Goal: Task Accomplishment & Management: Manage account settings

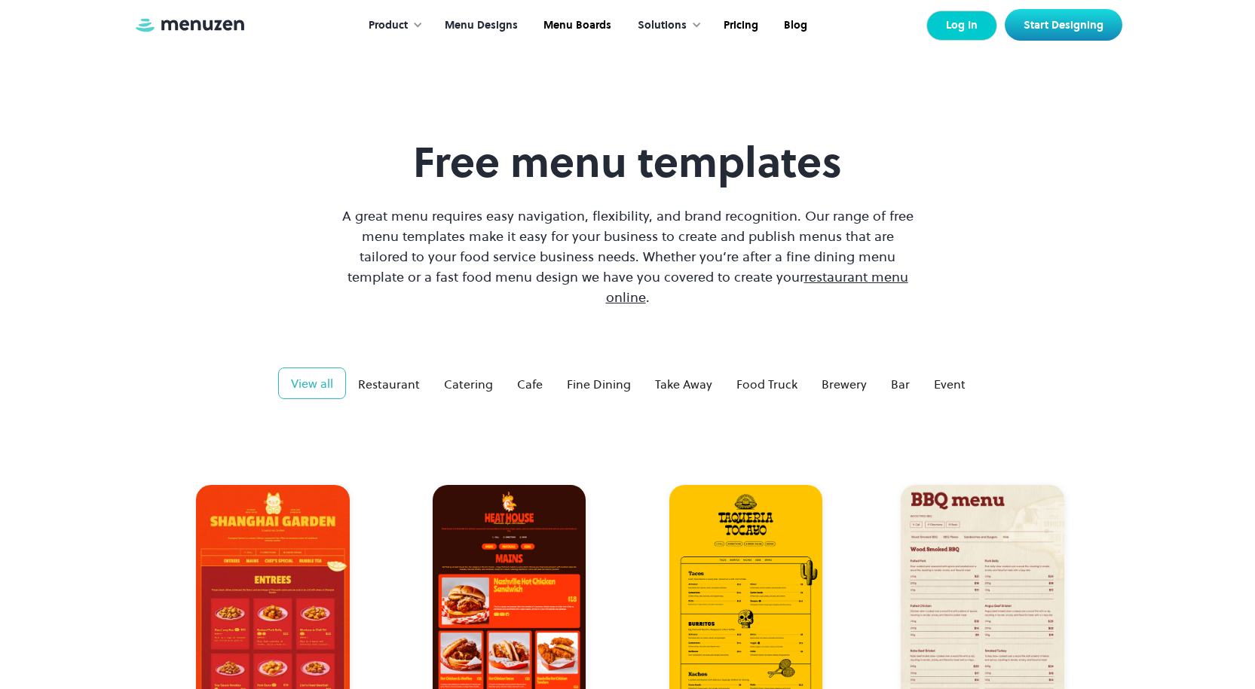
click at [952, 17] on link "Log In" at bounding box center [961, 26] width 71 height 30
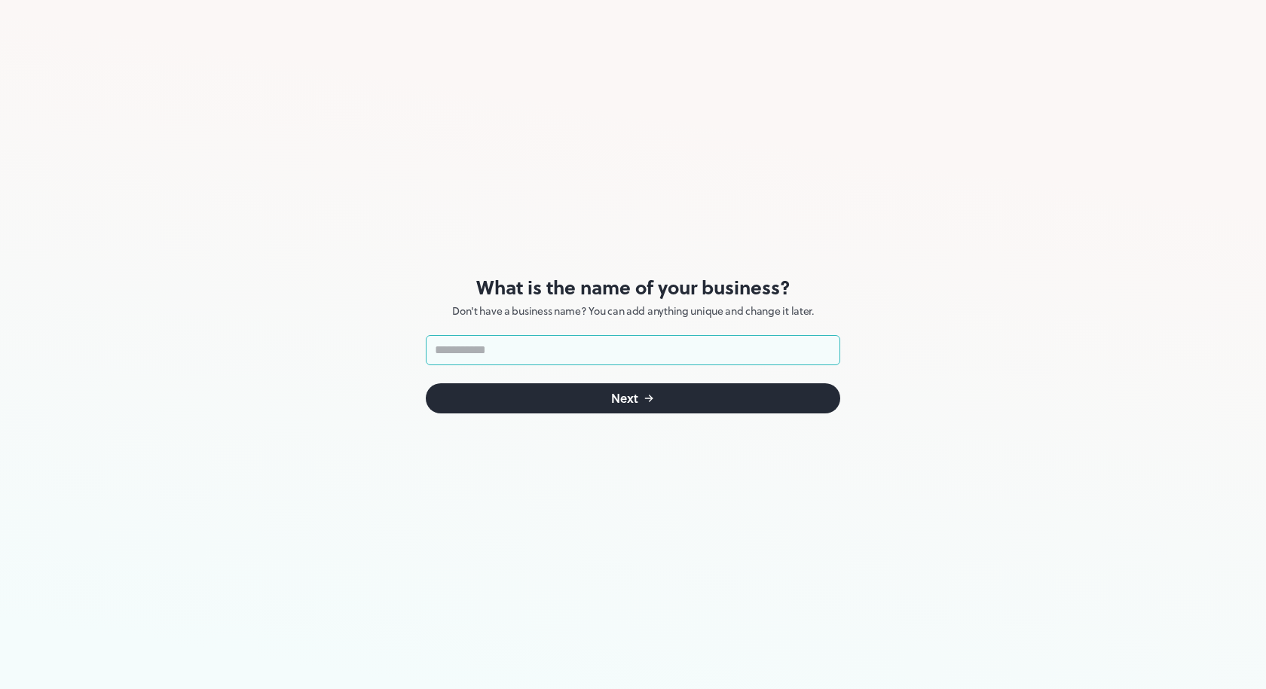
click at [531, 350] on input "text" at bounding box center [633, 350] width 414 height 30
drag, startPoint x: 487, startPoint y: 353, endPoint x: 414, endPoint y: 344, distance: 73.7
click at [414, 344] on div "**********" at bounding box center [633, 344] width 1266 height 689
type input "**********"
click at [556, 399] on button "Next" at bounding box center [633, 399] width 414 height 30
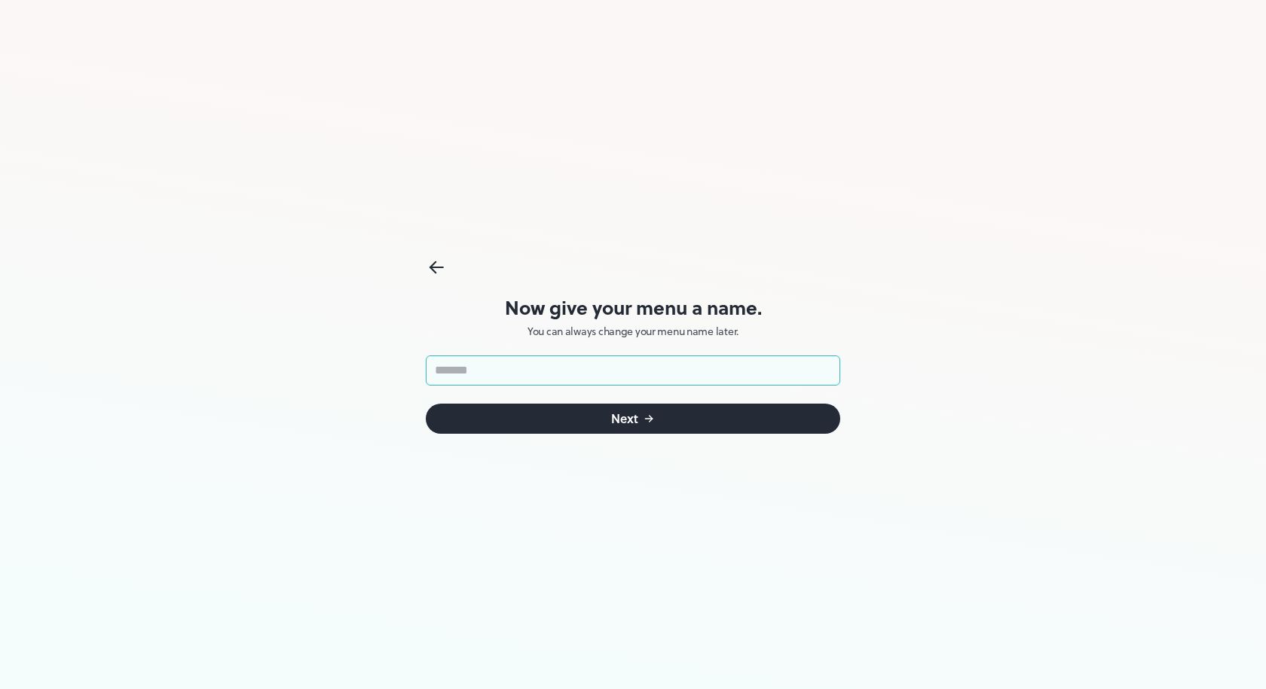
click at [510, 371] on input "text" at bounding box center [633, 371] width 414 height 30
type input "******"
click at [552, 411] on button "Next" at bounding box center [633, 419] width 414 height 30
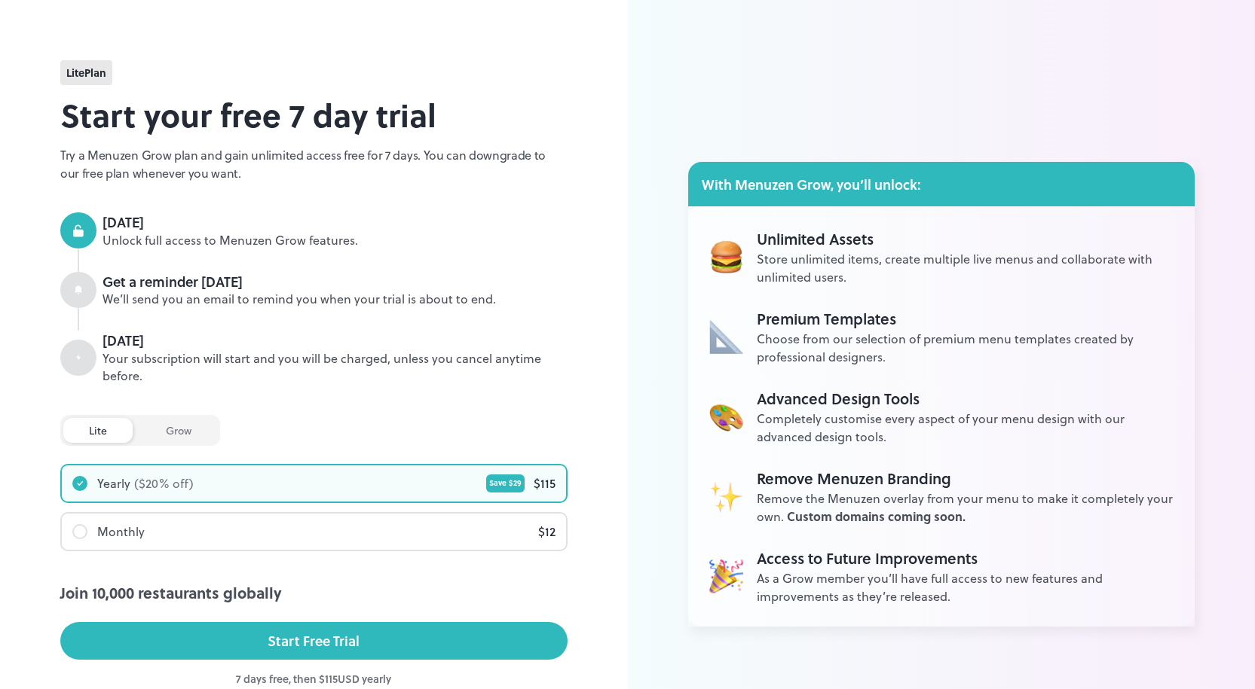
click at [162, 463] on div "lite grow Join 10,000 restaurants globally Yearly ($ 20 % off) Save $ 29 $ 115 …" at bounding box center [313, 483] width 507 height 136
click at [164, 438] on div "grow" at bounding box center [178, 430] width 77 height 25
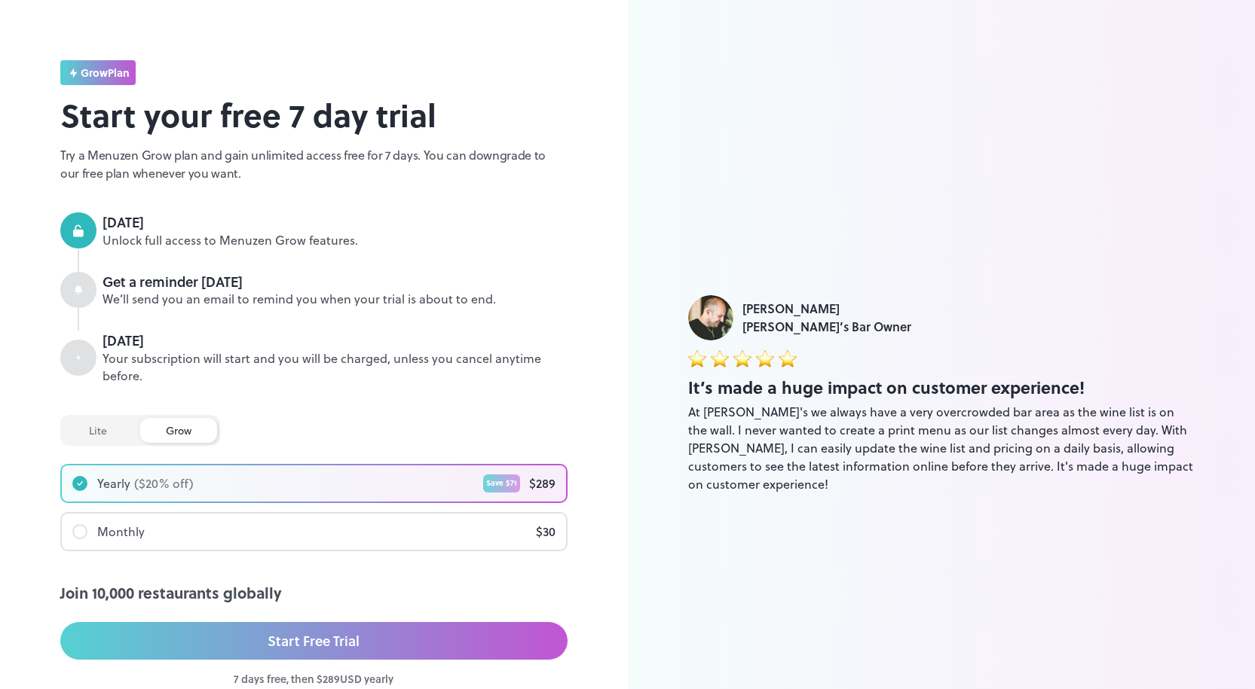
click at [98, 431] on div "lite" at bounding box center [97, 430] width 69 height 25
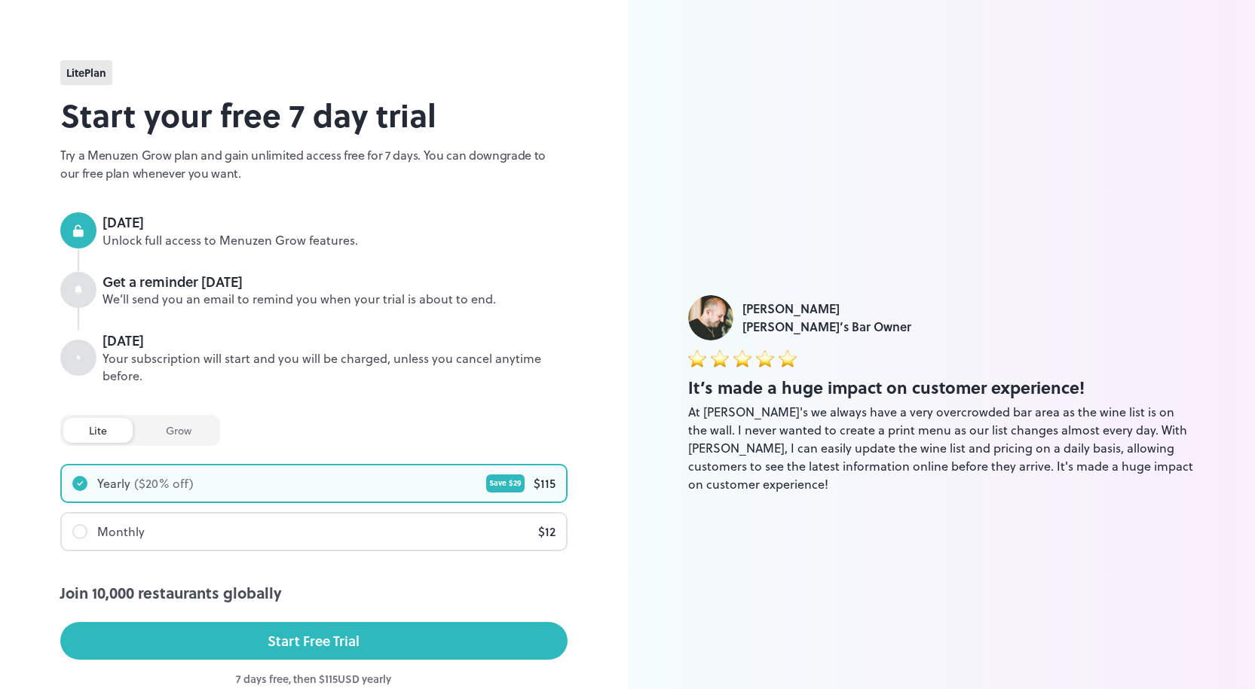
click at [170, 426] on div "grow" at bounding box center [178, 430] width 77 height 25
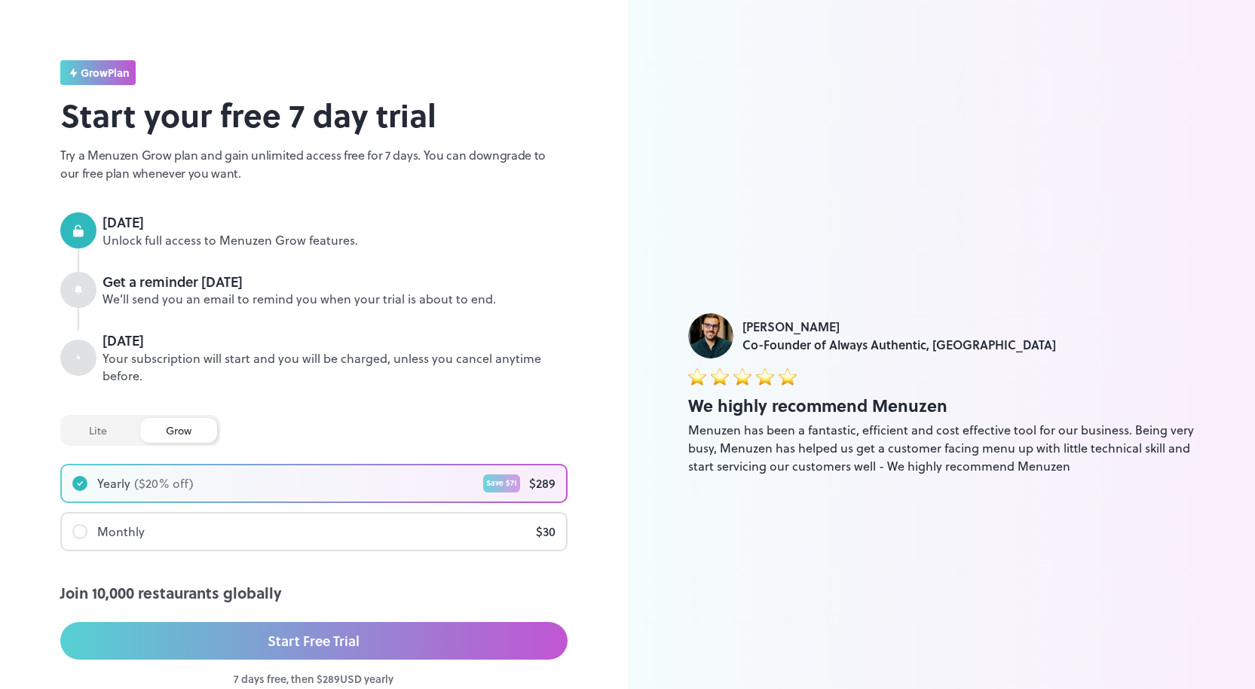
click at [96, 430] on div "lite" at bounding box center [97, 430] width 69 height 25
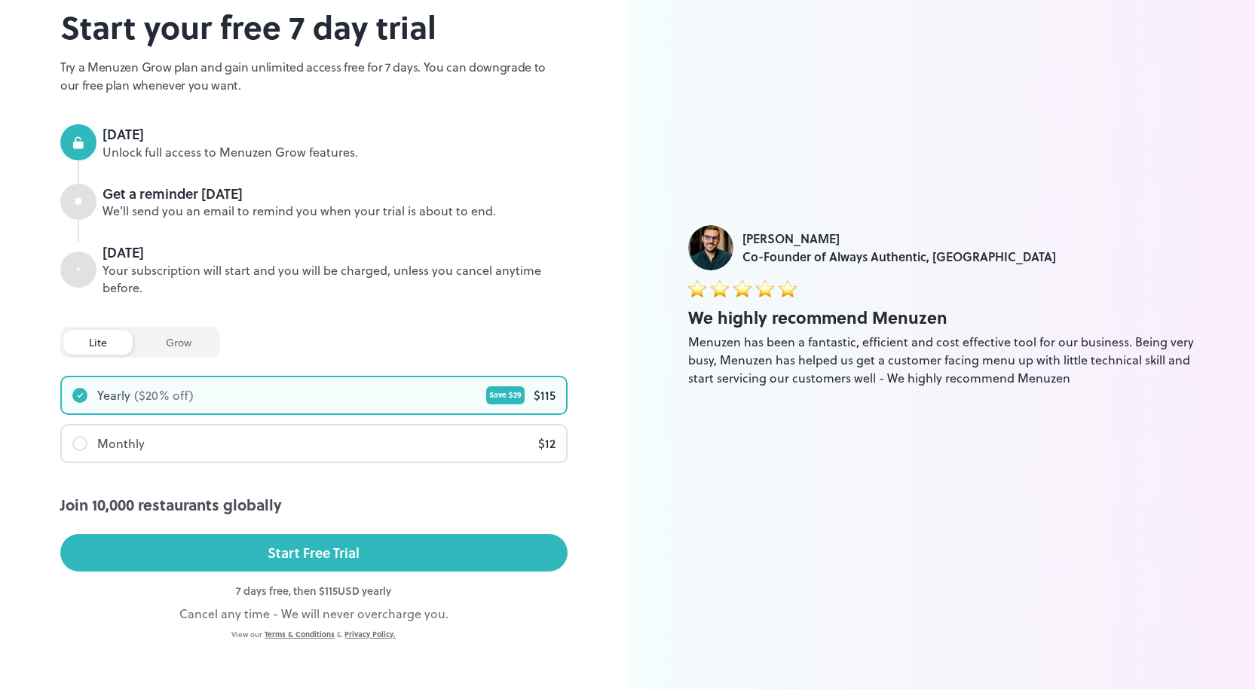
scroll to position [99, 0]
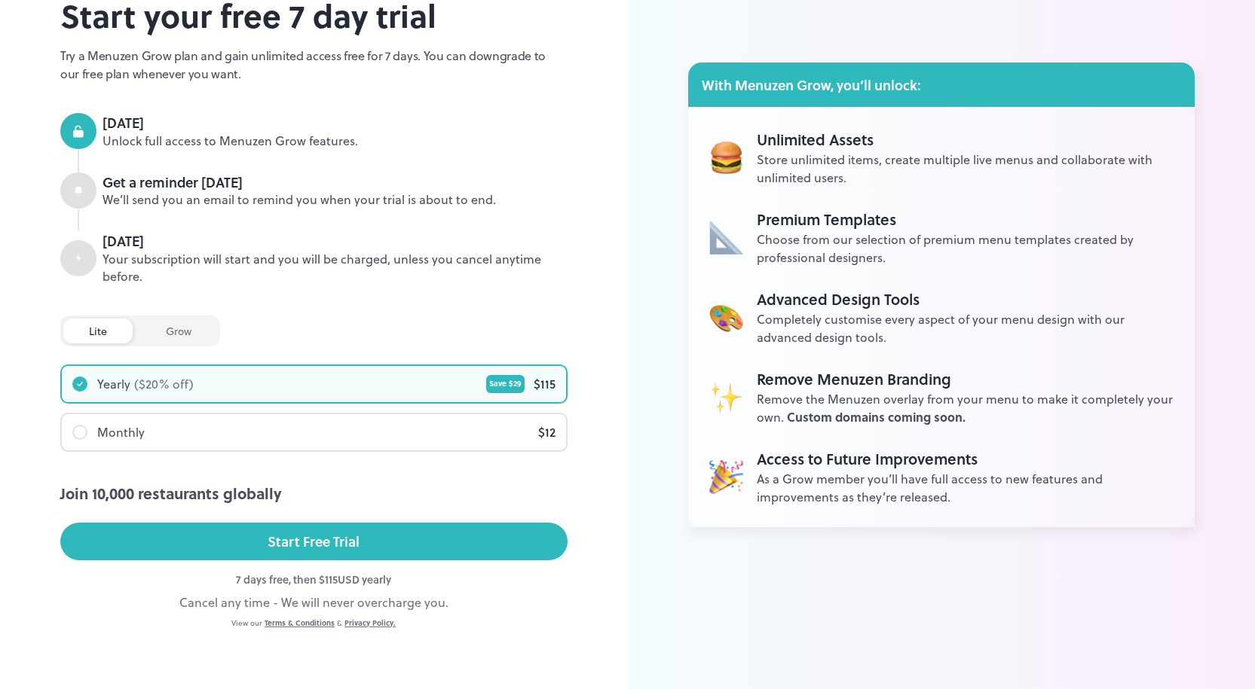
click at [88, 434] on div "Monthly" at bounding box center [108, 432] width 72 height 18
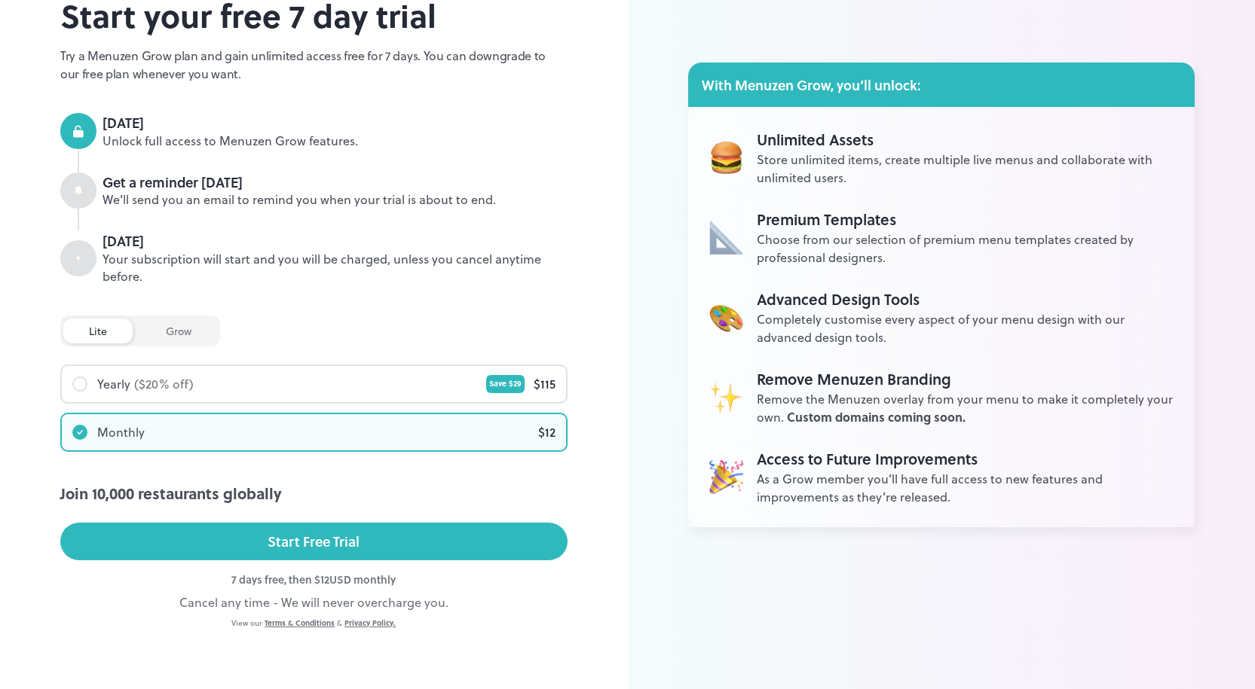
click at [294, 519] on div "Join 10,000 restaurants globally Start Free Trial" at bounding box center [313, 527] width 507 height 90
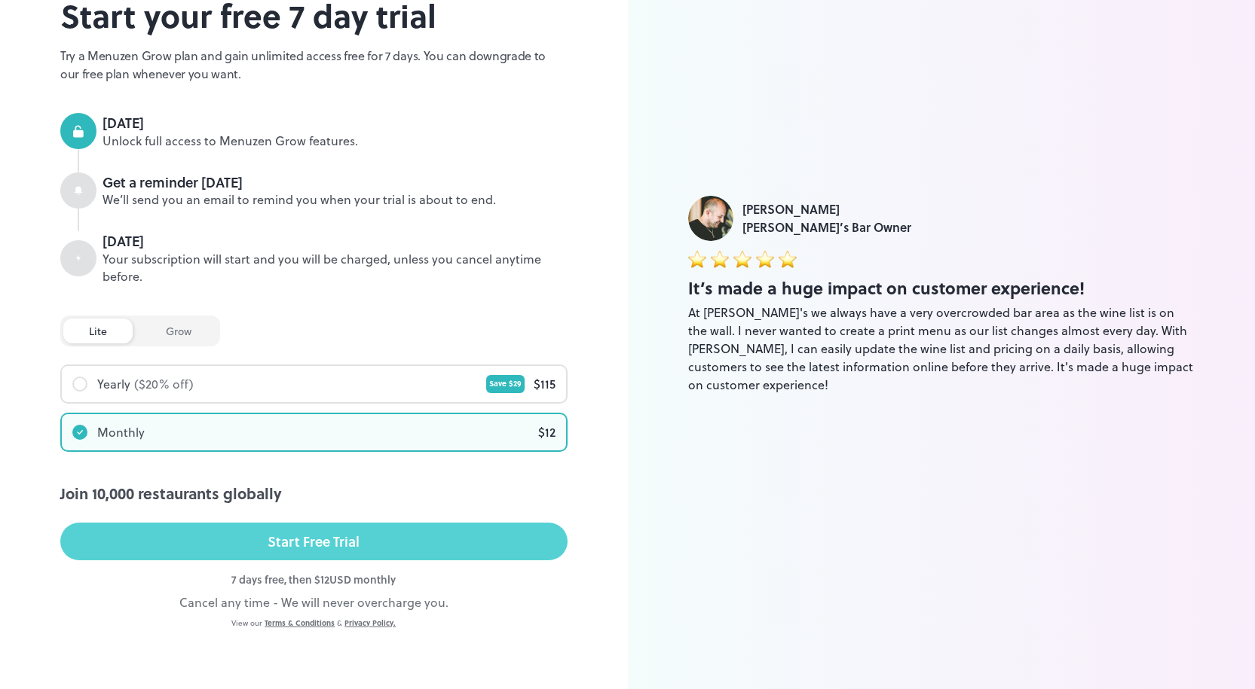
click at [282, 541] on div "Start Free Trial" at bounding box center [314, 541] width 92 height 23
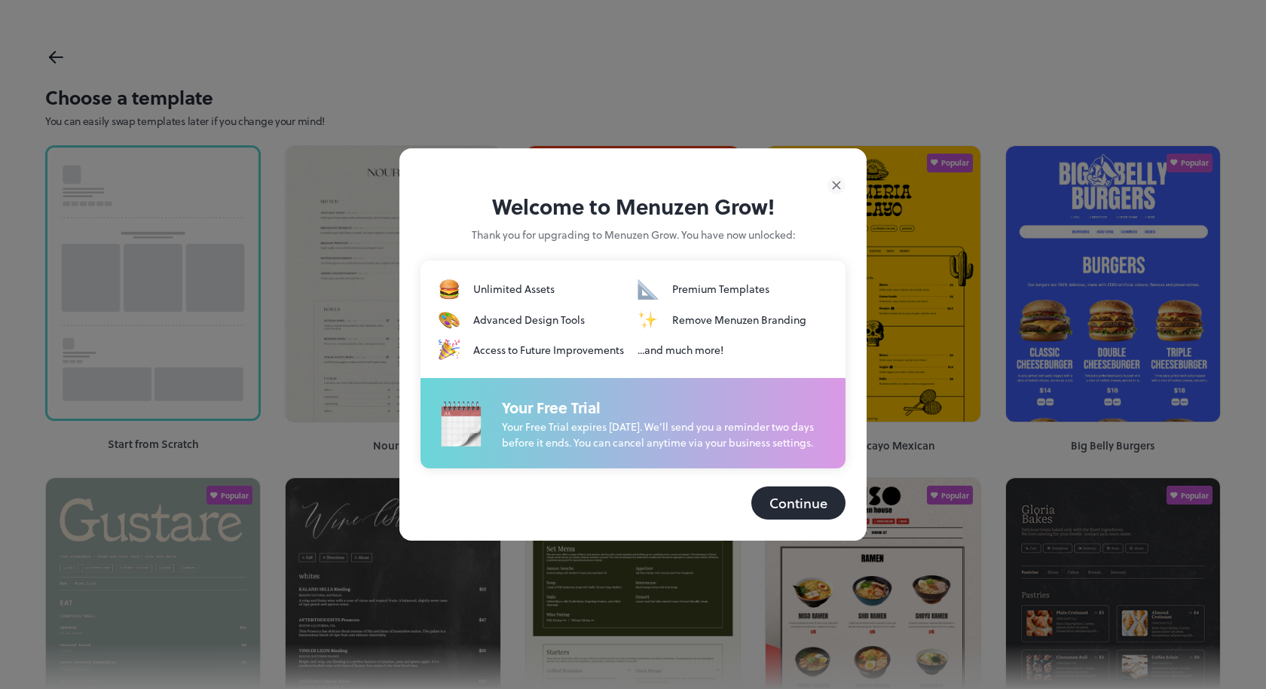
click at [793, 503] on button "Continue" at bounding box center [798, 503] width 94 height 33
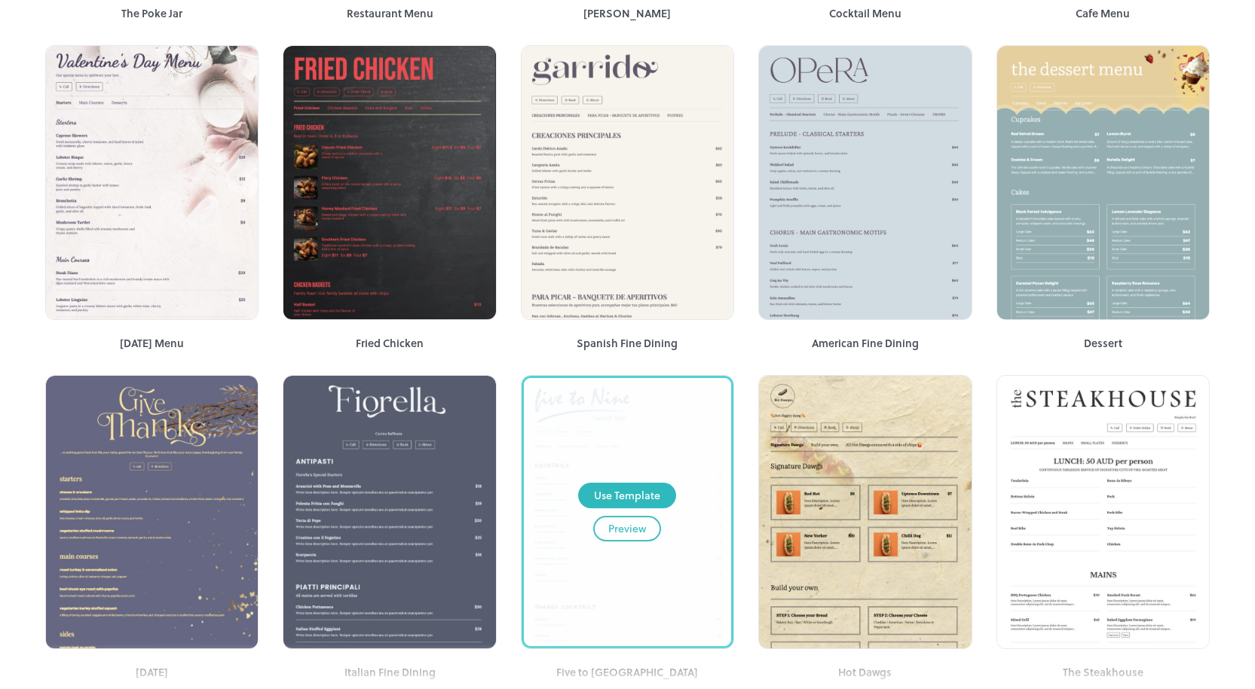
scroll to position [2487, 0]
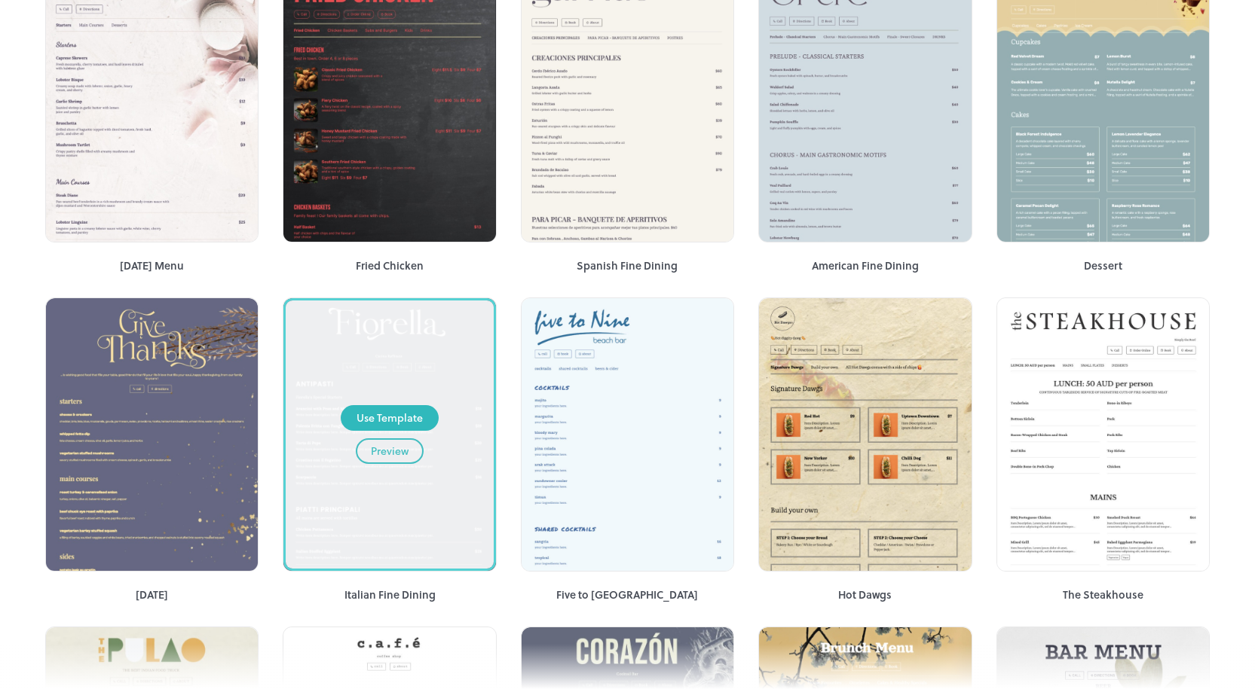
drag, startPoint x: 409, startPoint y: 380, endPoint x: 346, endPoint y: 344, distance: 72.5
click at [346, 344] on div "Use Template Preview" at bounding box center [389, 435] width 207 height 269
click at [366, 419] on div "Use Template" at bounding box center [389, 418] width 66 height 17
click at [397, 417] on div "Use Template" at bounding box center [389, 418] width 66 height 17
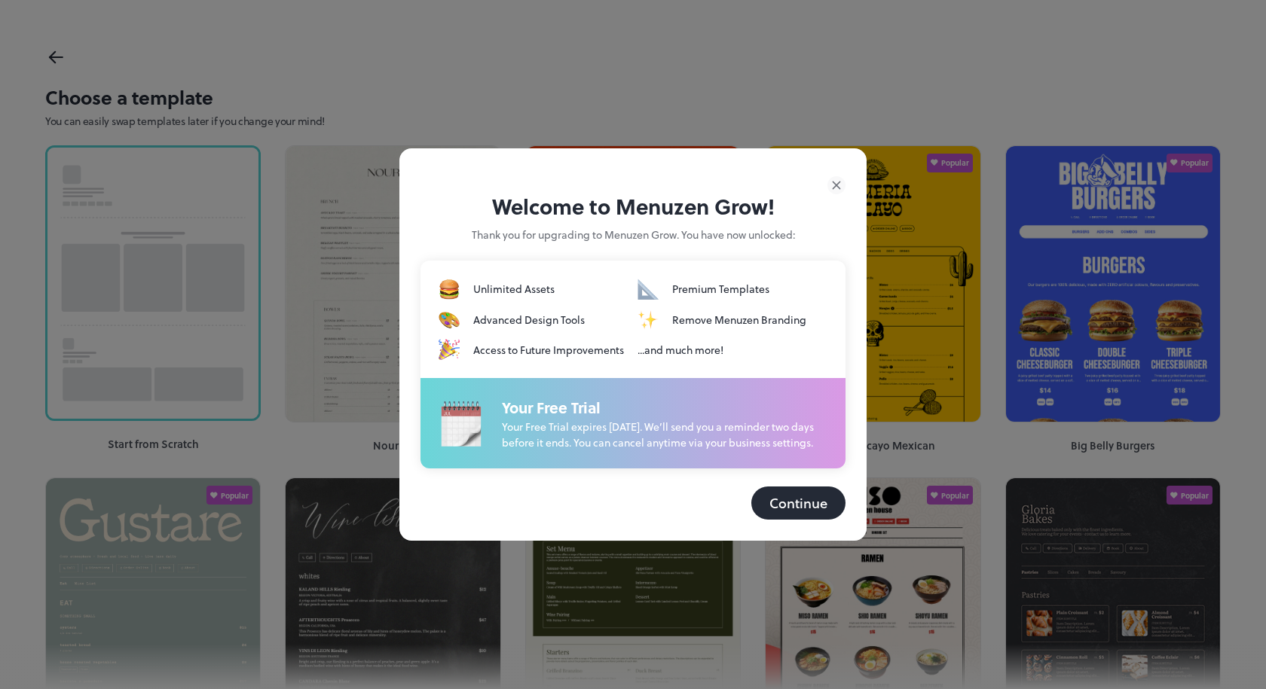
click at [793, 502] on button "Continue" at bounding box center [798, 503] width 94 height 33
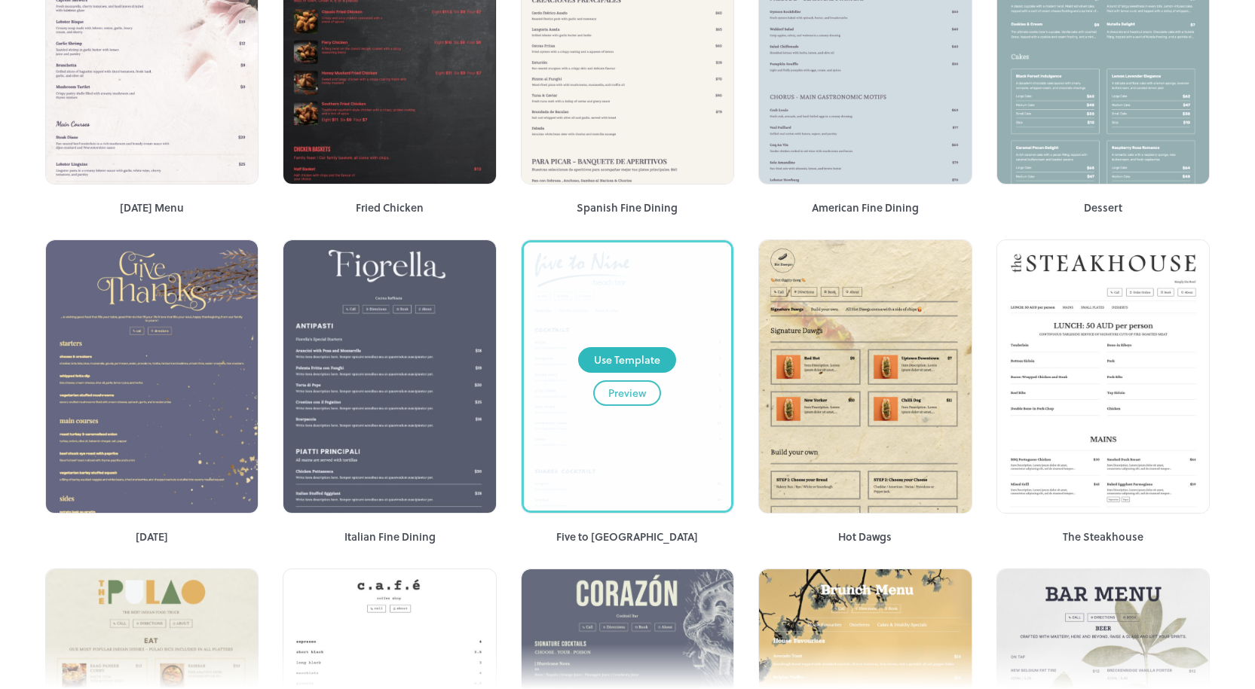
scroll to position [2562, 0]
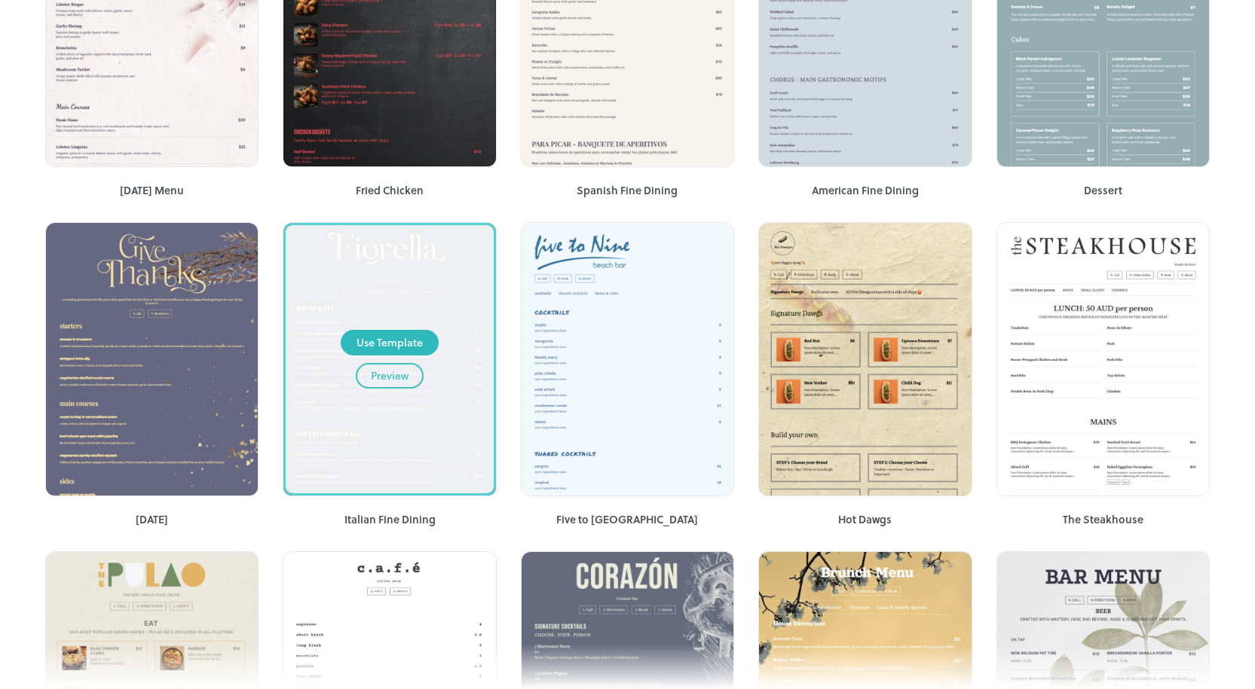
click at [359, 346] on div "Use Template" at bounding box center [389, 343] width 66 height 17
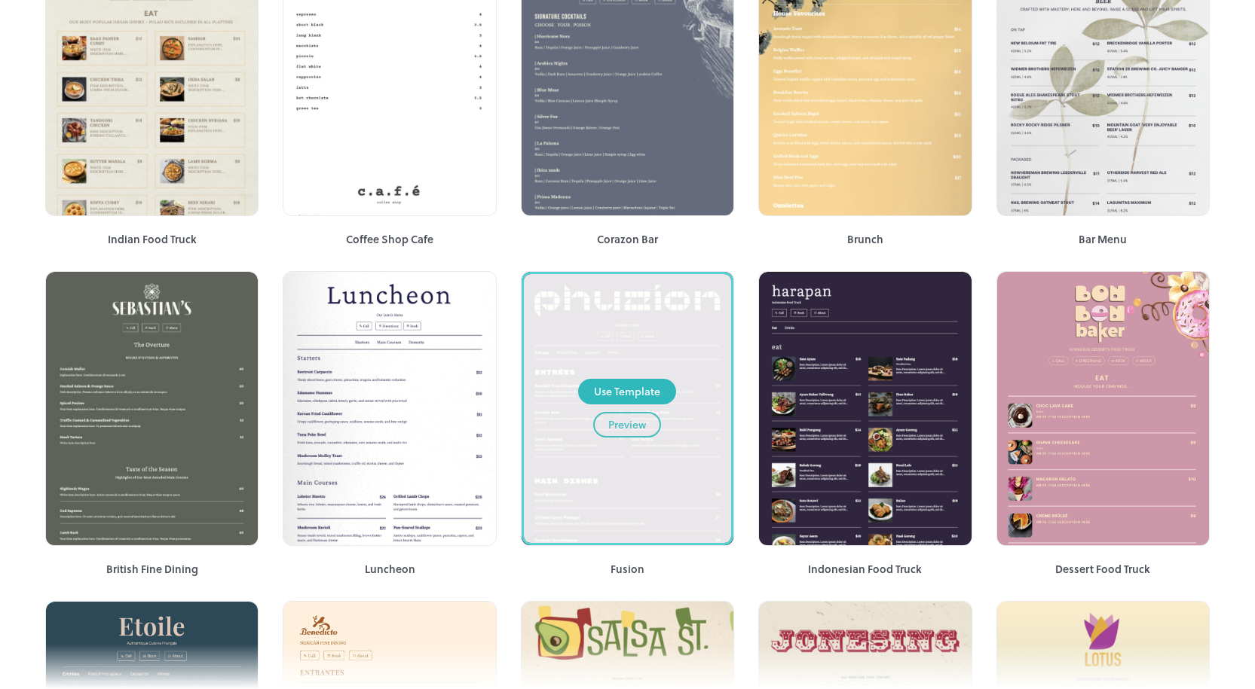
scroll to position [3240, 0]
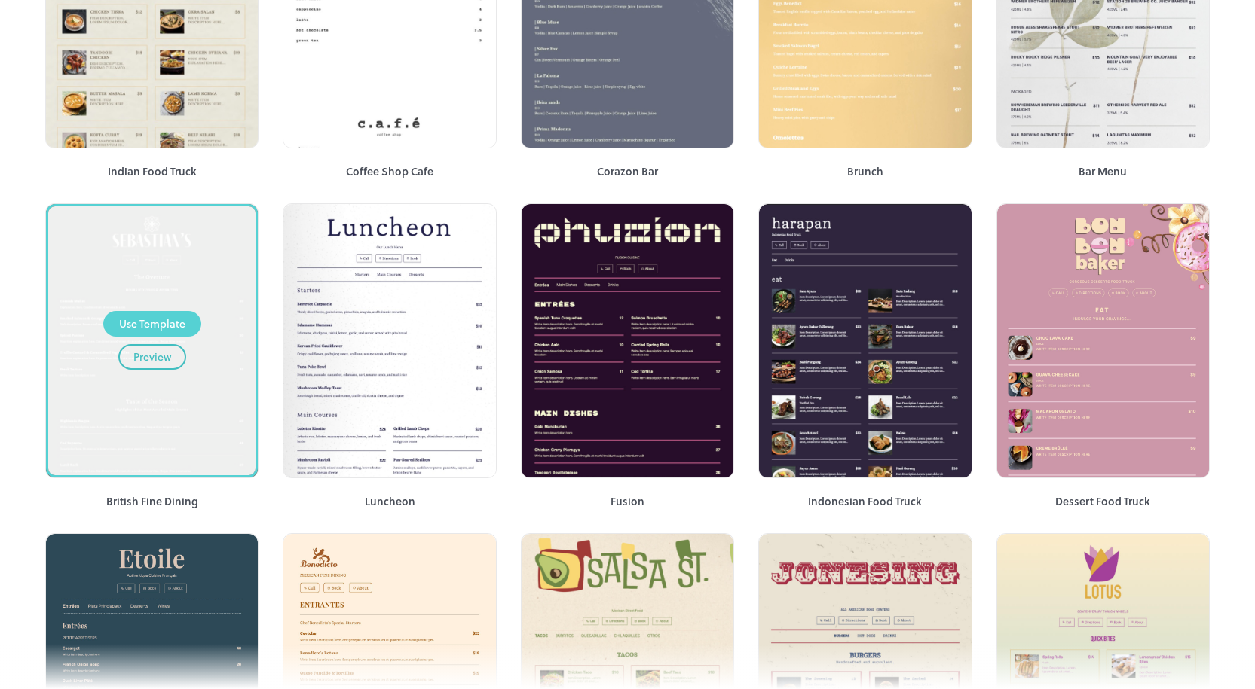
click at [158, 319] on div "Use Template" at bounding box center [152, 324] width 66 height 17
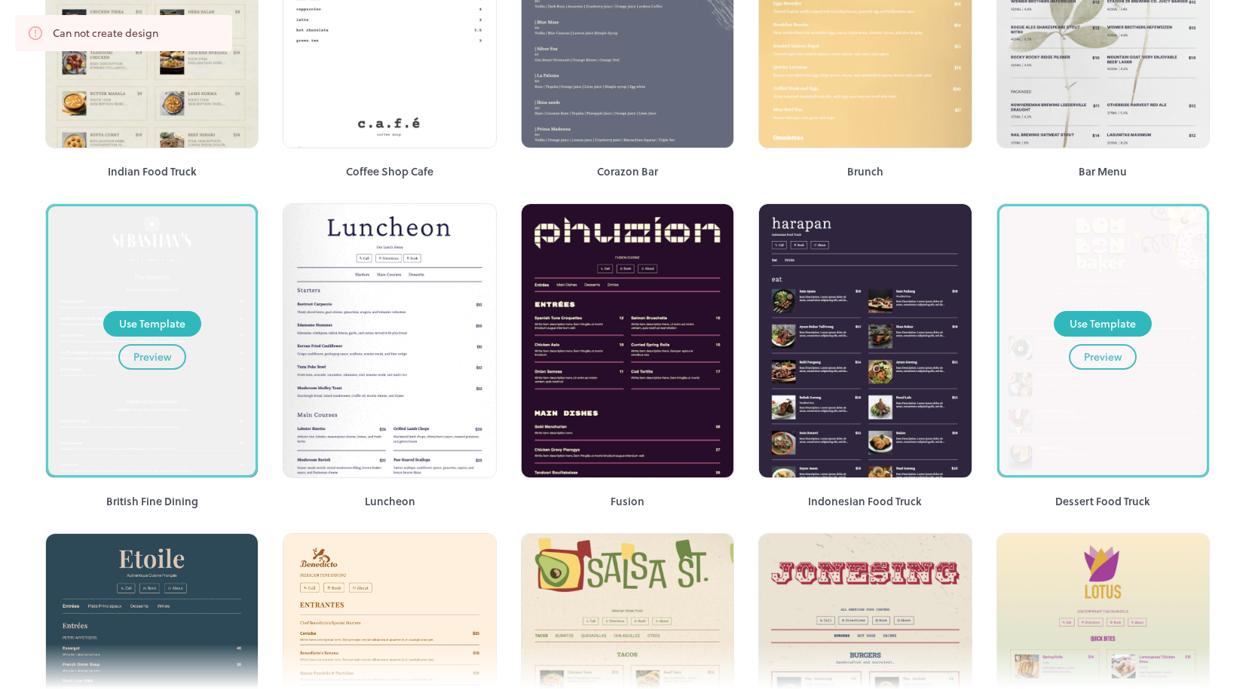
click at [1169, 341] on div "Use Template Preview" at bounding box center [1102, 340] width 207 height 269
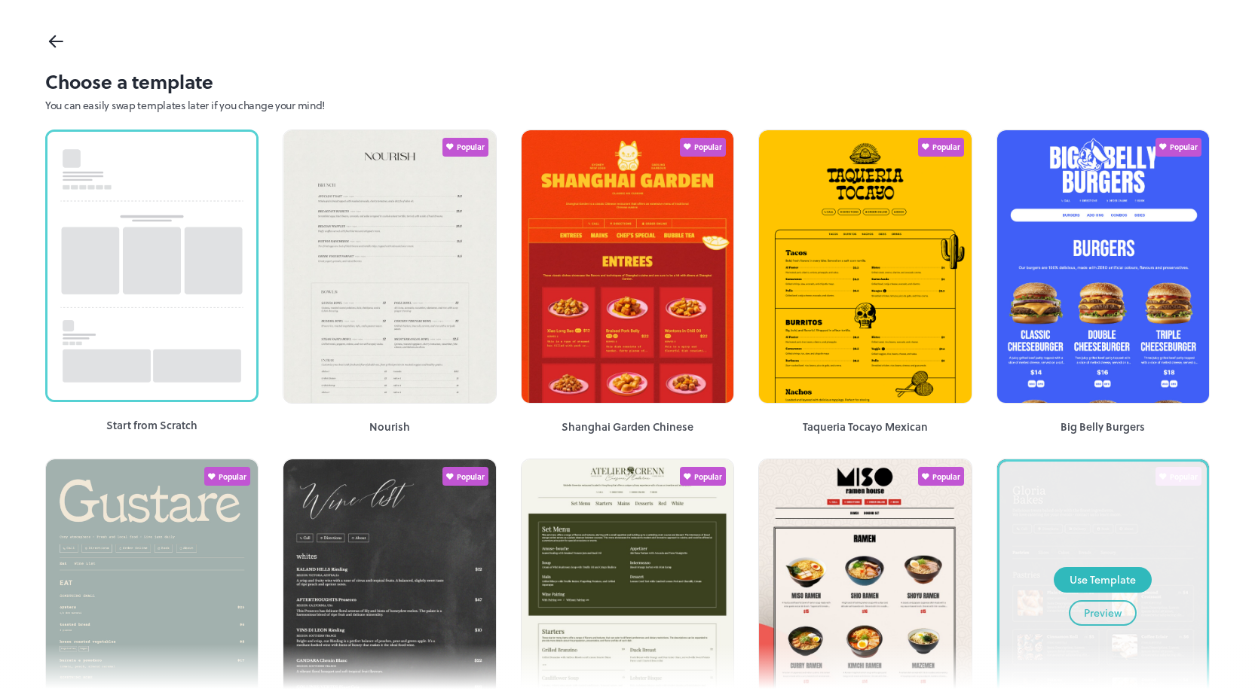
scroll to position [0, 0]
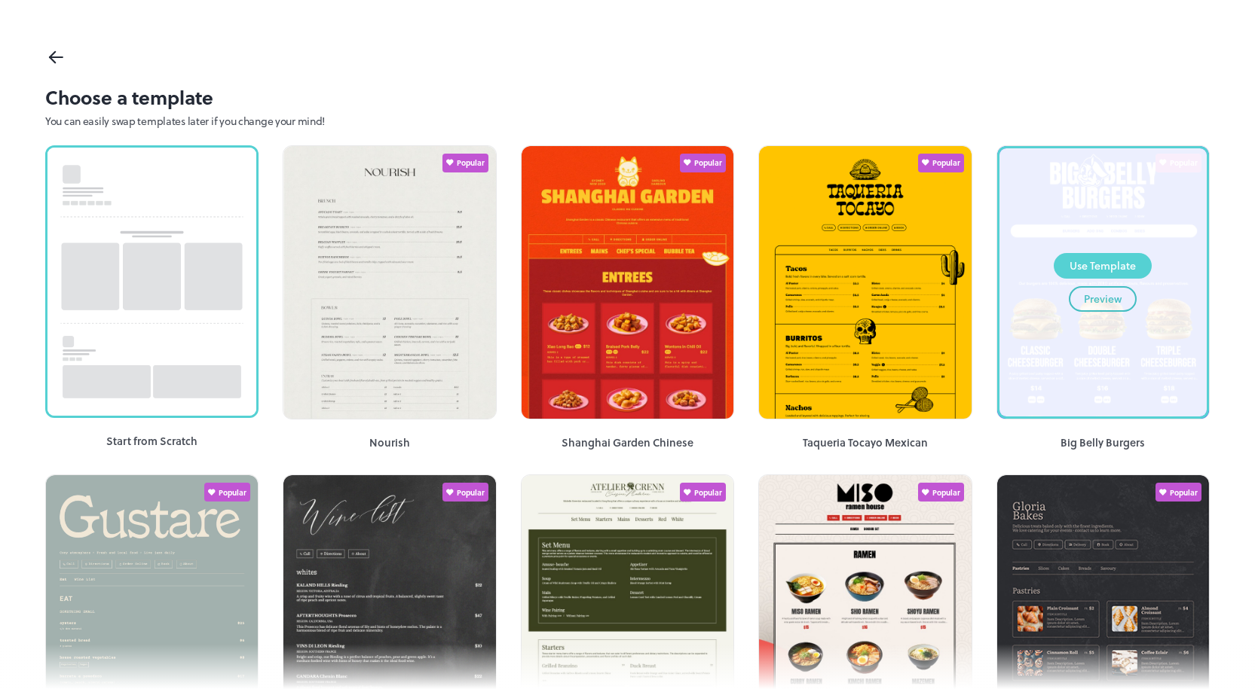
click at [1105, 271] on div "Use Template" at bounding box center [1102, 266] width 66 height 17
click at [50, 62] on icon at bounding box center [56, 57] width 22 height 23
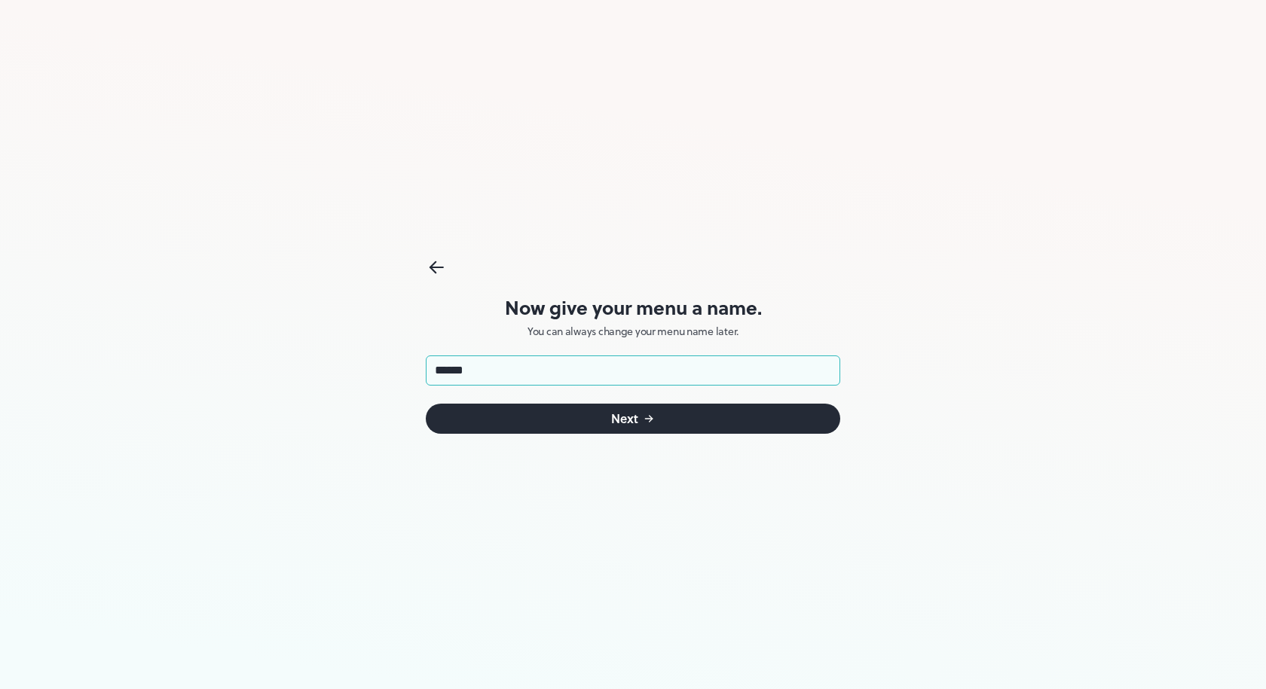
click at [548, 425] on button "Next" at bounding box center [633, 419] width 414 height 30
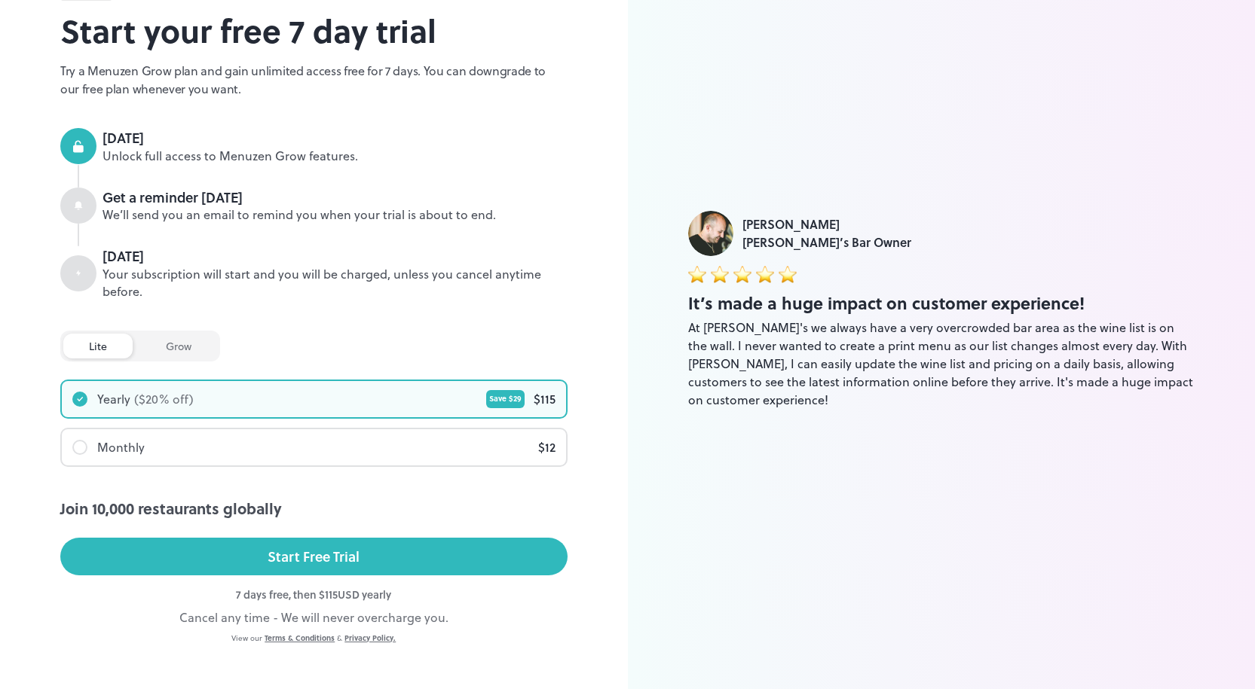
scroll to position [99, 0]
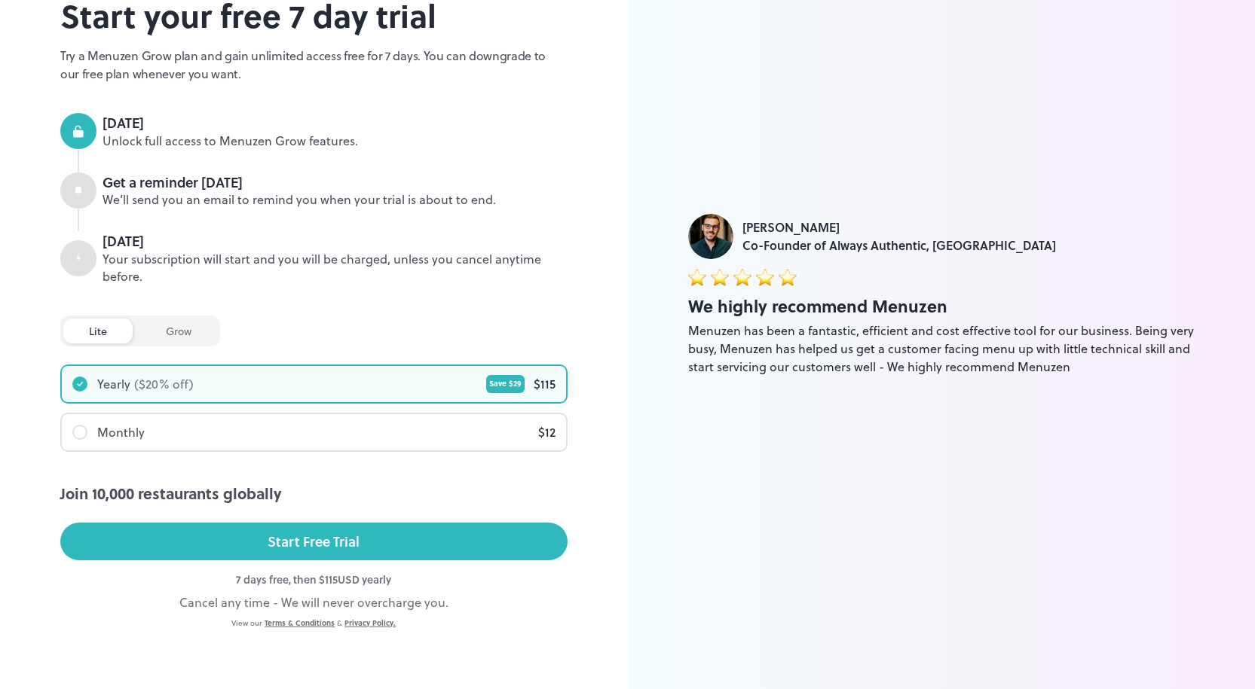
click at [78, 433] on div at bounding box center [79, 432] width 15 height 15
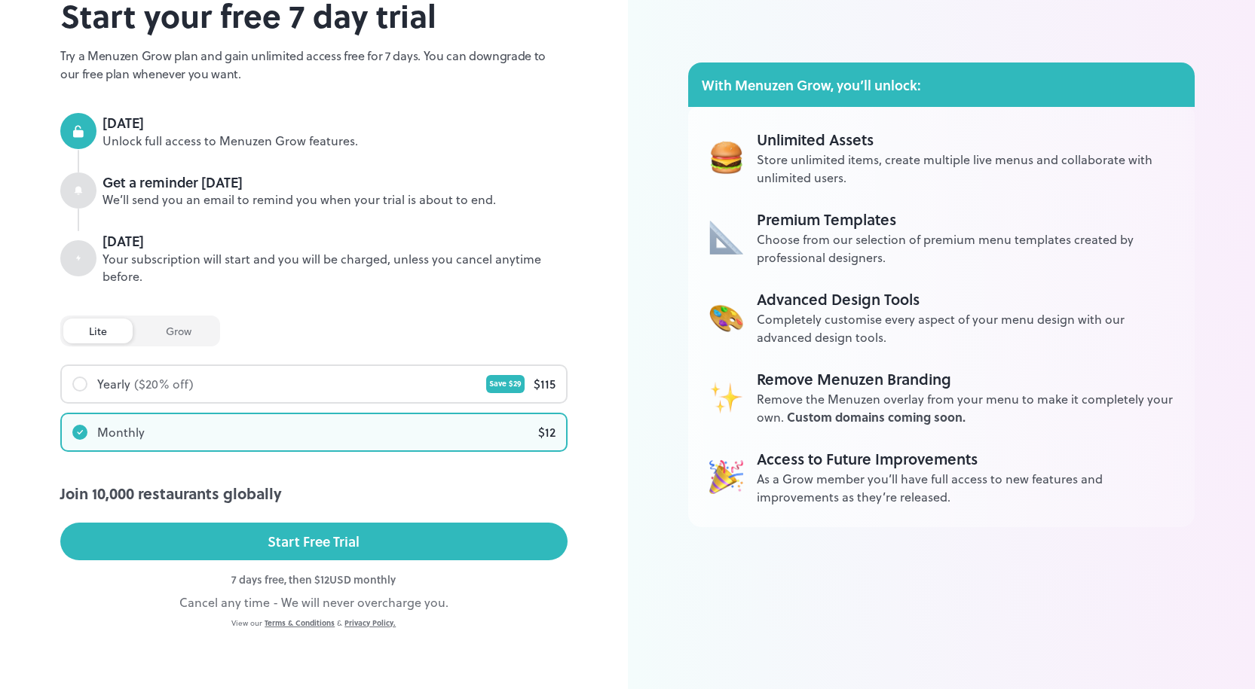
click at [208, 548] on button "Start Free Trial" at bounding box center [313, 542] width 507 height 38
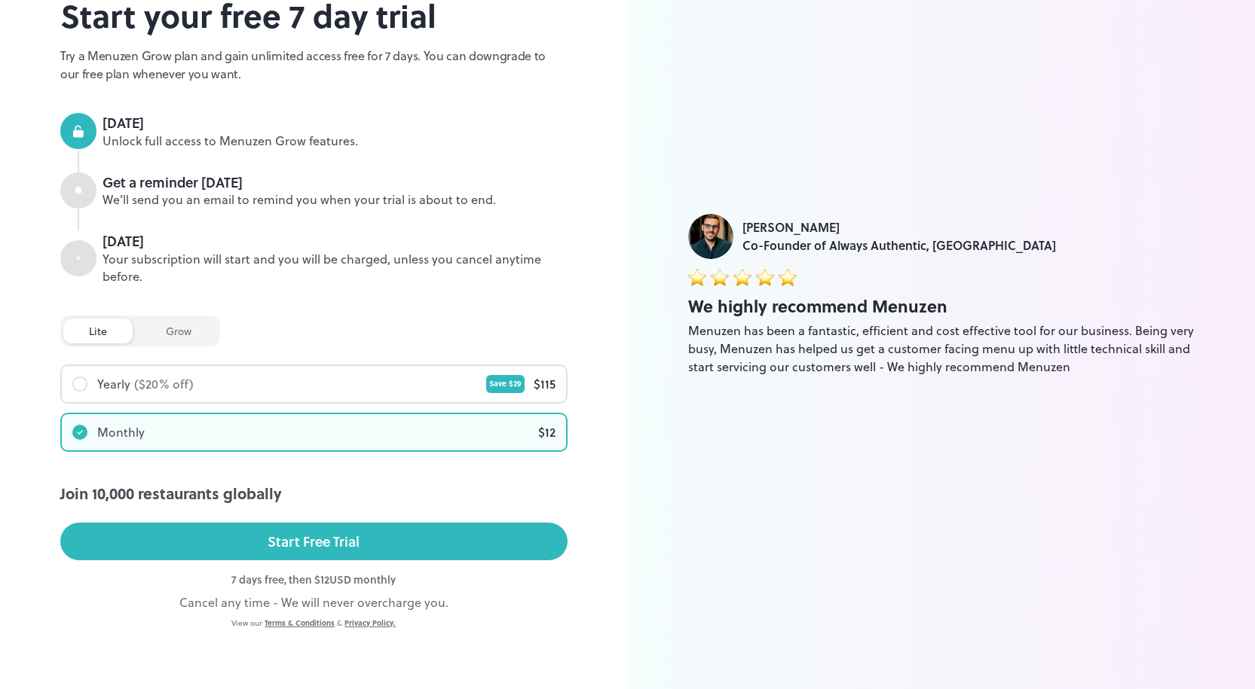
click at [273, 538] on div "Start Free Trial" at bounding box center [314, 541] width 92 height 23
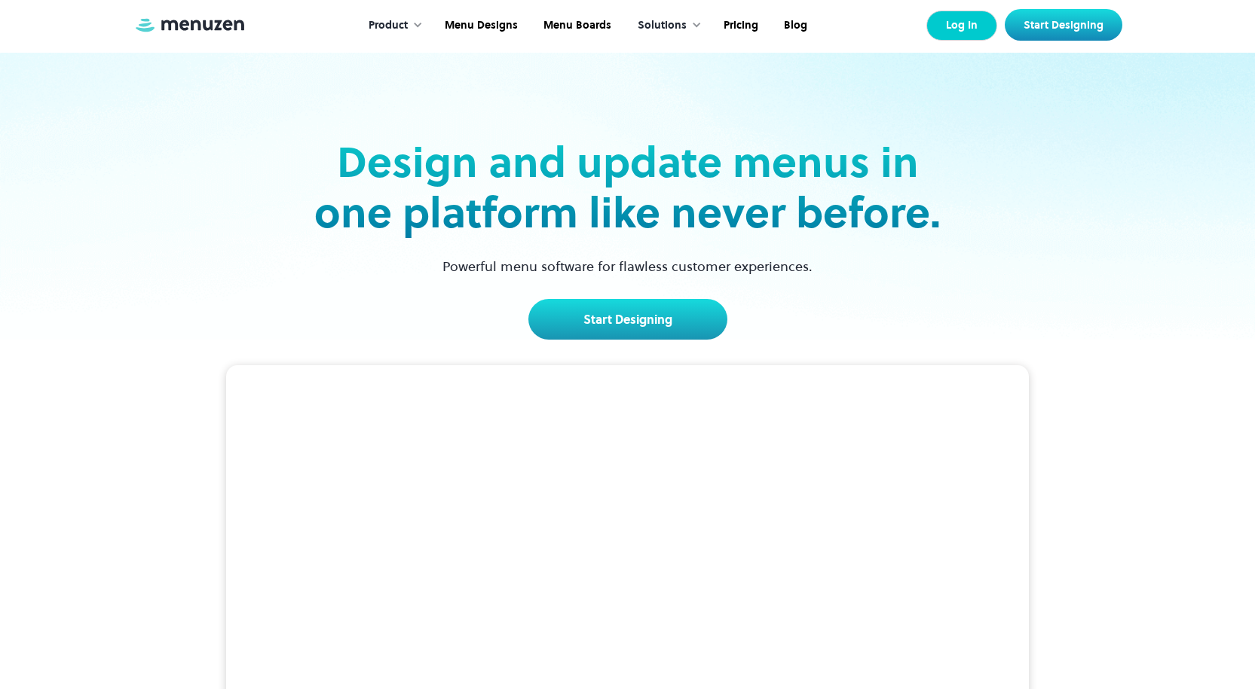
click at [962, 31] on link "Log In" at bounding box center [961, 26] width 71 height 30
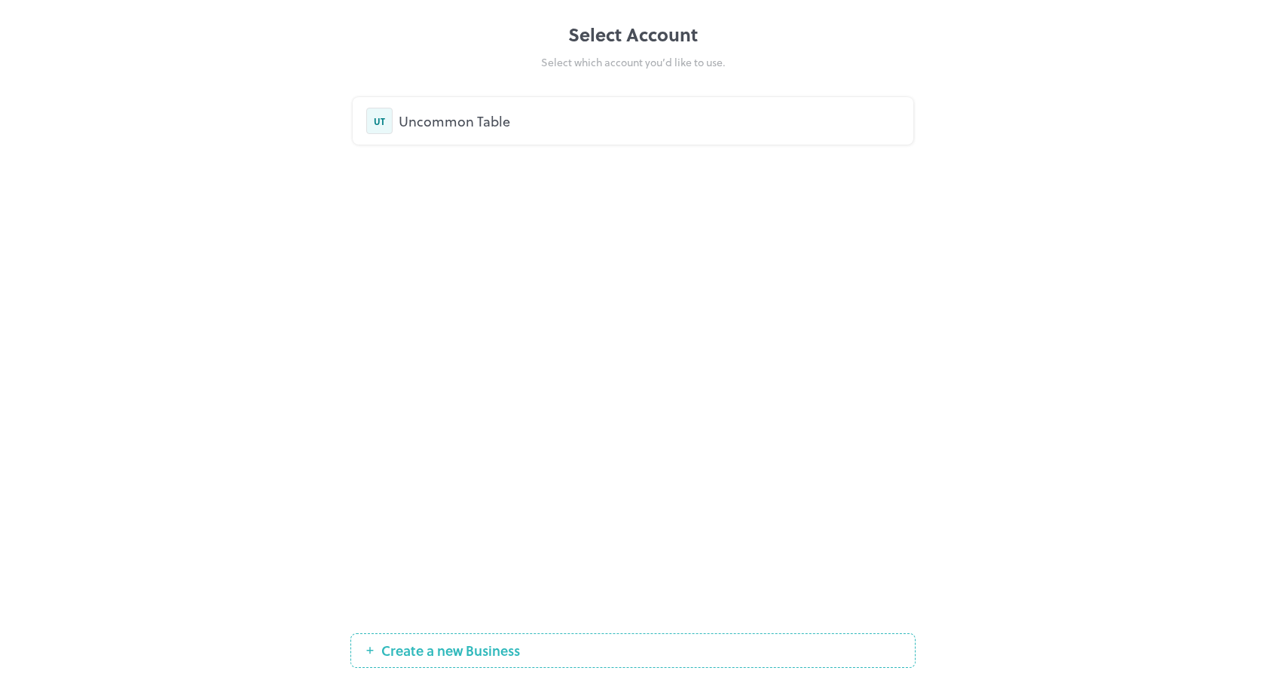
click at [483, 111] on div "Uncommon Table" at bounding box center [649, 121] width 501 height 20
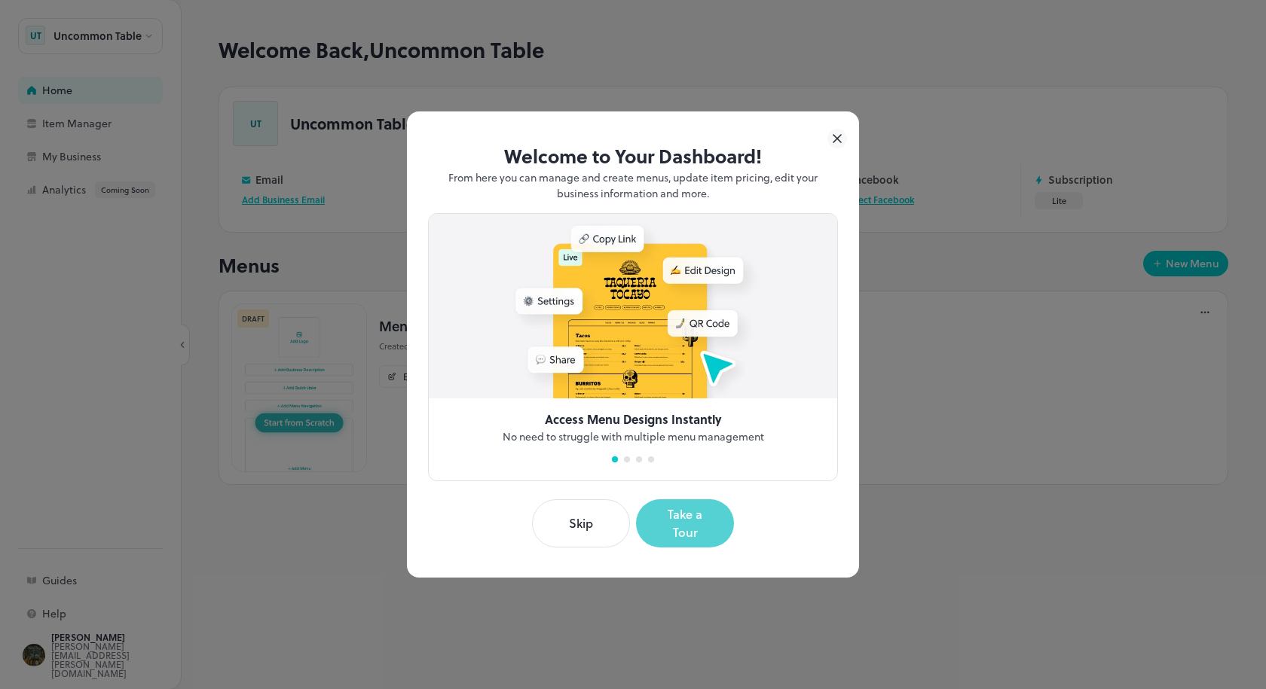
click at [663, 520] on button "Take a Tour" at bounding box center [685, 524] width 98 height 48
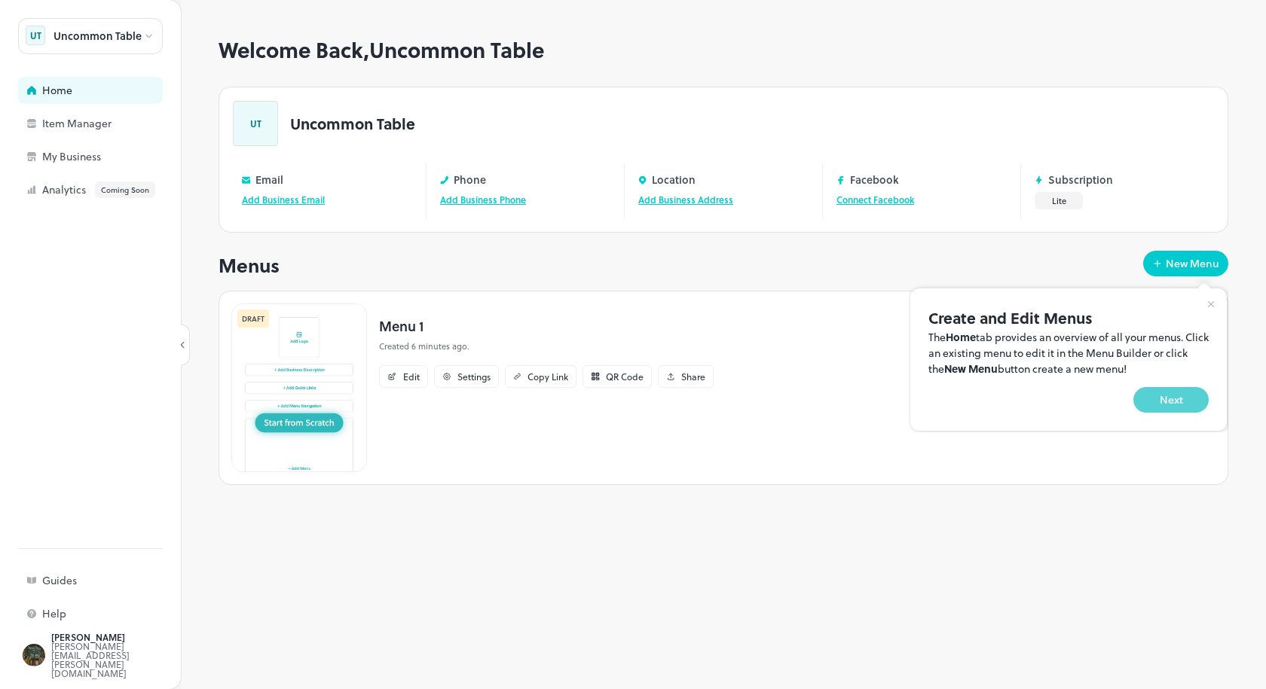
click at [1170, 403] on button "Next" at bounding box center [1170, 400] width 75 height 26
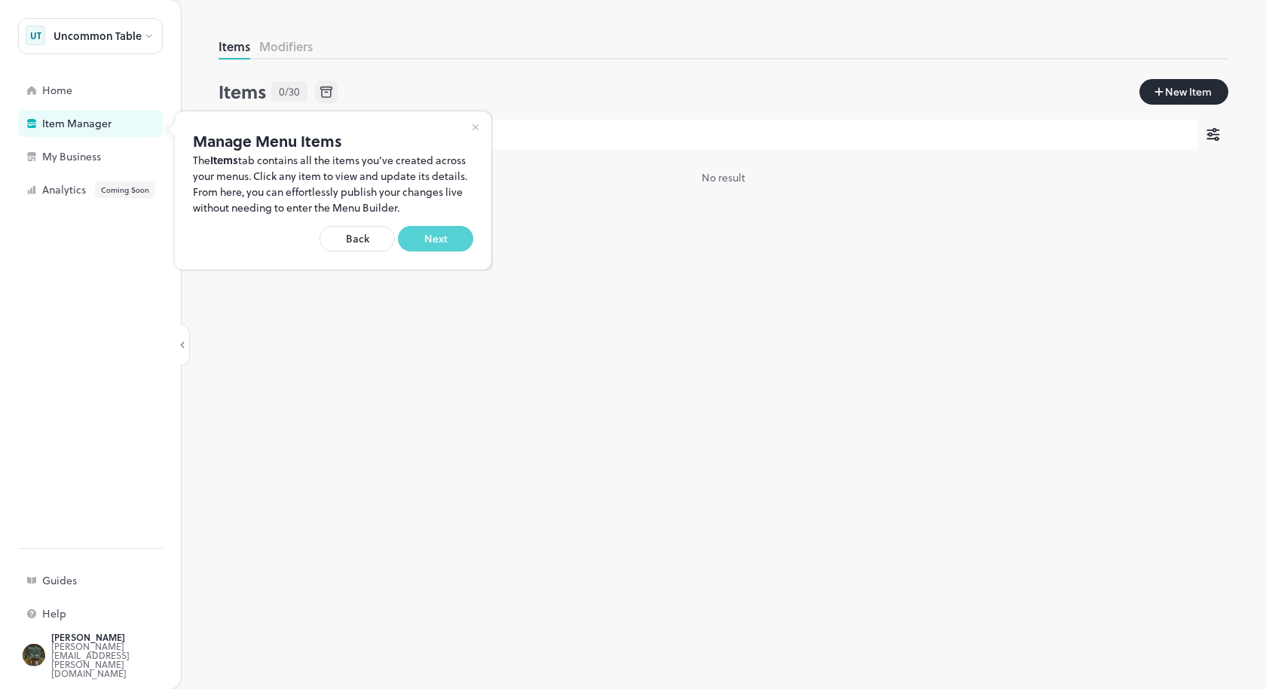
click at [443, 234] on button "Next" at bounding box center [435, 239] width 75 height 26
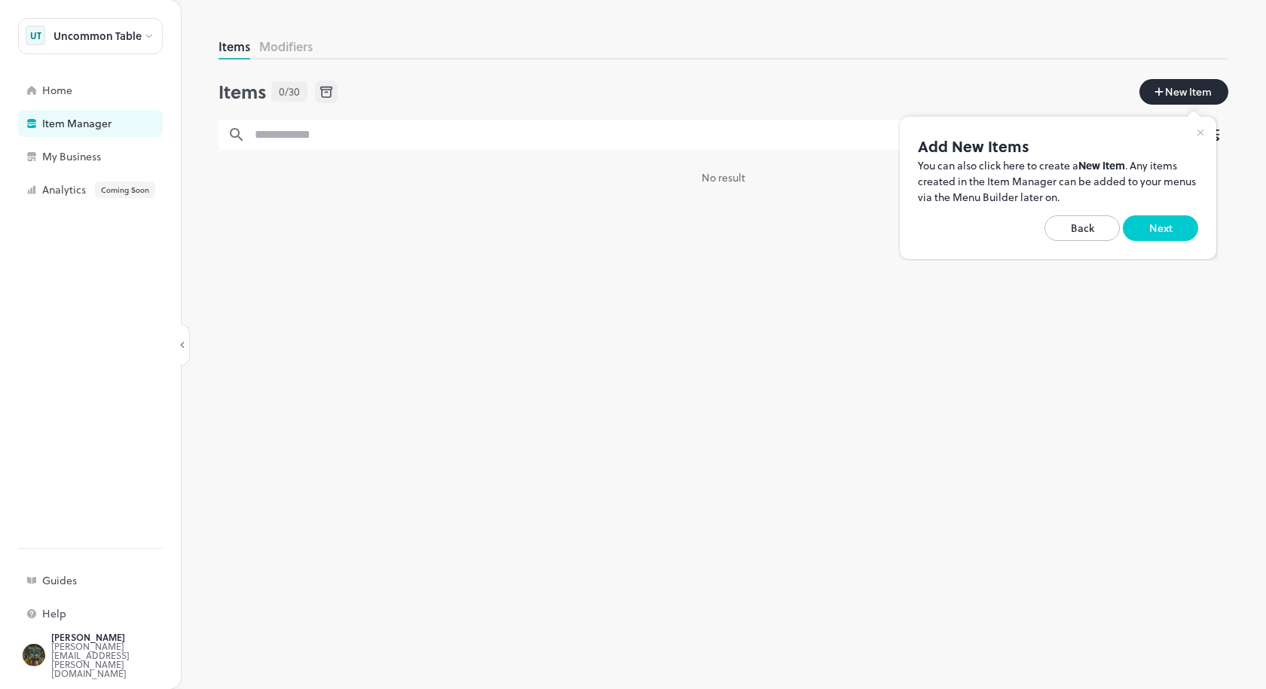
click at [1078, 226] on button "Back" at bounding box center [1081, 229] width 75 height 26
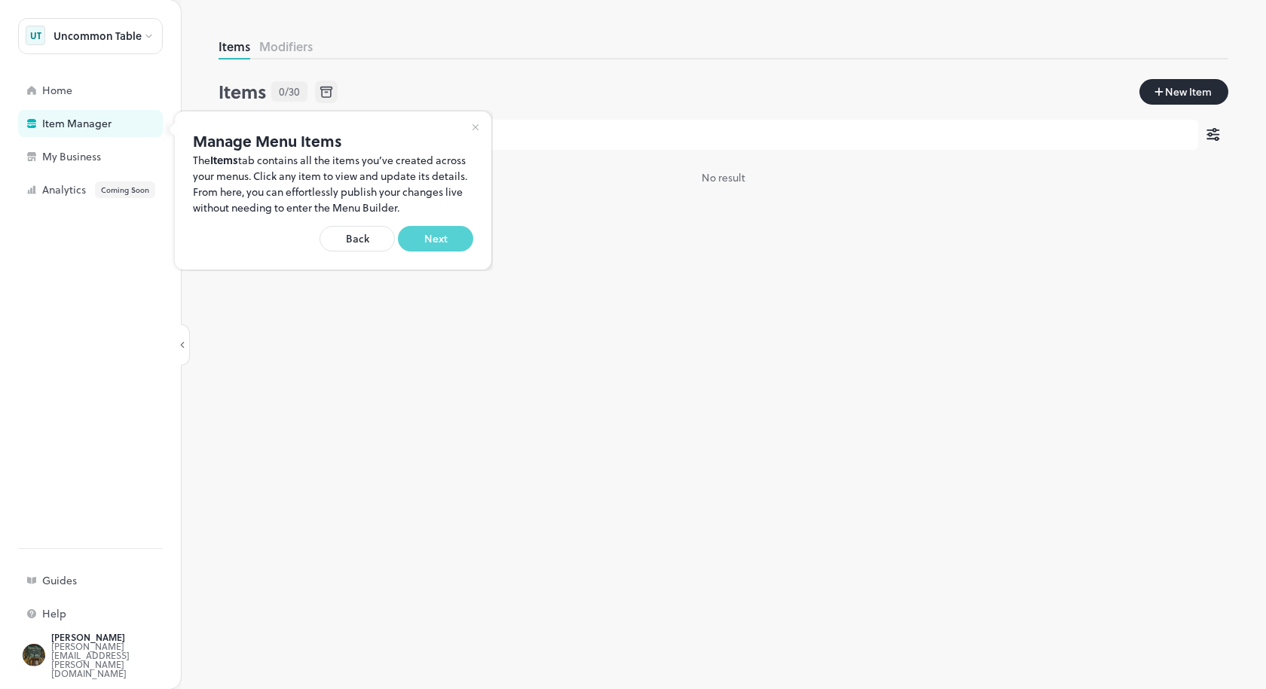
click at [431, 249] on button "Next" at bounding box center [435, 239] width 75 height 26
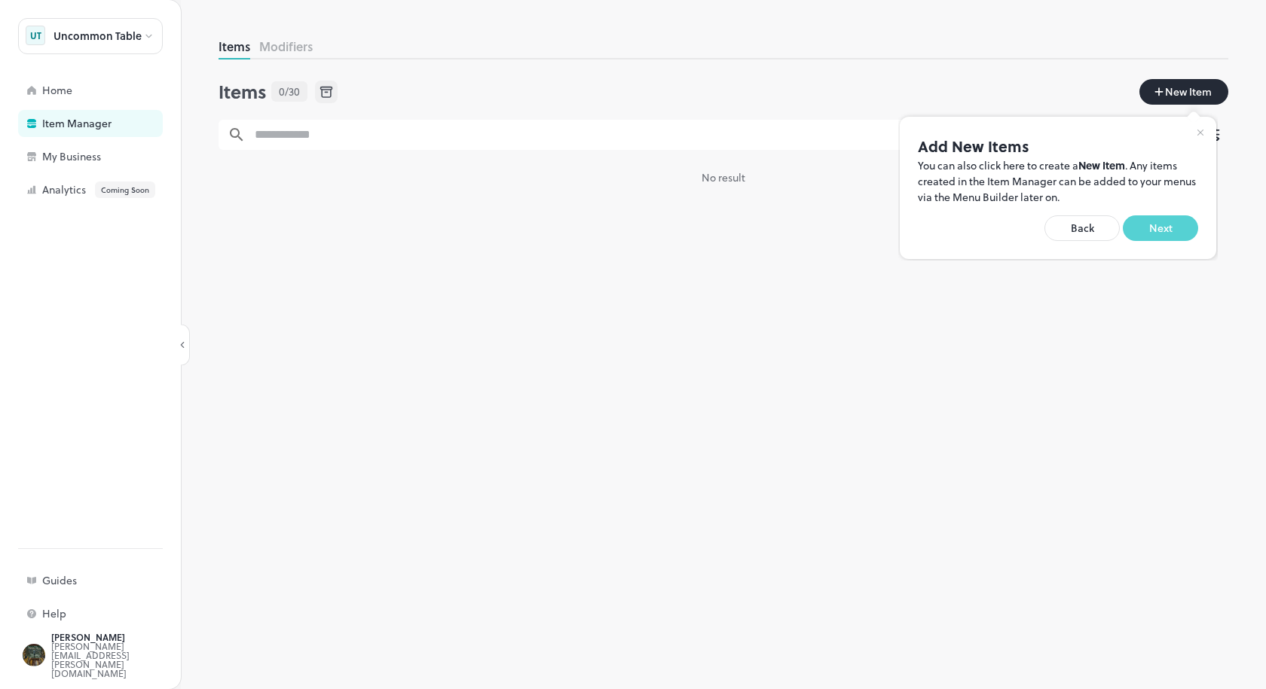
click at [1144, 237] on button "Next" at bounding box center [1160, 229] width 75 height 26
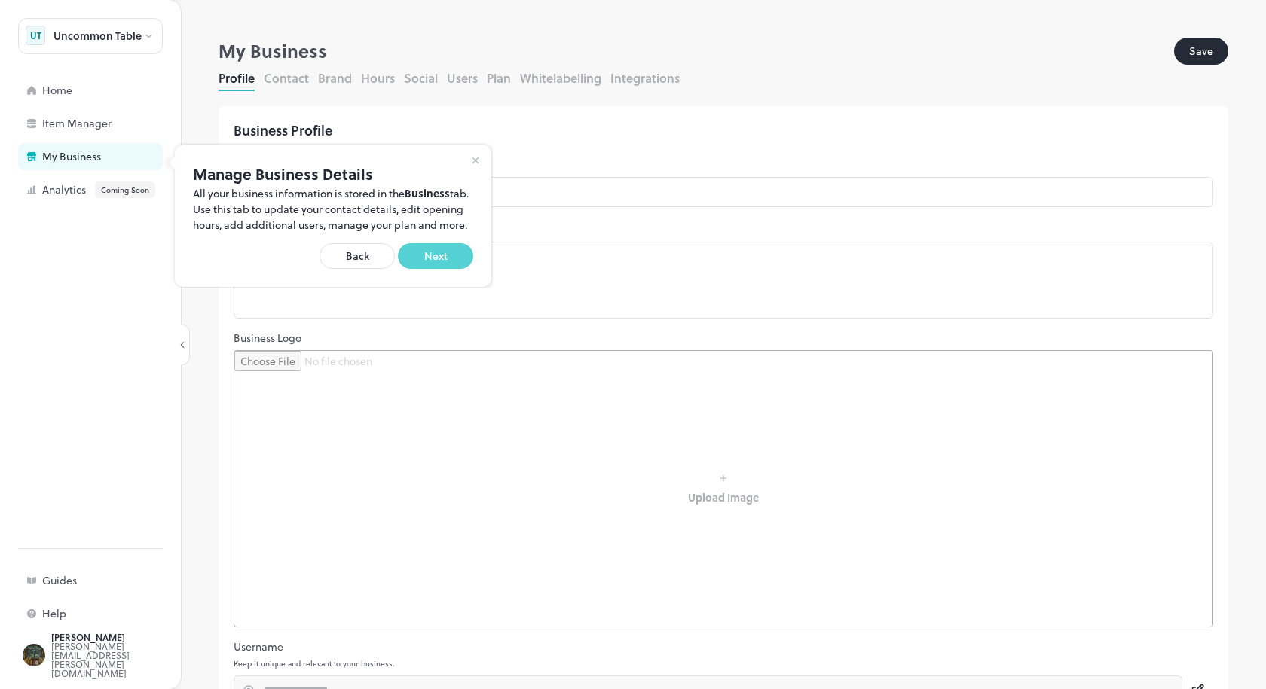
click at [430, 269] on button "Next" at bounding box center [435, 256] width 75 height 26
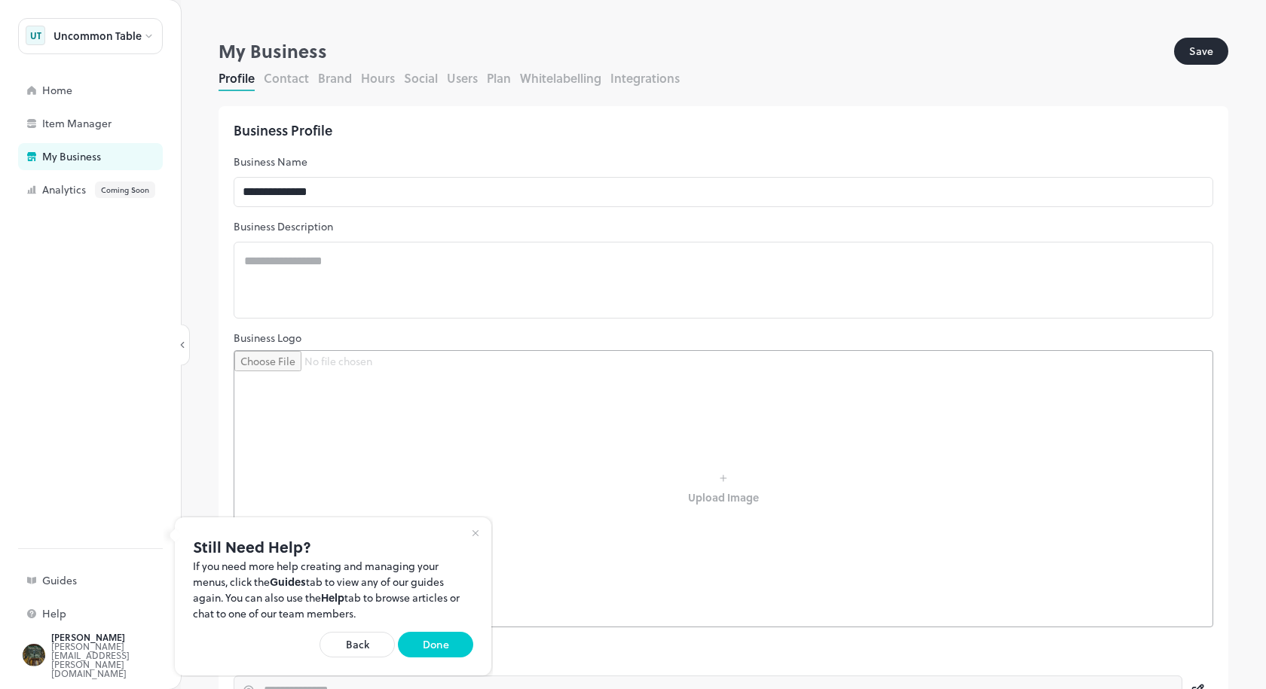
click at [418, 277] on div at bounding box center [633, 344] width 1266 height 689
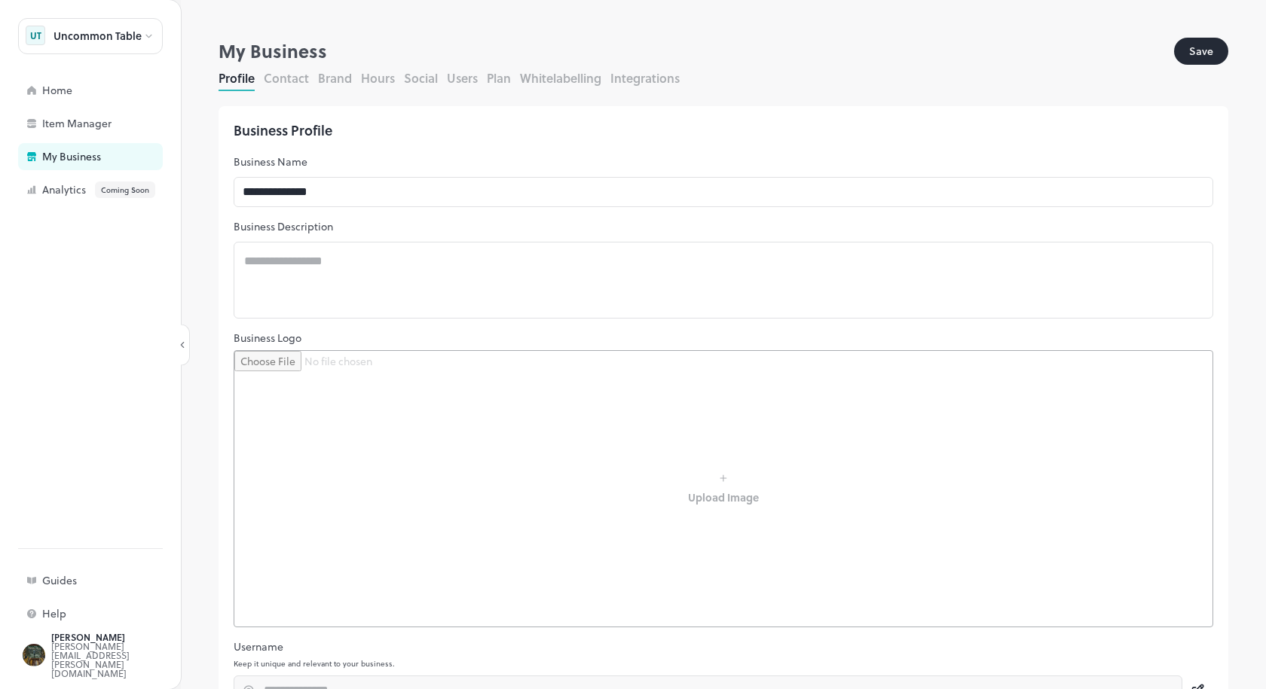
click at [375, 398] on input "file" at bounding box center [723, 489] width 978 height 276
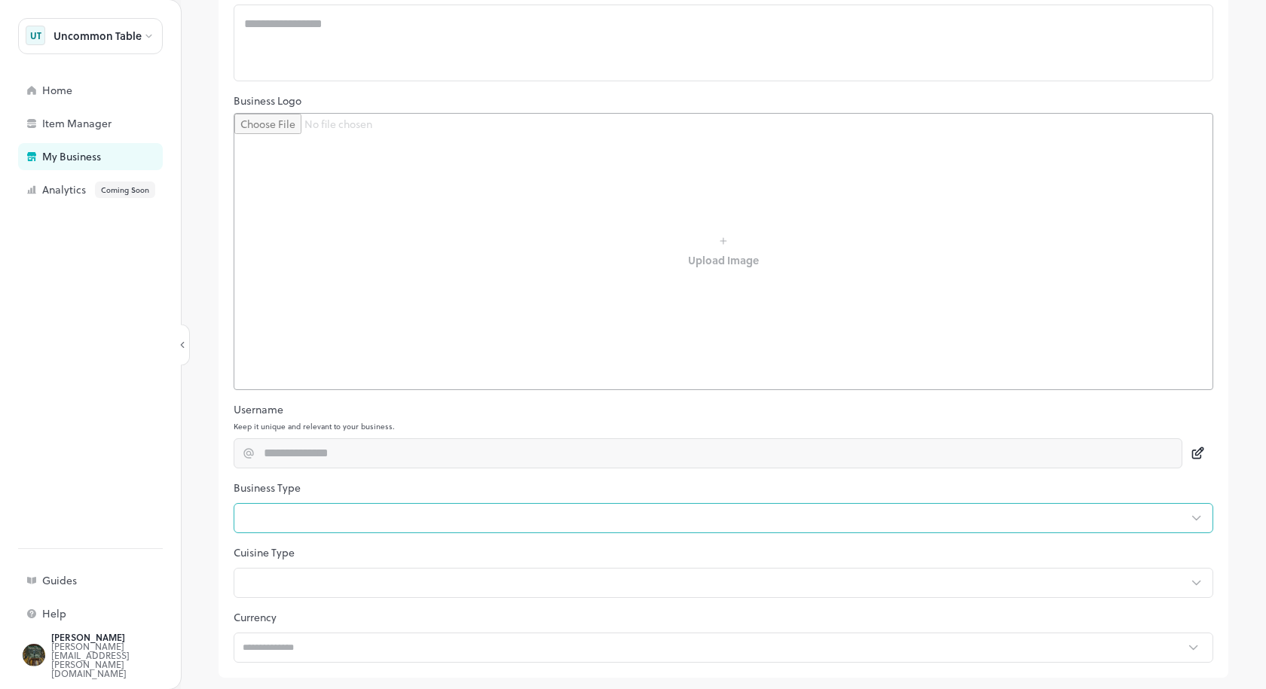
scroll to position [238, 0]
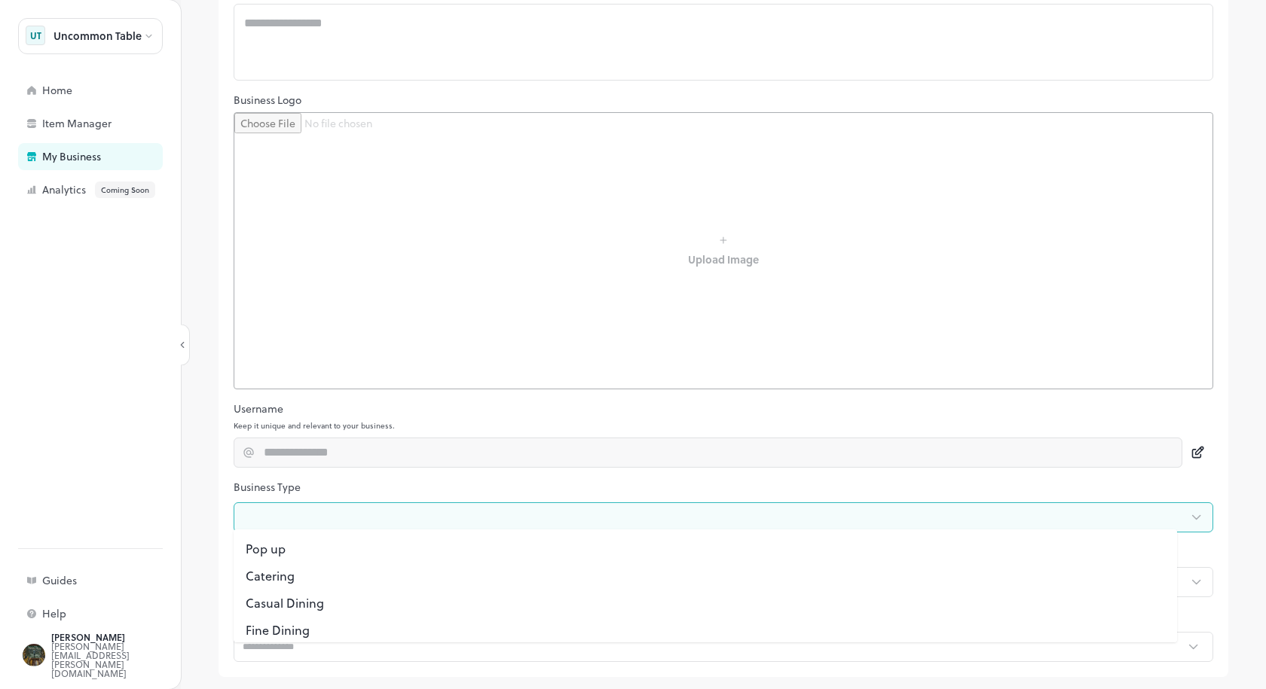
click at [350, 524] on body "**********" at bounding box center [633, 344] width 1266 height 689
click at [275, 623] on li "Other" at bounding box center [705, 623] width 943 height 27
type input "*"
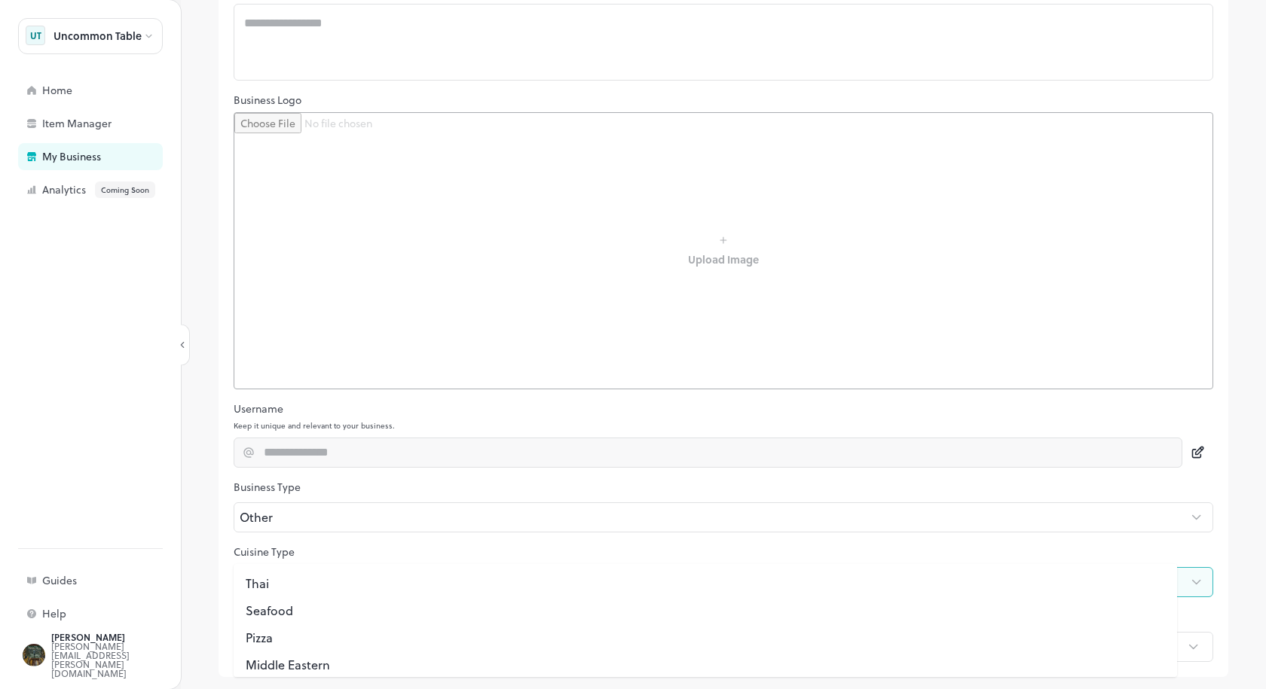
click at [292, 576] on body "**********" at bounding box center [633, 344] width 1266 height 689
click at [298, 650] on li "Healthy" at bounding box center [705, 657] width 943 height 27
type input "**"
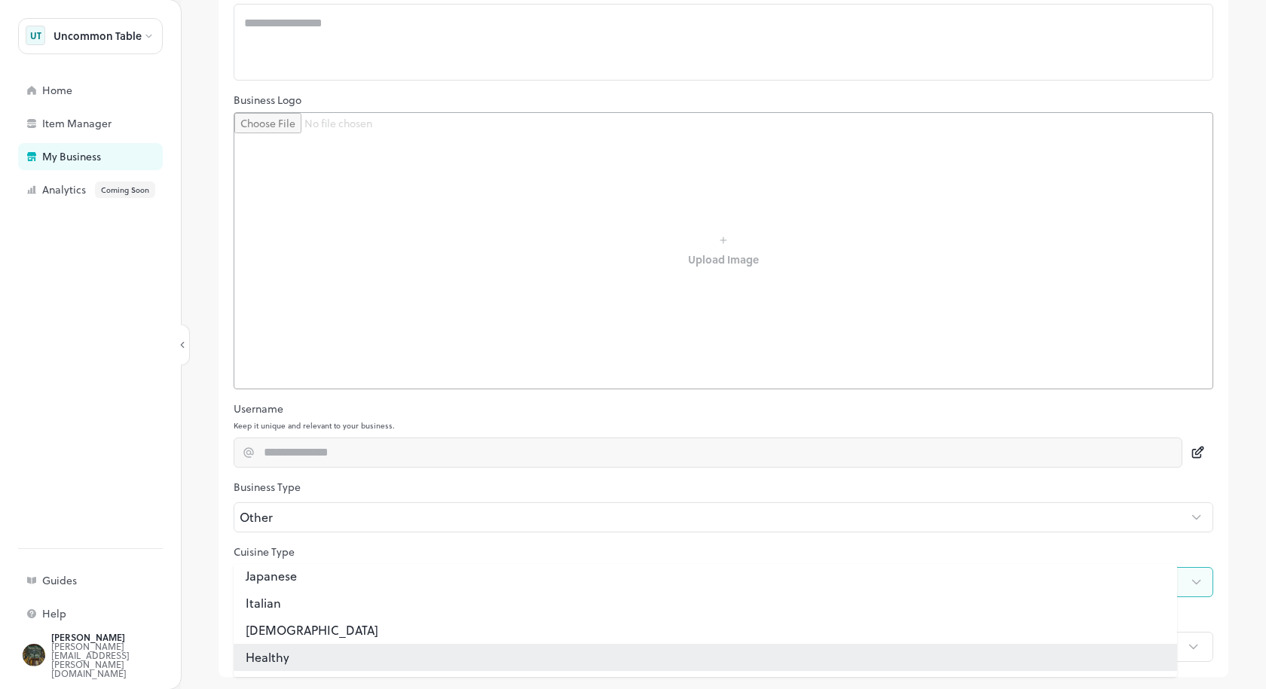
click at [281, 653] on li "Healthy" at bounding box center [705, 657] width 943 height 27
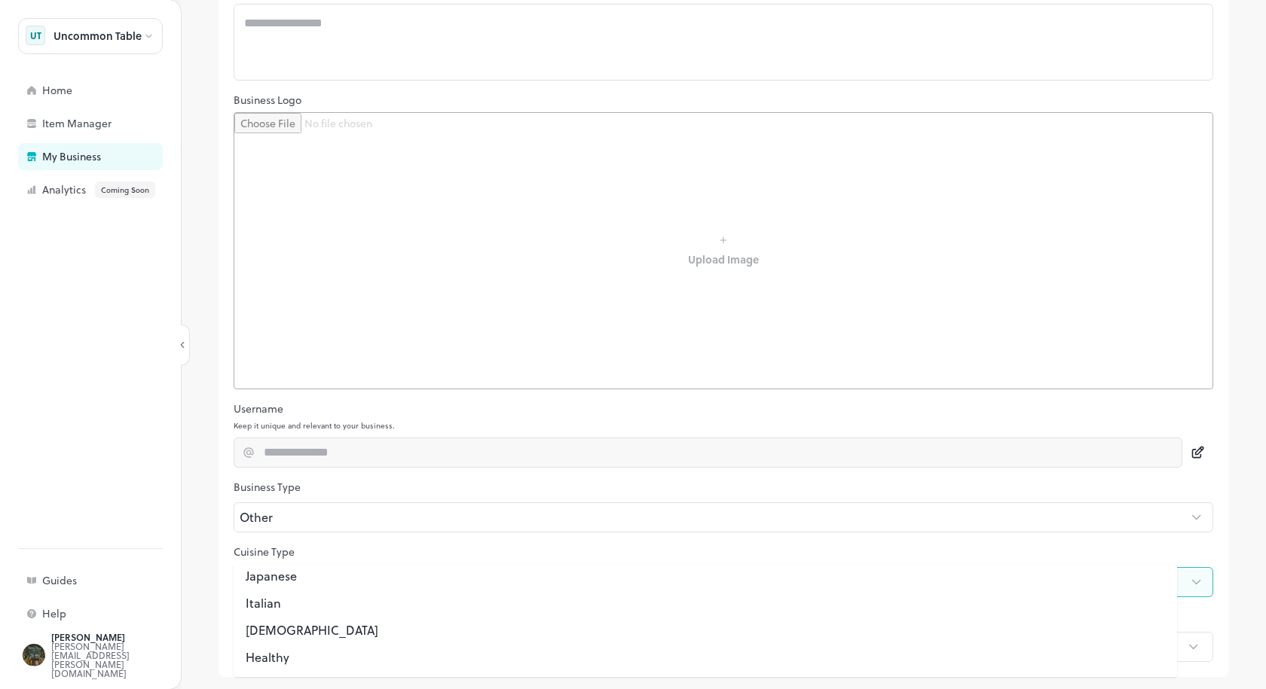
click at [283, 655] on li "Healthy" at bounding box center [705, 657] width 943 height 27
type input "**"
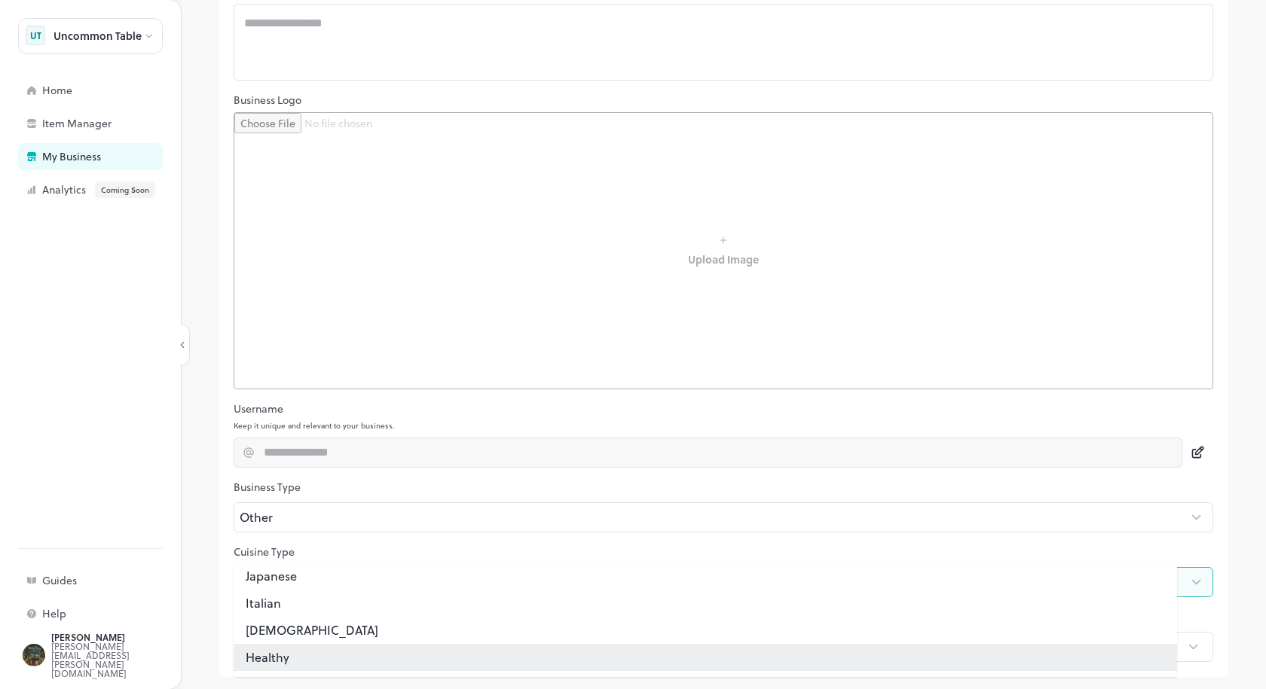
click at [1193, 527] on div at bounding box center [633, 344] width 1266 height 689
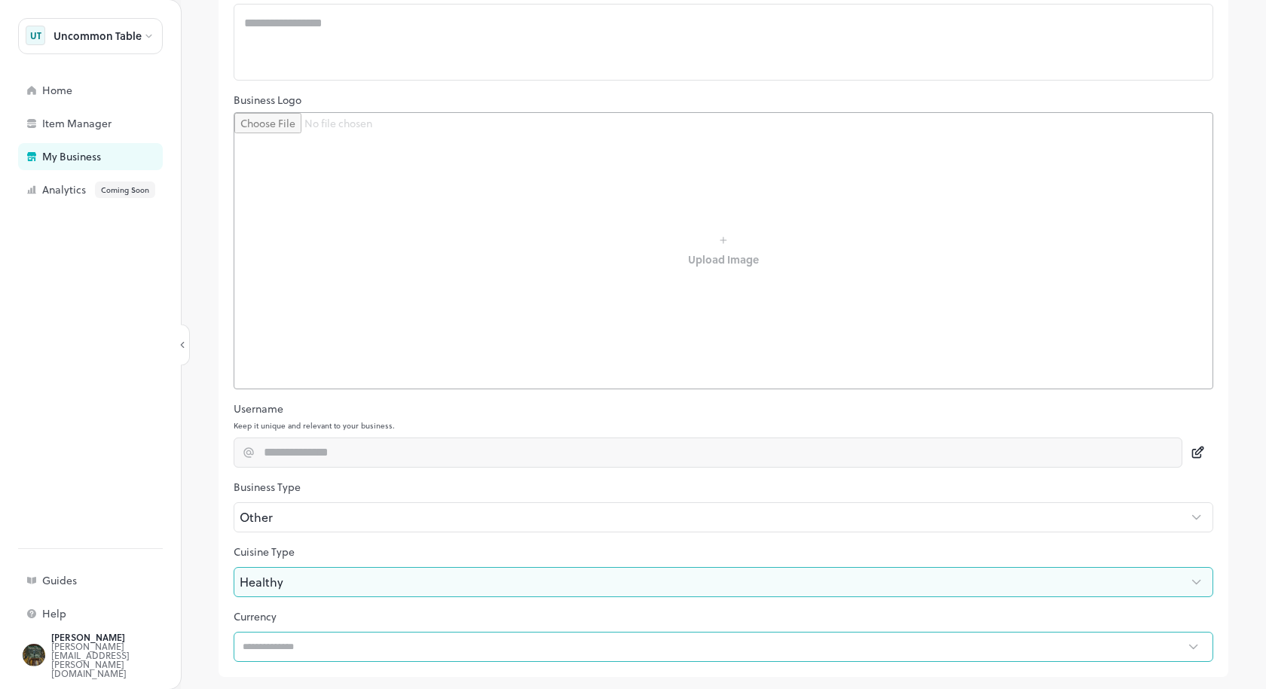
click at [258, 632] on input "text" at bounding box center [709, 647] width 950 height 30
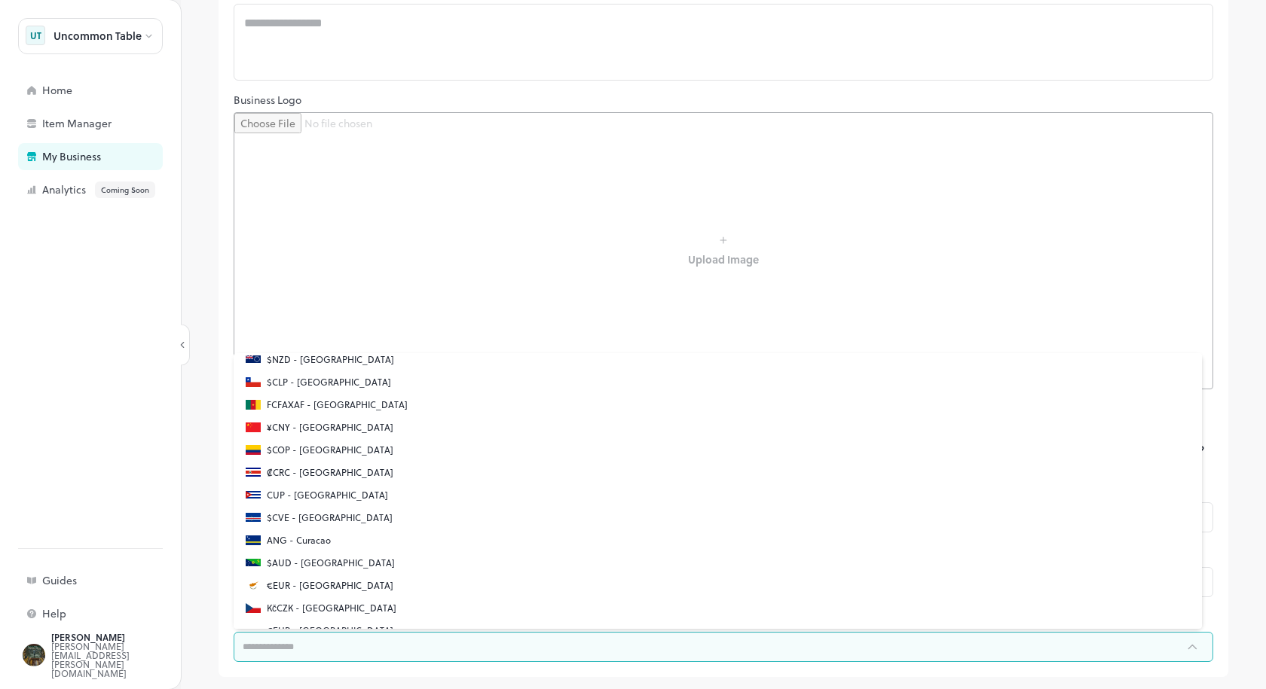
scroll to position [980, 0]
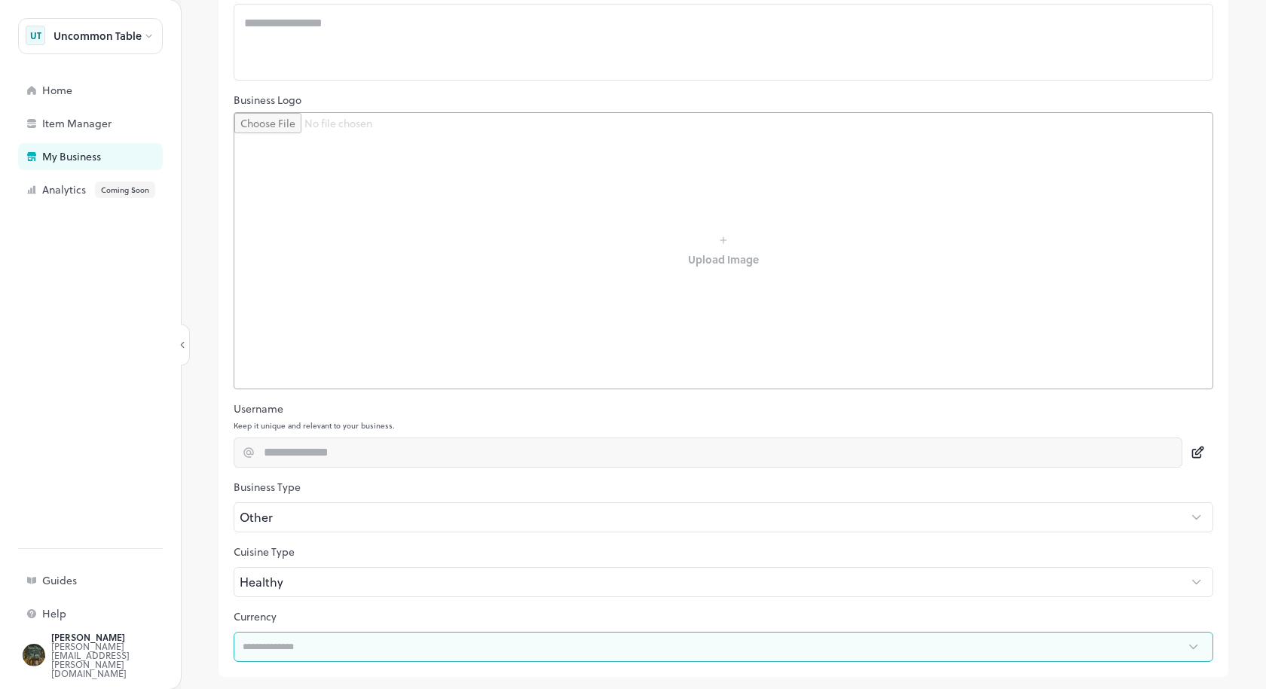
click at [411, 656] on input "text" at bounding box center [709, 647] width 950 height 30
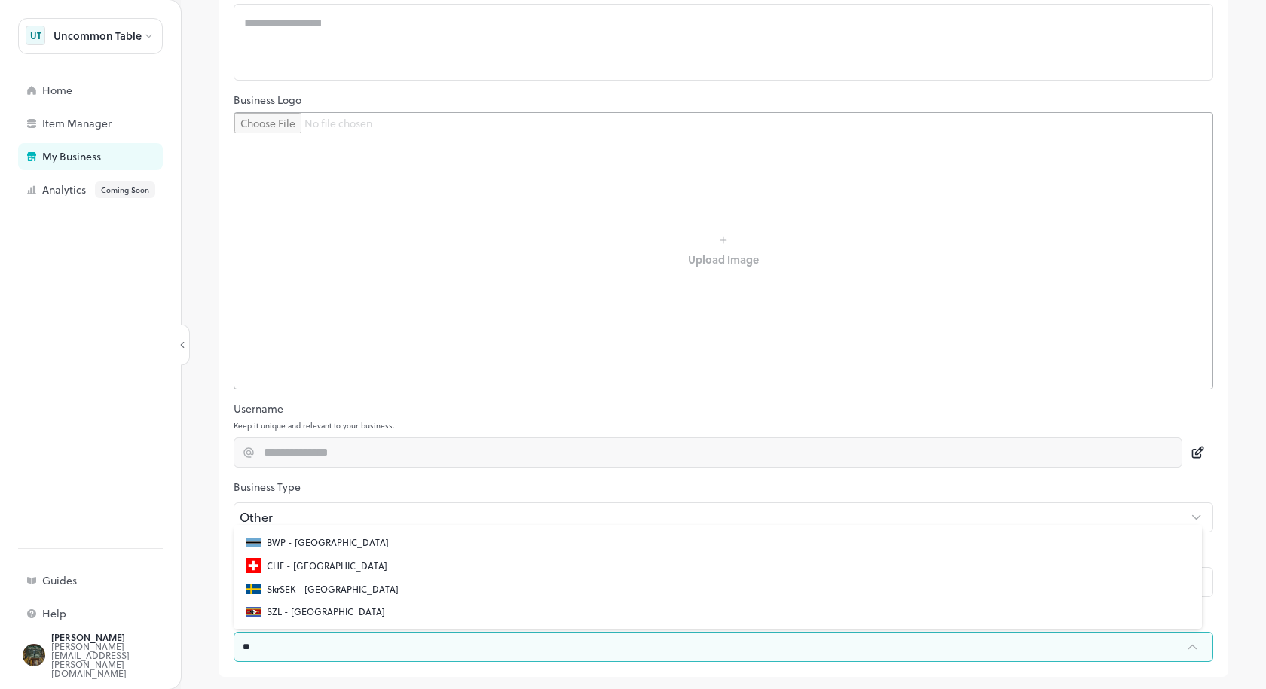
click at [323, 570] on p "CHF - Switzerland" at bounding box center [327, 566] width 121 height 14
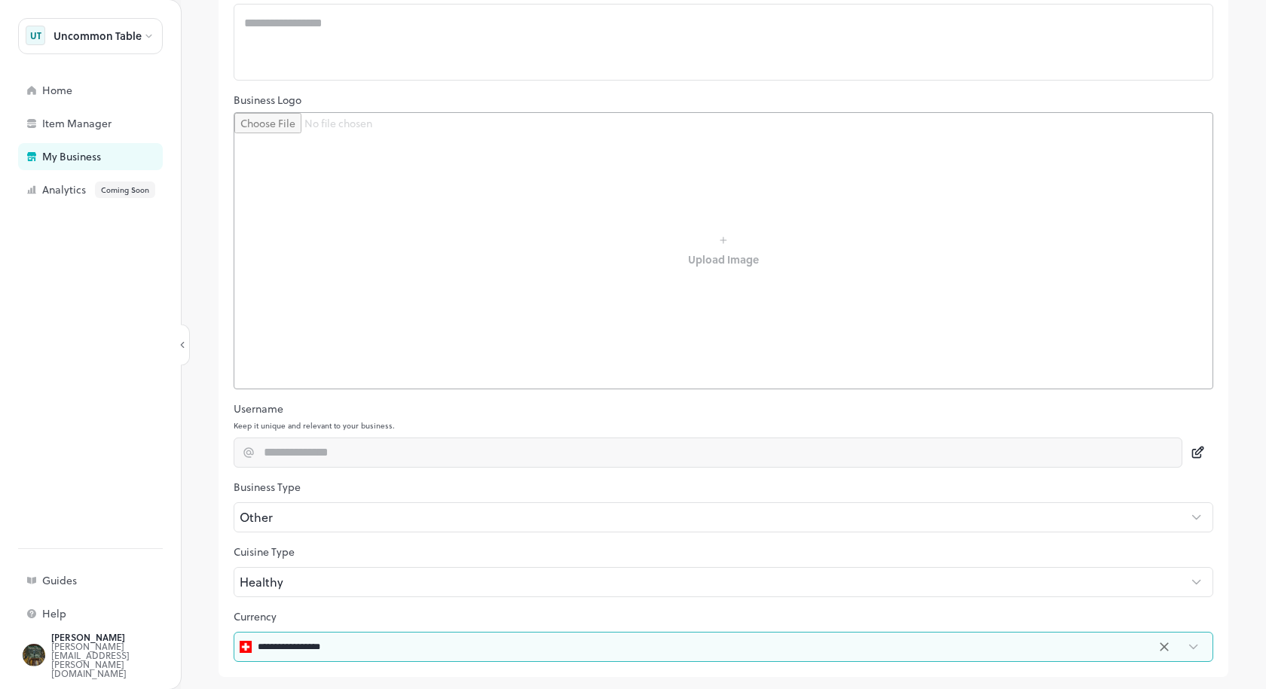
type input "**********"
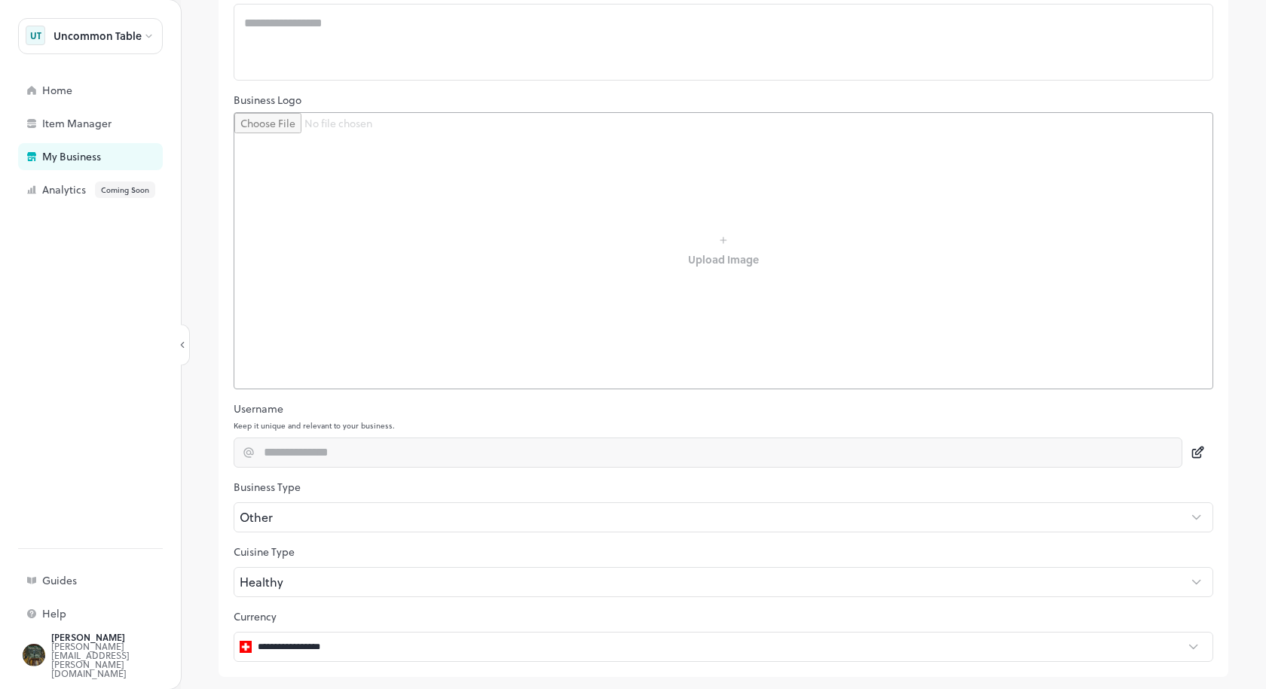
click at [733, 417] on div "**********" at bounding box center [724, 272] width 1010 height 809
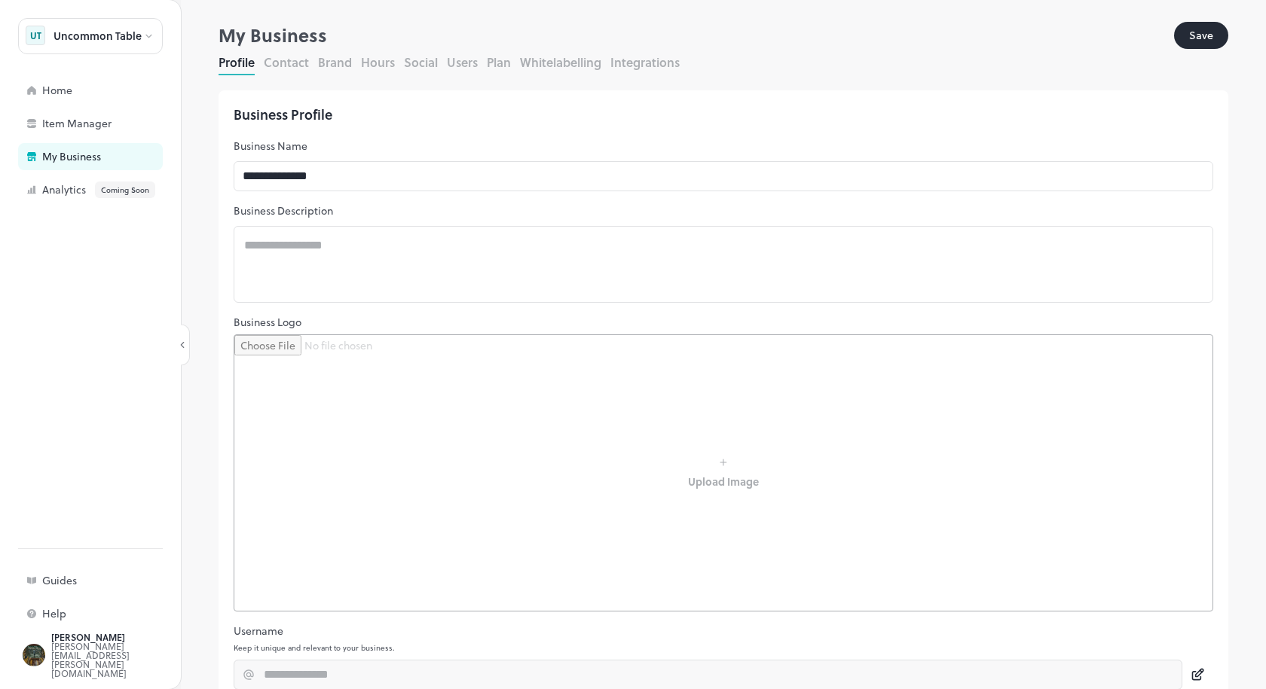
scroll to position [0, 0]
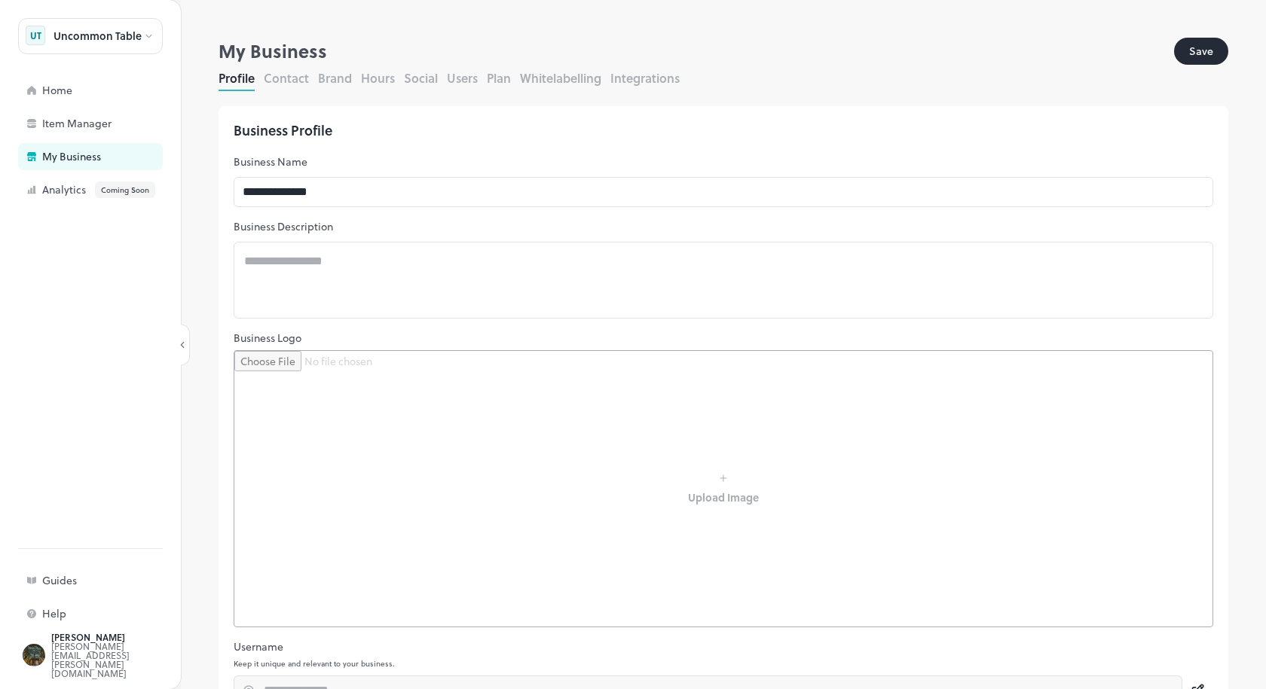
click at [304, 80] on button "Contact" at bounding box center [286, 77] width 45 height 17
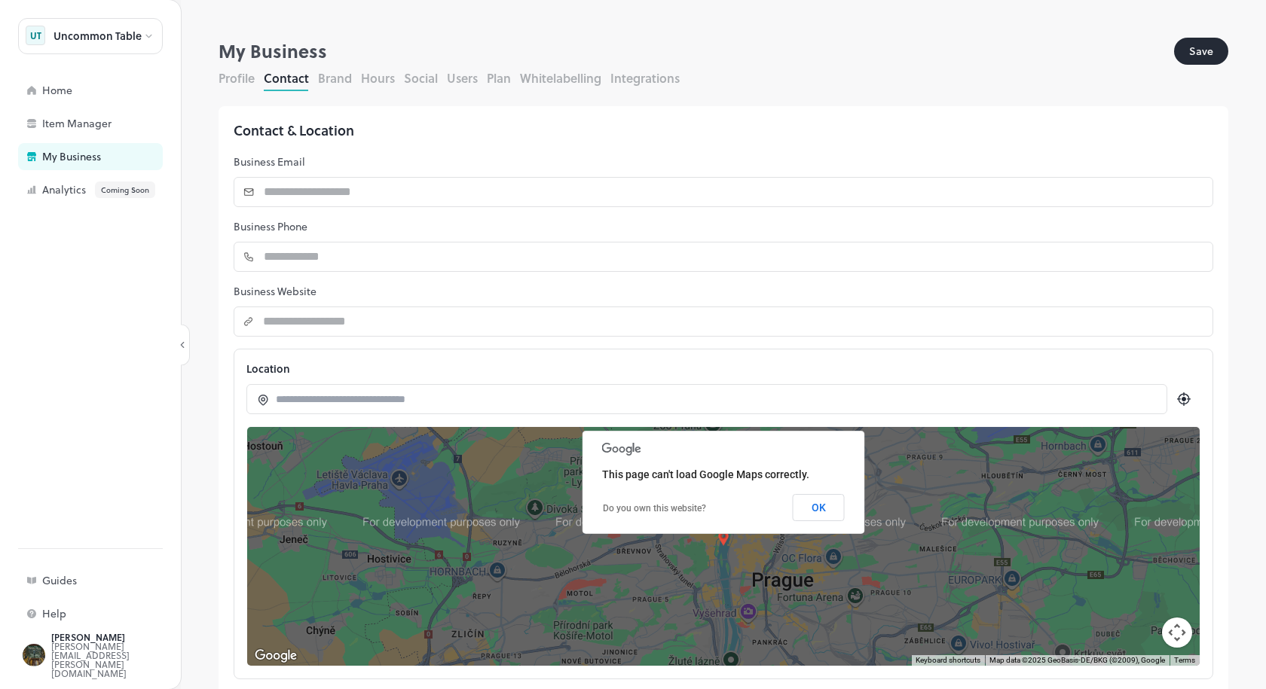
click at [322, 82] on button "Brand" at bounding box center [335, 77] width 34 height 17
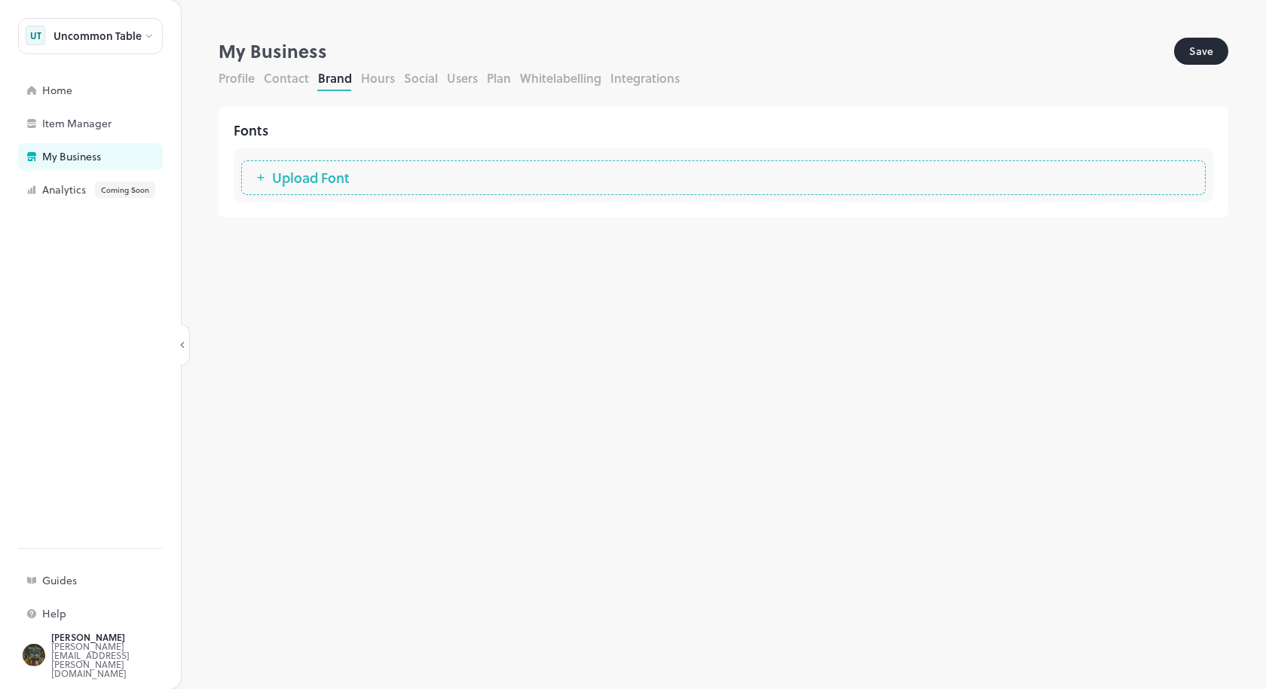
click at [370, 85] on button "Hours" at bounding box center [378, 77] width 34 height 17
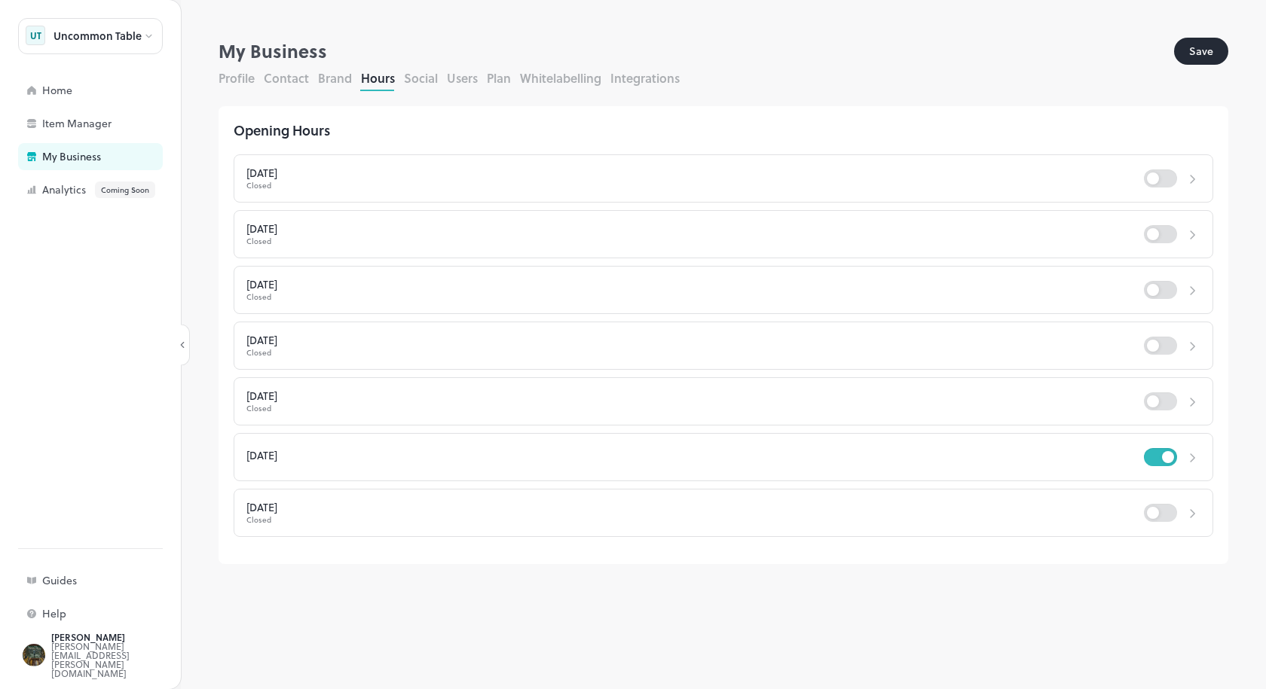
click at [332, 84] on button "Brand" at bounding box center [335, 77] width 34 height 17
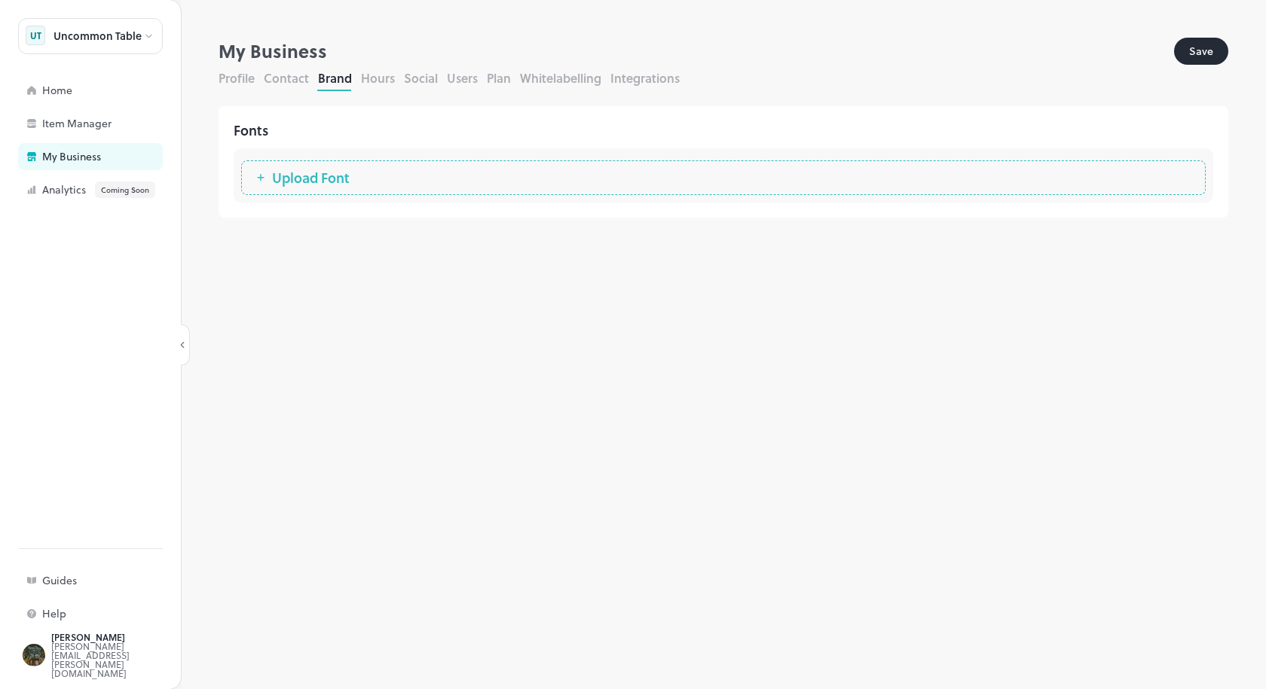
click at [304, 185] on span "Upload Font" at bounding box center [310, 177] width 93 height 15
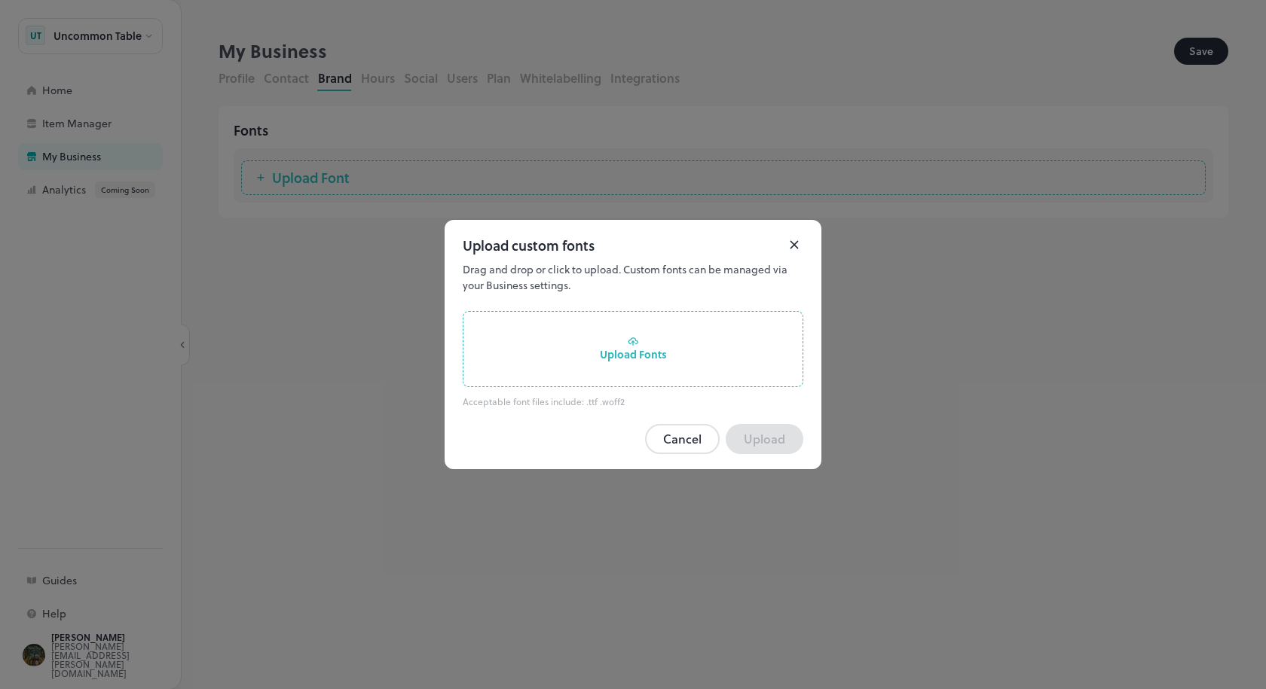
click at [610, 347] on div "Upload Fonts" at bounding box center [633, 349] width 341 height 76
click at [0, 0] on input "Upload Fonts" at bounding box center [0, 0] width 0 height 0
click at [687, 446] on button "Cancel" at bounding box center [682, 439] width 75 height 30
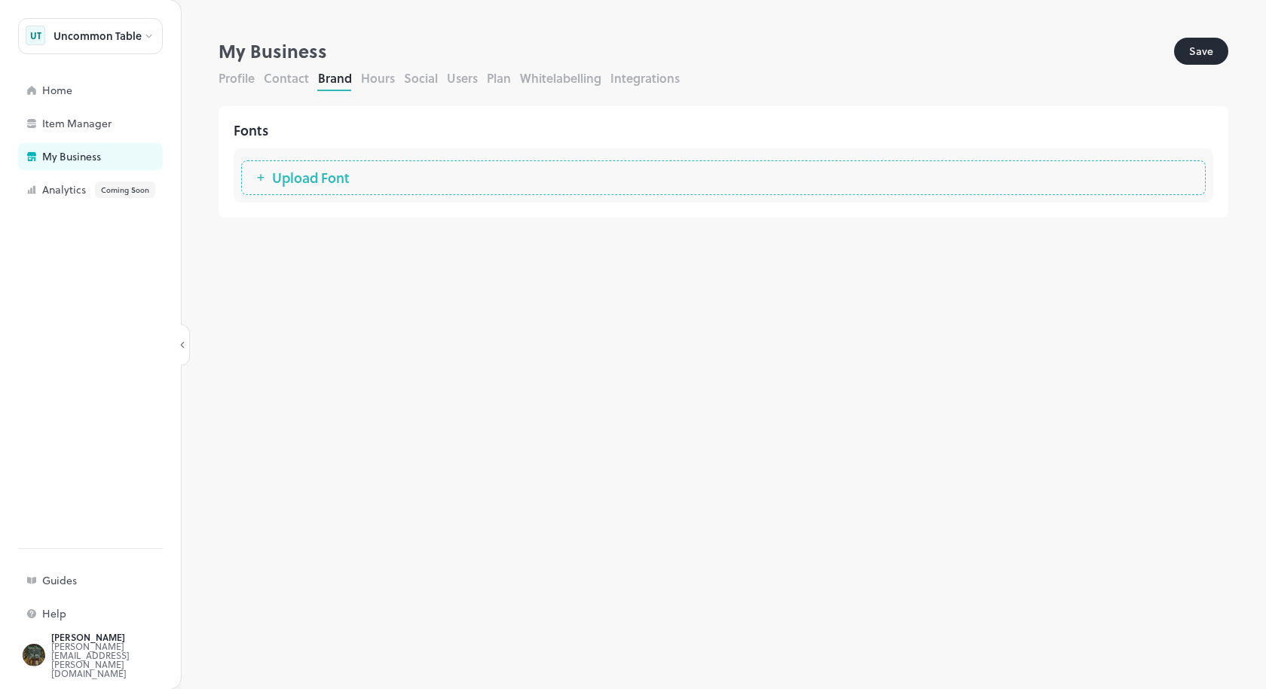
click at [375, 86] on button "Hours" at bounding box center [378, 77] width 34 height 17
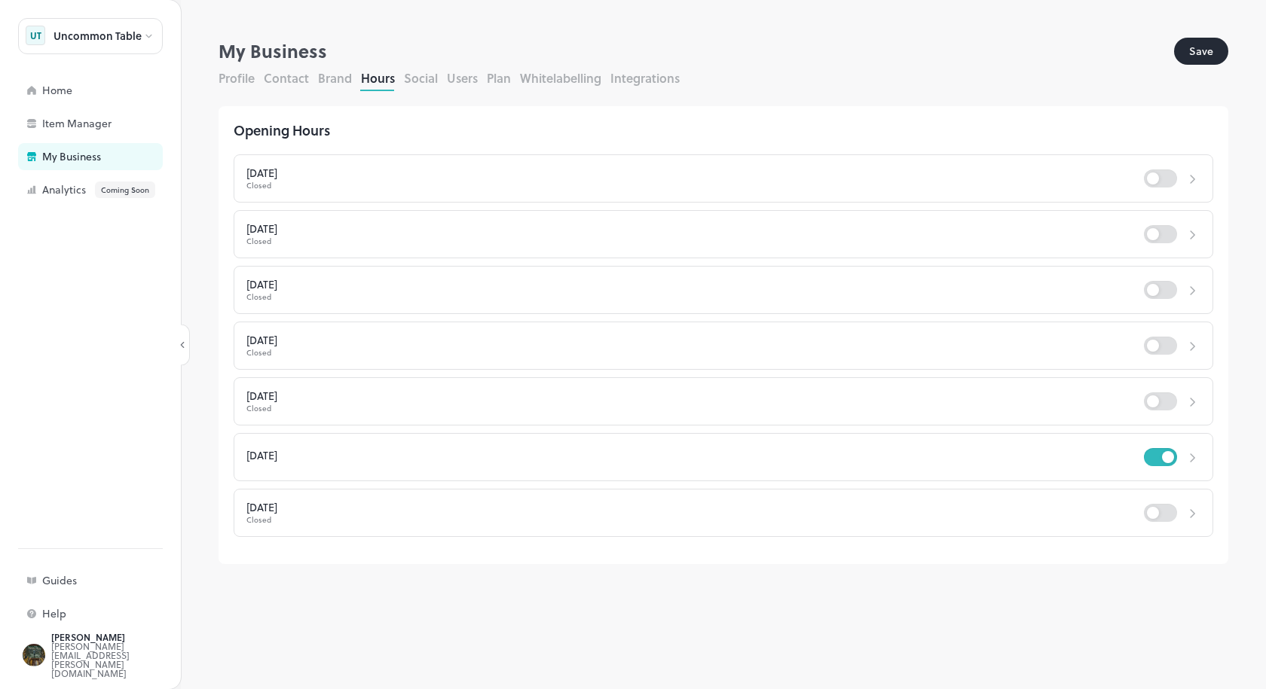
click at [435, 81] on button "Social" at bounding box center [421, 77] width 34 height 17
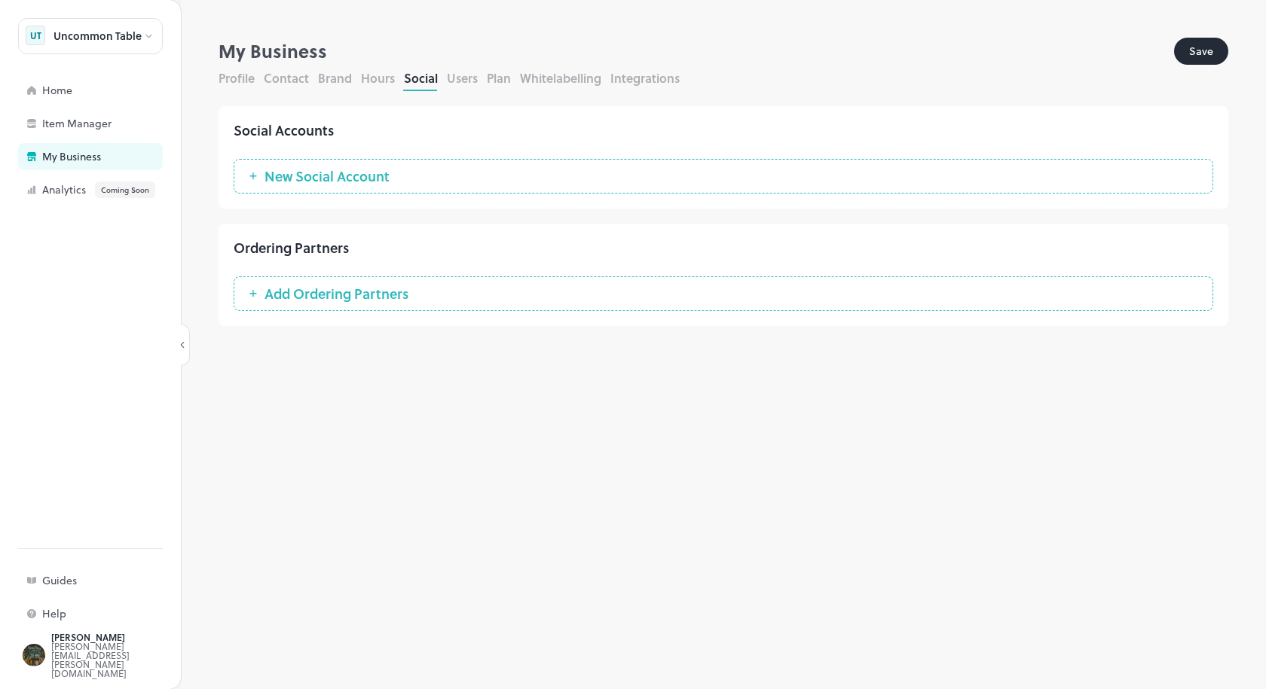
click at [463, 79] on button "Users" at bounding box center [462, 77] width 31 height 17
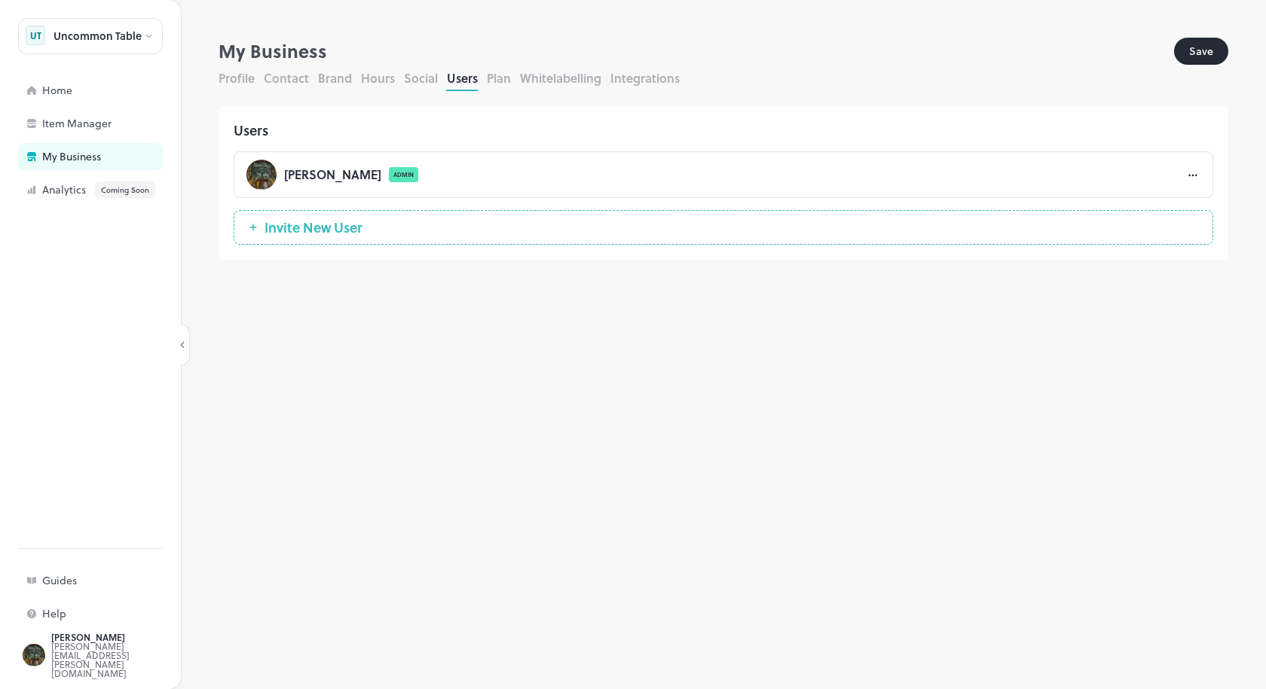
click at [495, 79] on button "Plan" at bounding box center [499, 77] width 24 height 17
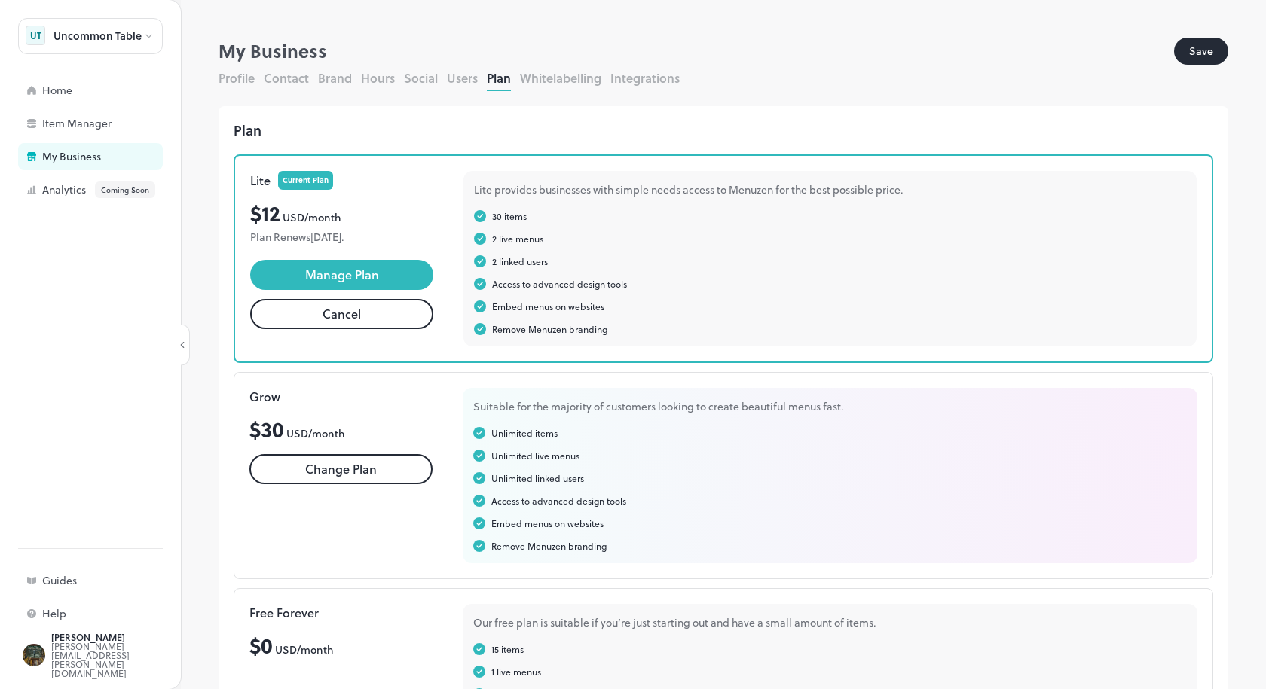
click at [538, 83] on button "Whitelabelling" at bounding box center [560, 77] width 81 height 17
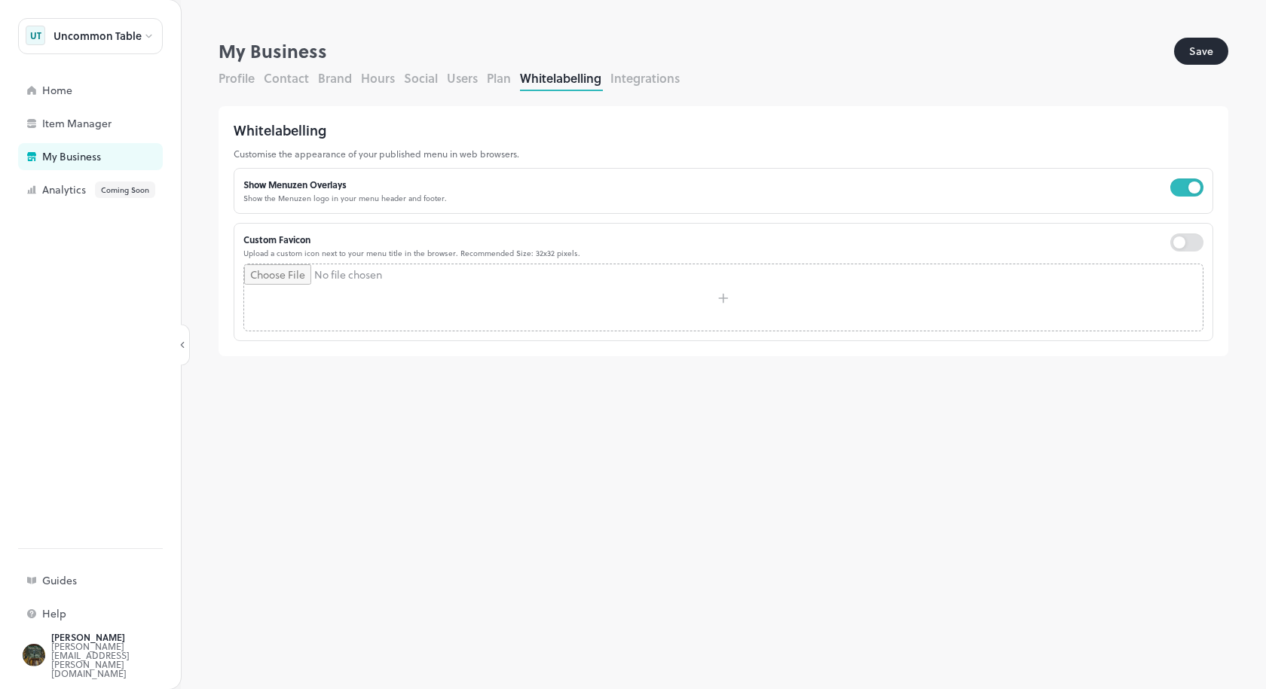
click at [631, 86] on button "Integrations" at bounding box center [644, 77] width 69 height 17
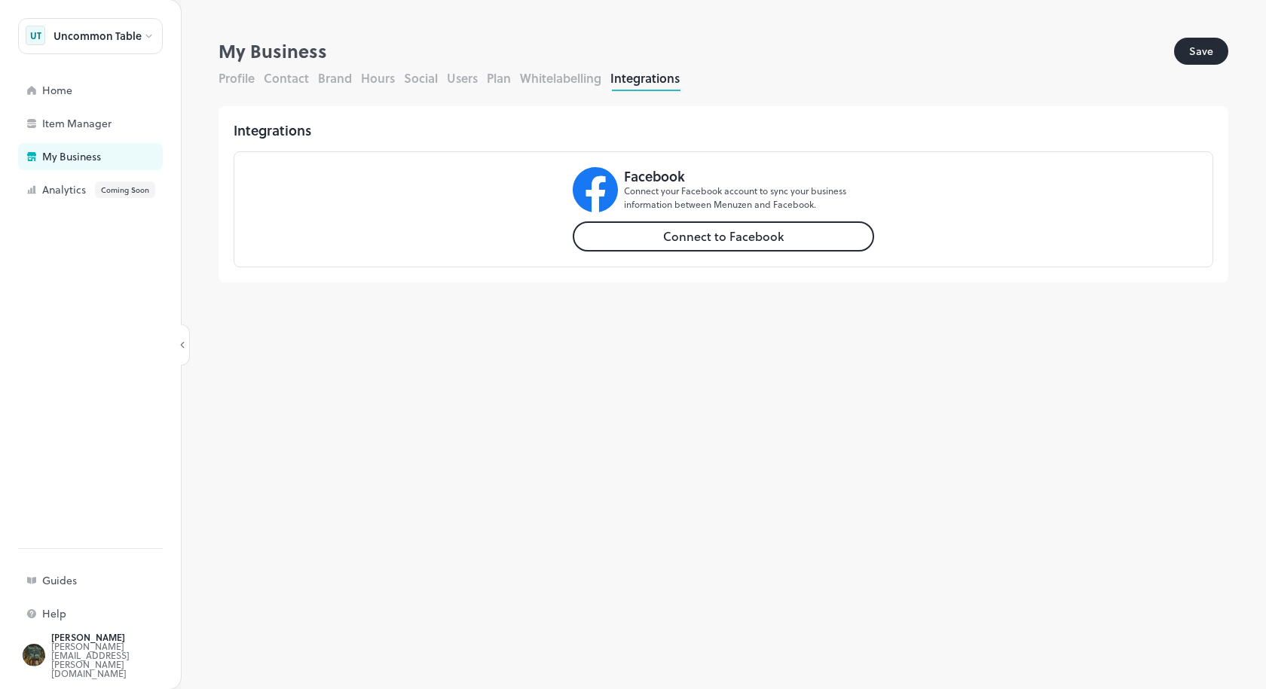
click at [218, 74] on div "**********" at bounding box center [723, 364] width 1085 height 652
click at [244, 76] on button "Profile" at bounding box center [237, 77] width 36 height 17
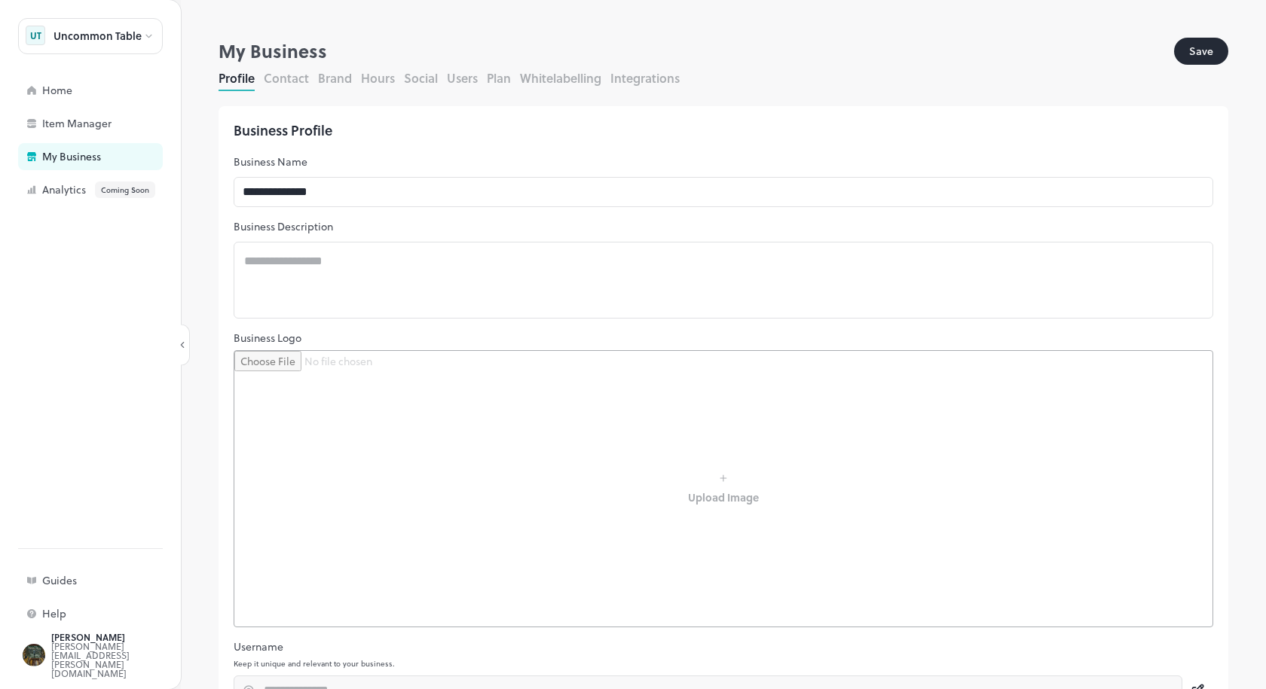
click at [1197, 44] on button "Save" at bounding box center [1201, 51] width 54 height 27
click at [44, 86] on div "Home" at bounding box center [117, 90] width 151 height 11
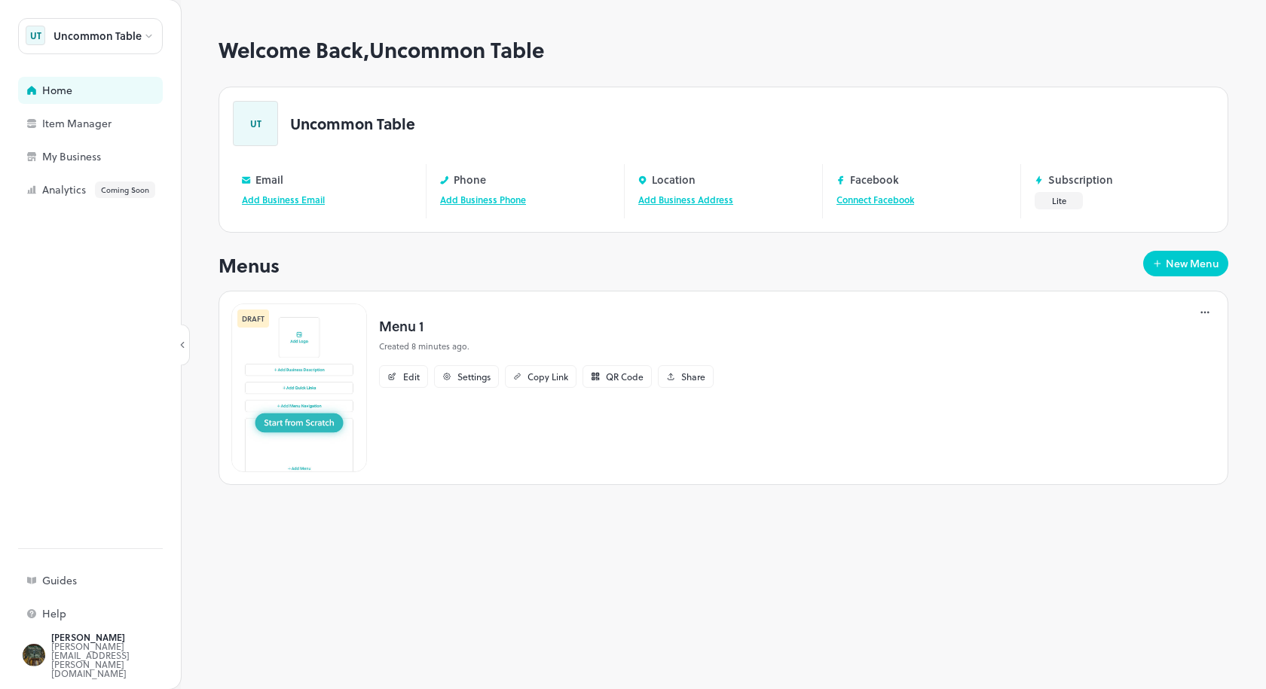
click at [291, 430] on img at bounding box center [299, 388] width 136 height 169
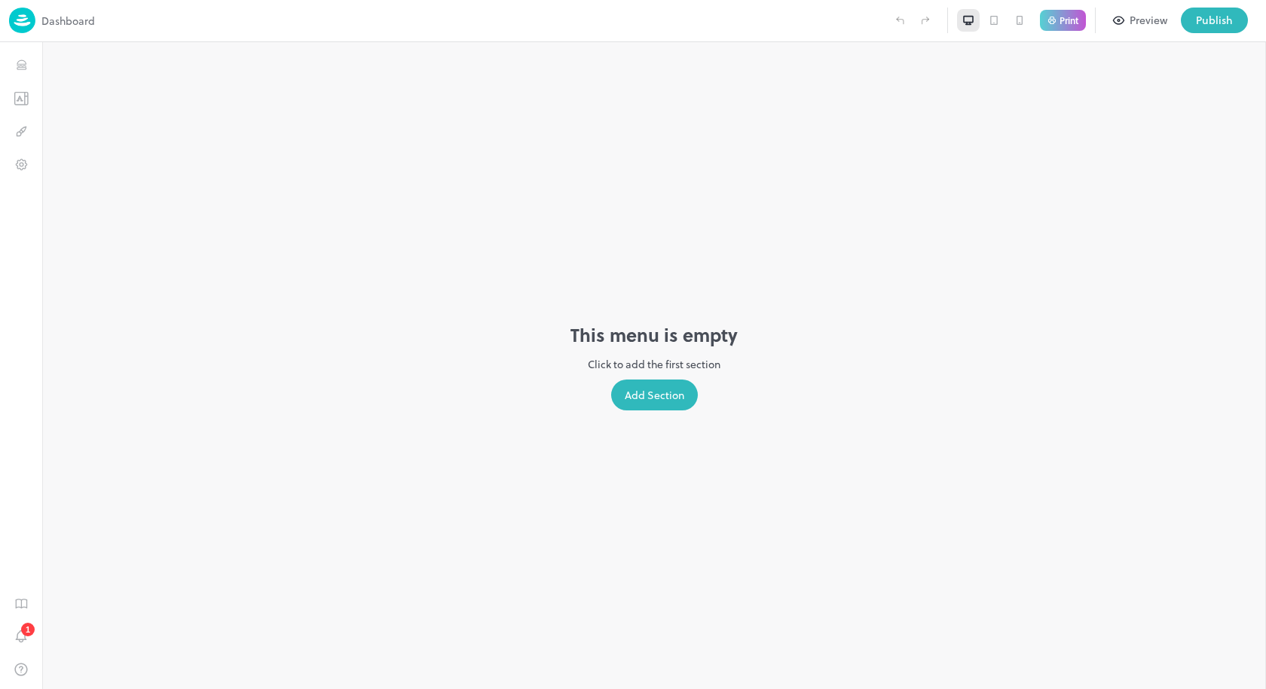
click at [659, 390] on div "Add Section" at bounding box center [654, 395] width 87 height 31
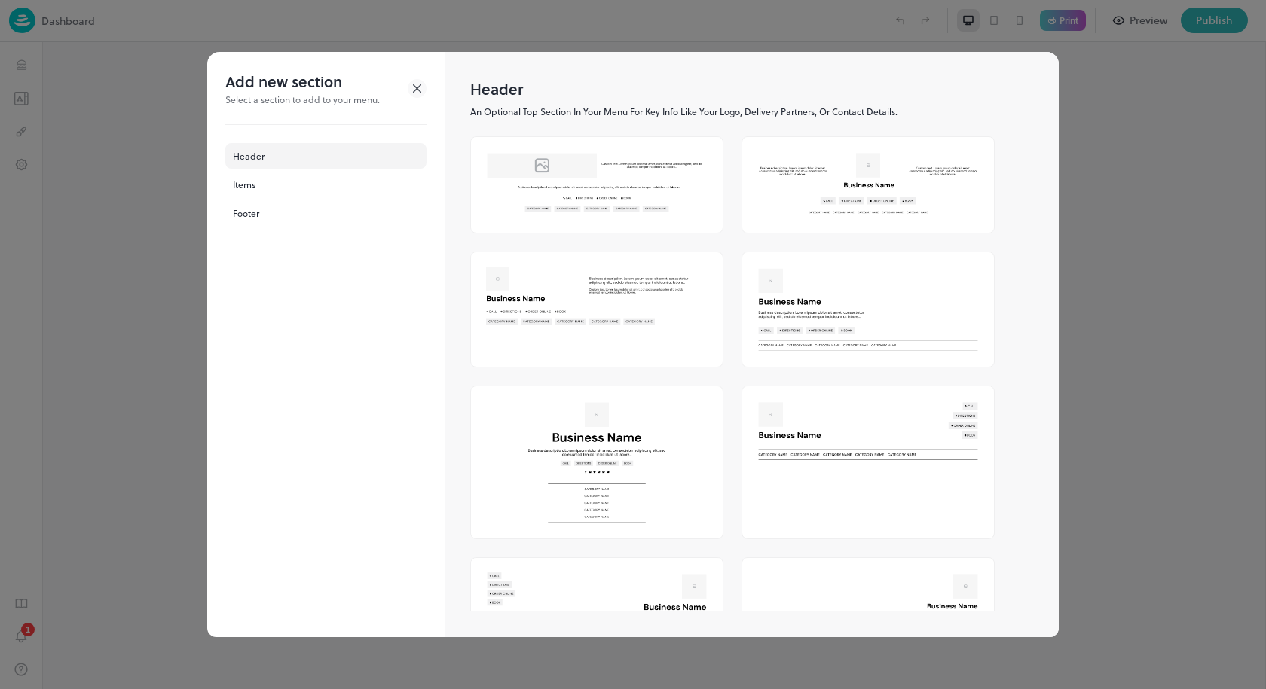
click at [839, 179] on img at bounding box center [868, 185] width 252 height 96
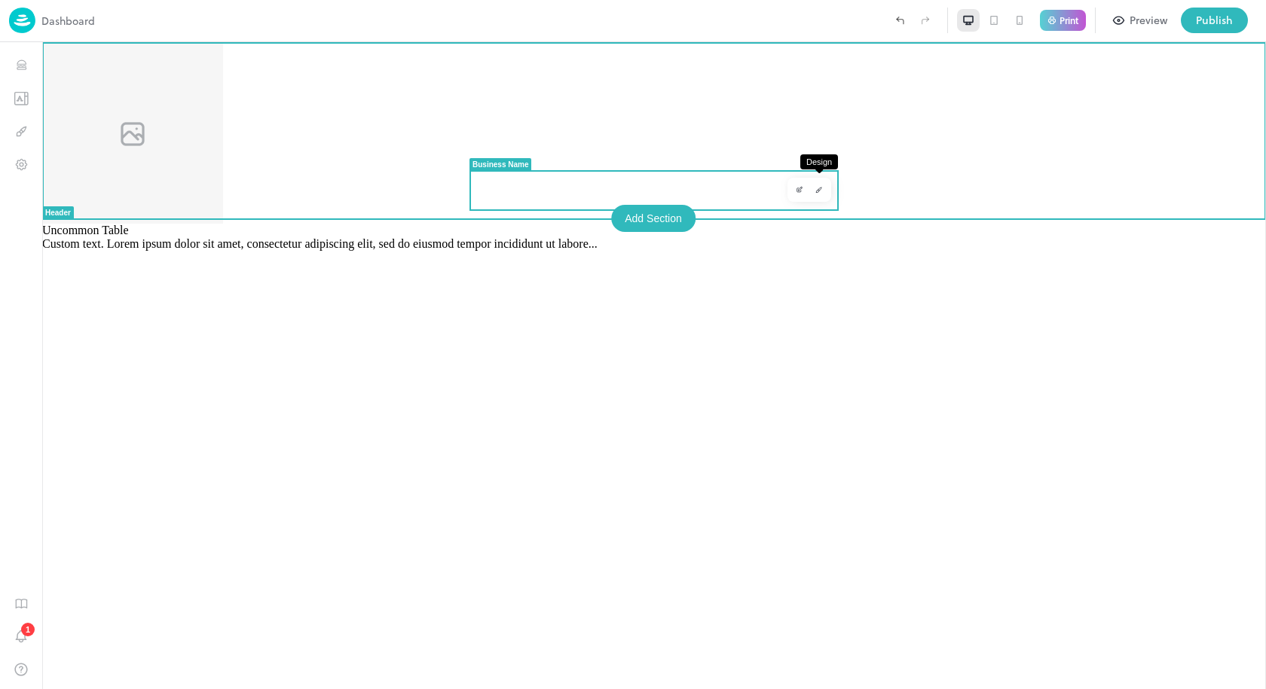
click at [815, 192] on icon "Design" at bounding box center [819, 190] width 8 height 8
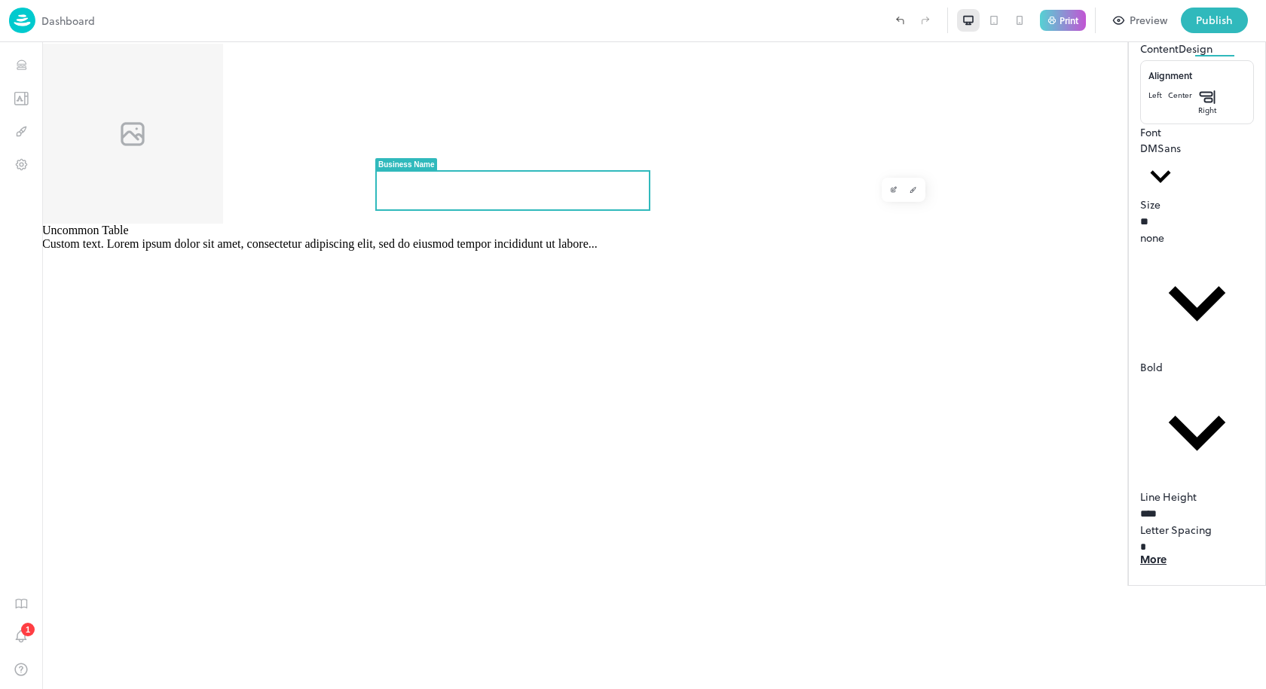
click at [1065, 256] on body "**********" at bounding box center [633, 344] width 1266 height 689
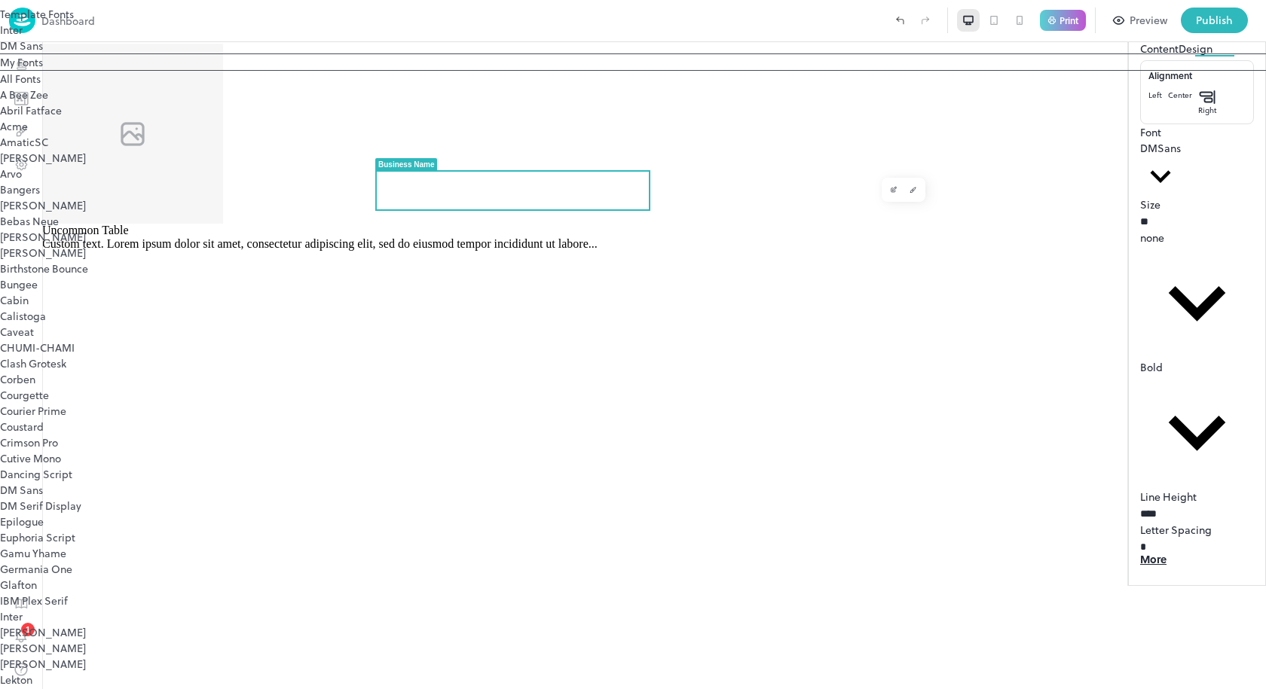
click at [16, 27] on div at bounding box center [633, 344] width 1266 height 689
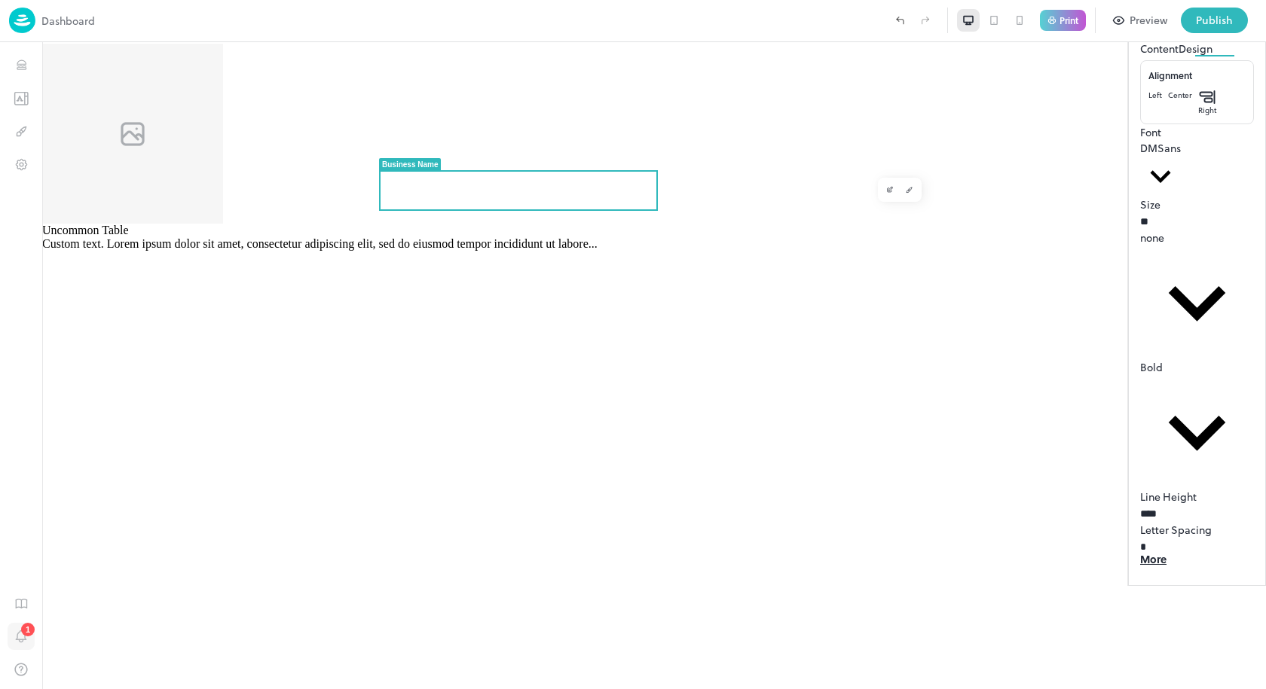
click at [22, 623] on button "Notifications" at bounding box center [21, 636] width 27 height 27
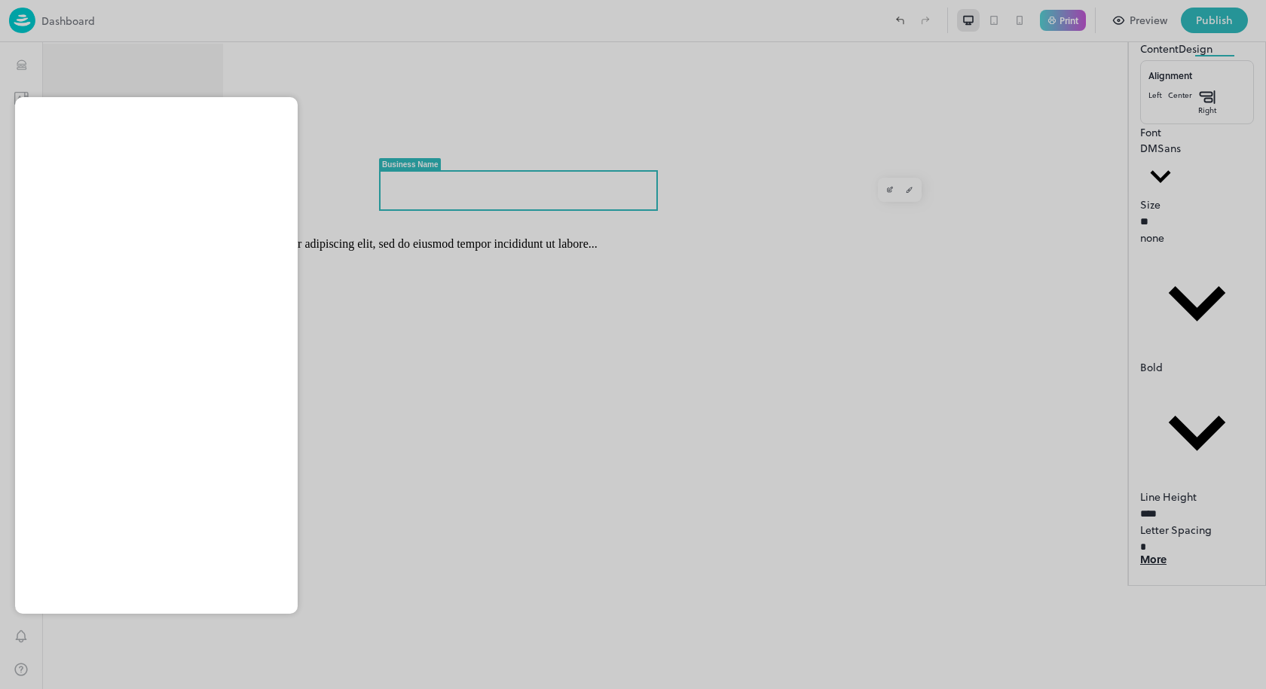
click at [451, 293] on div at bounding box center [633, 344] width 1266 height 689
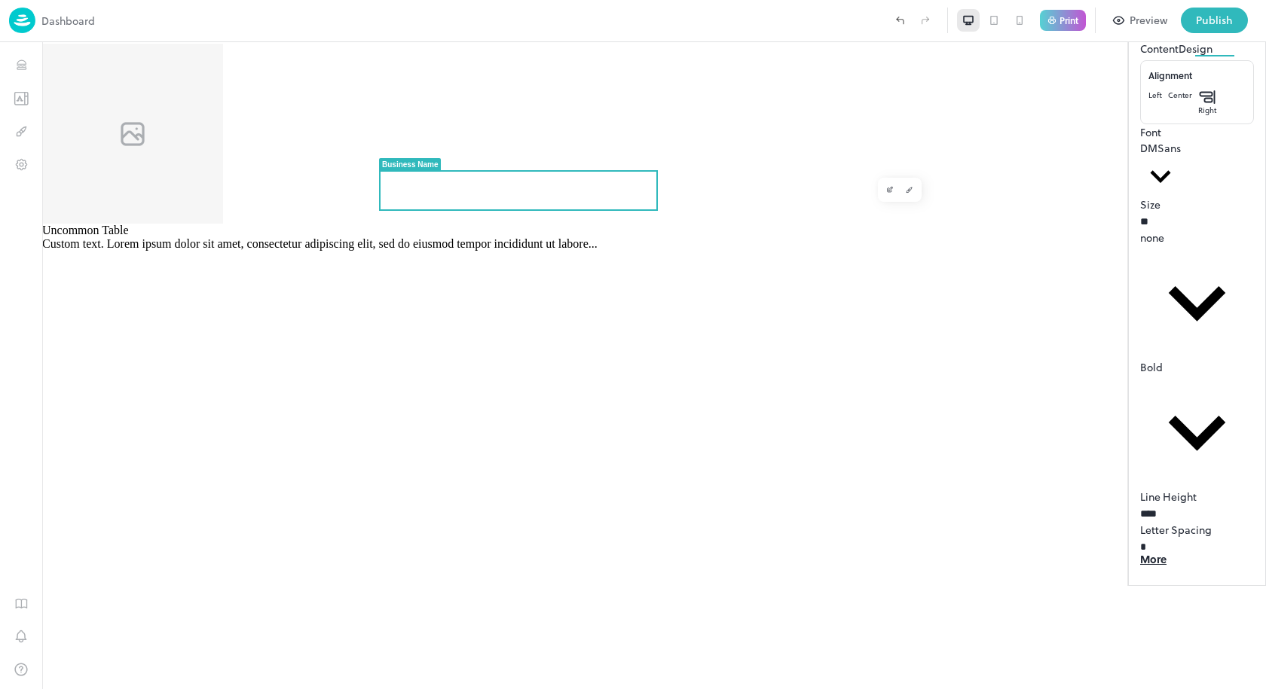
click at [16, 24] on img at bounding box center [22, 21] width 26 height 26
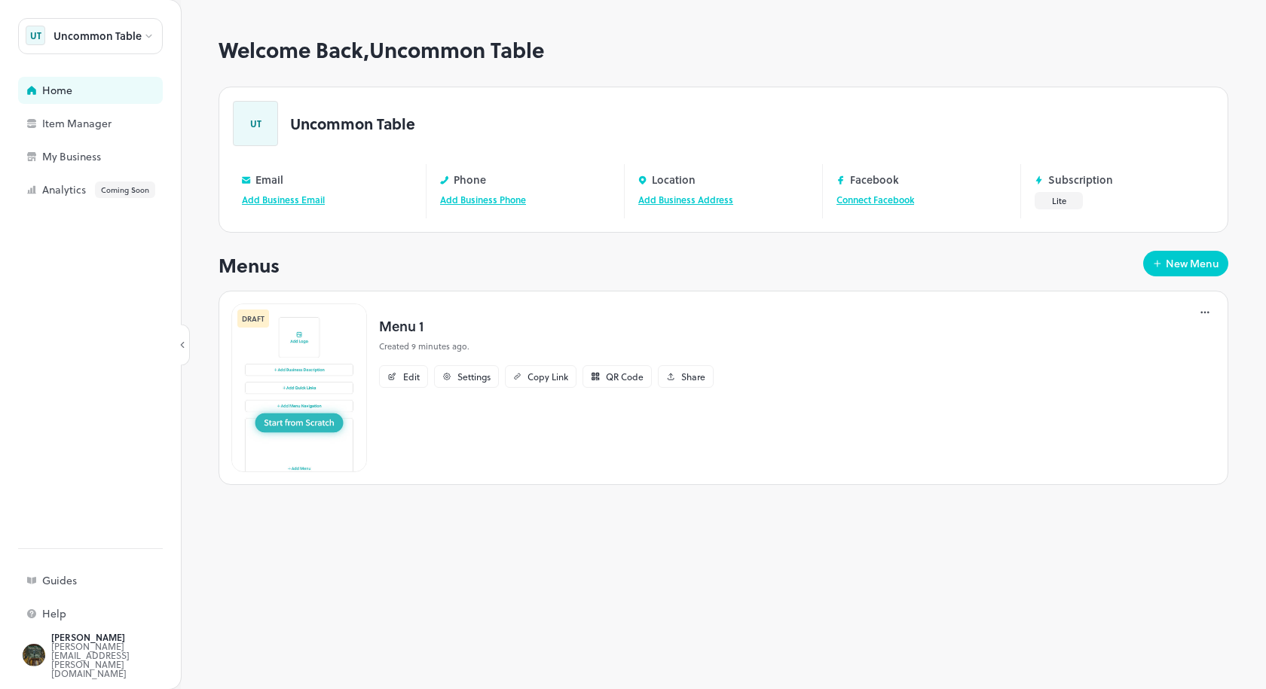
click at [41, 38] on div "UT" at bounding box center [36, 36] width 20 height 20
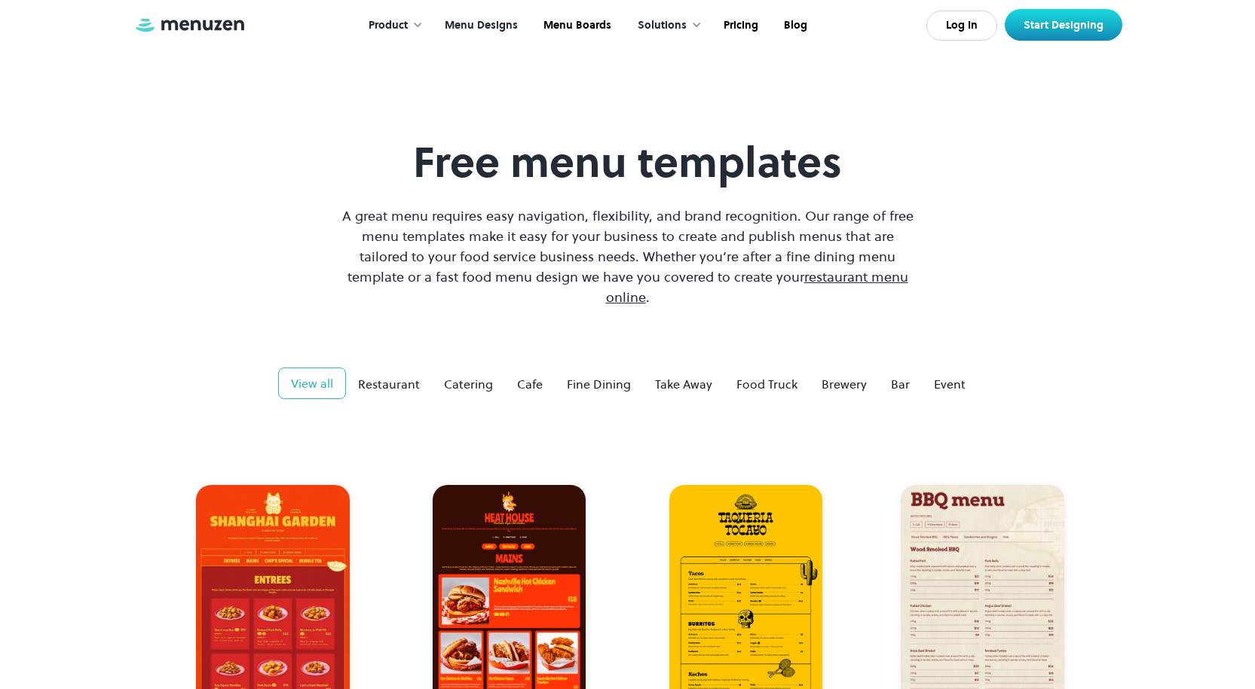
click at [994, 23] on link "Log In" at bounding box center [961, 26] width 71 height 30
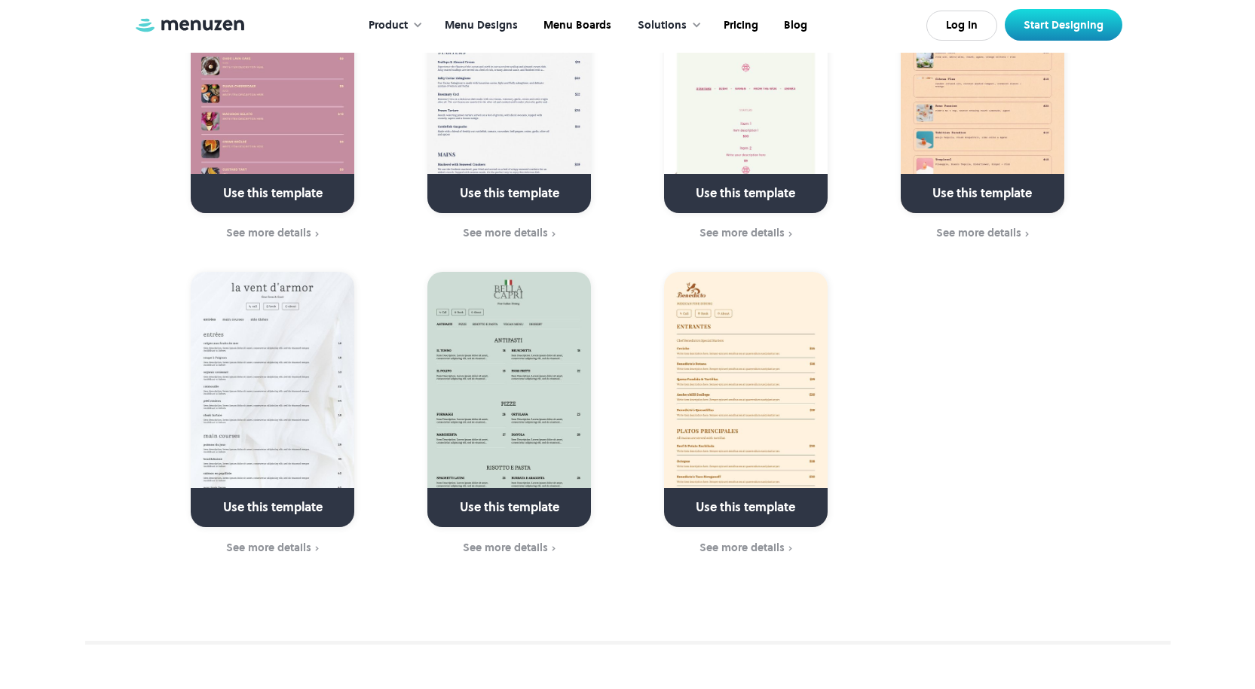
scroll to position [4898, 0]
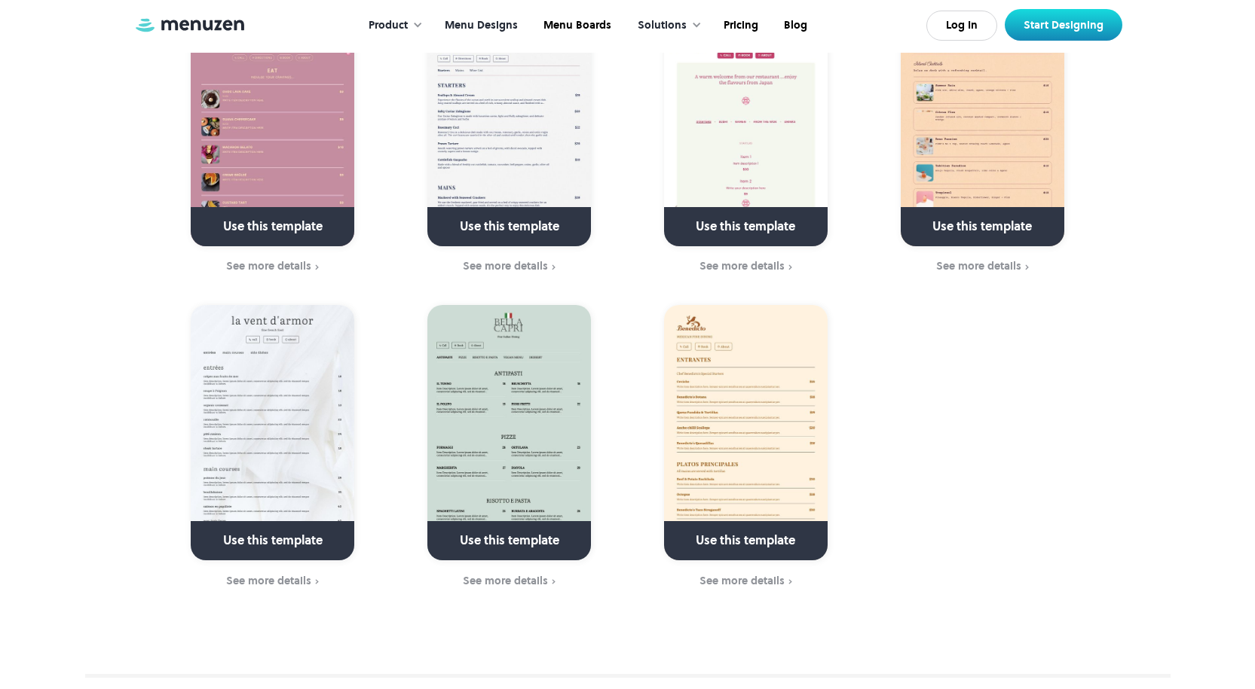
click at [508, 26] on link "Menu Designs" at bounding box center [479, 25] width 99 height 47
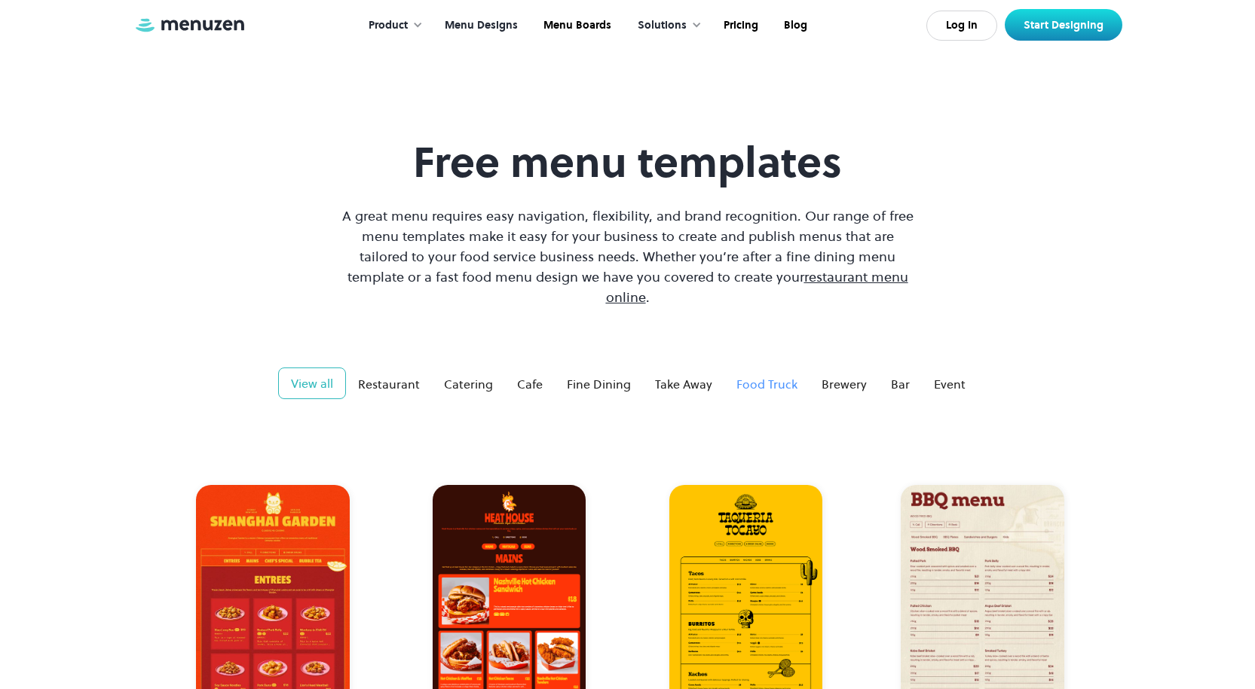
click at [740, 375] on div "Food Truck" at bounding box center [766, 384] width 61 height 18
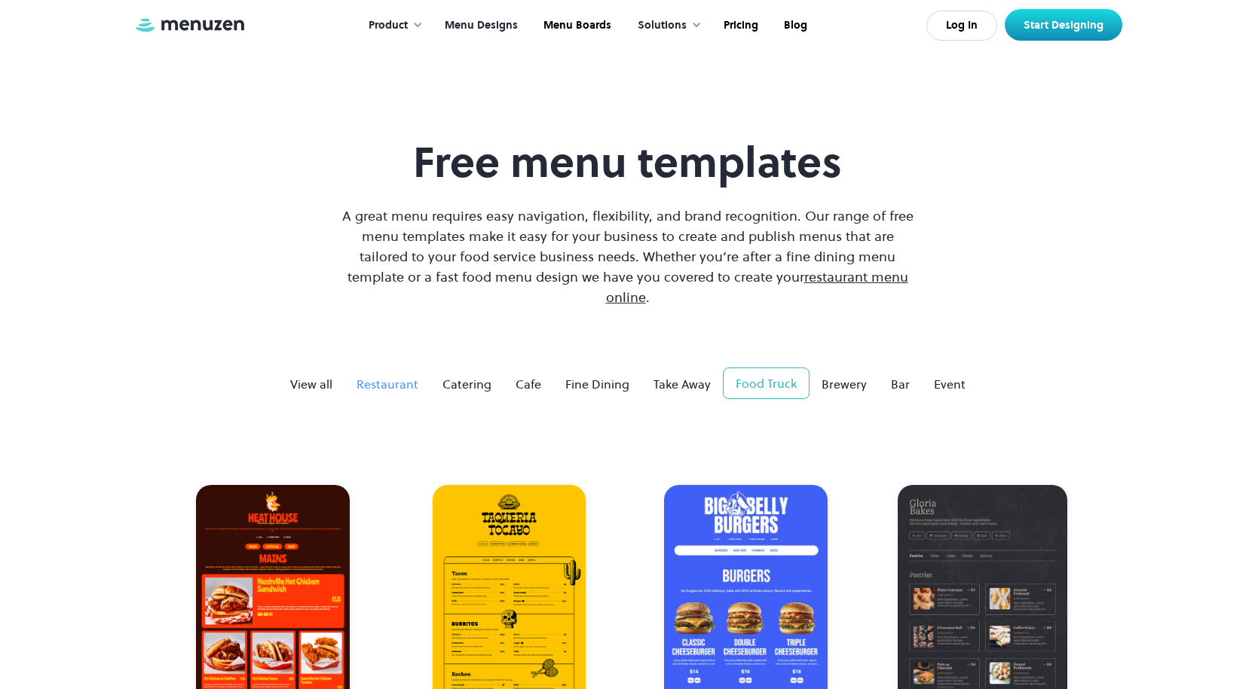
click at [425, 369] on link "Restaurant" at bounding box center [387, 384] width 86 height 30
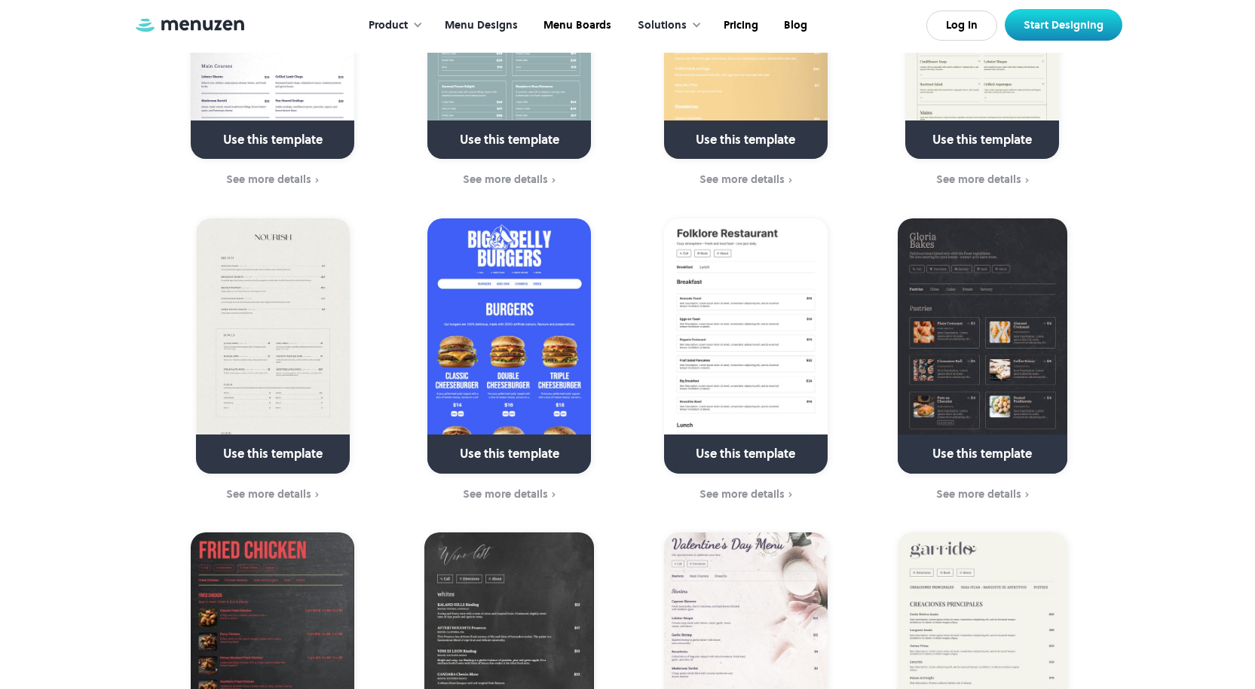
scroll to position [904, 0]
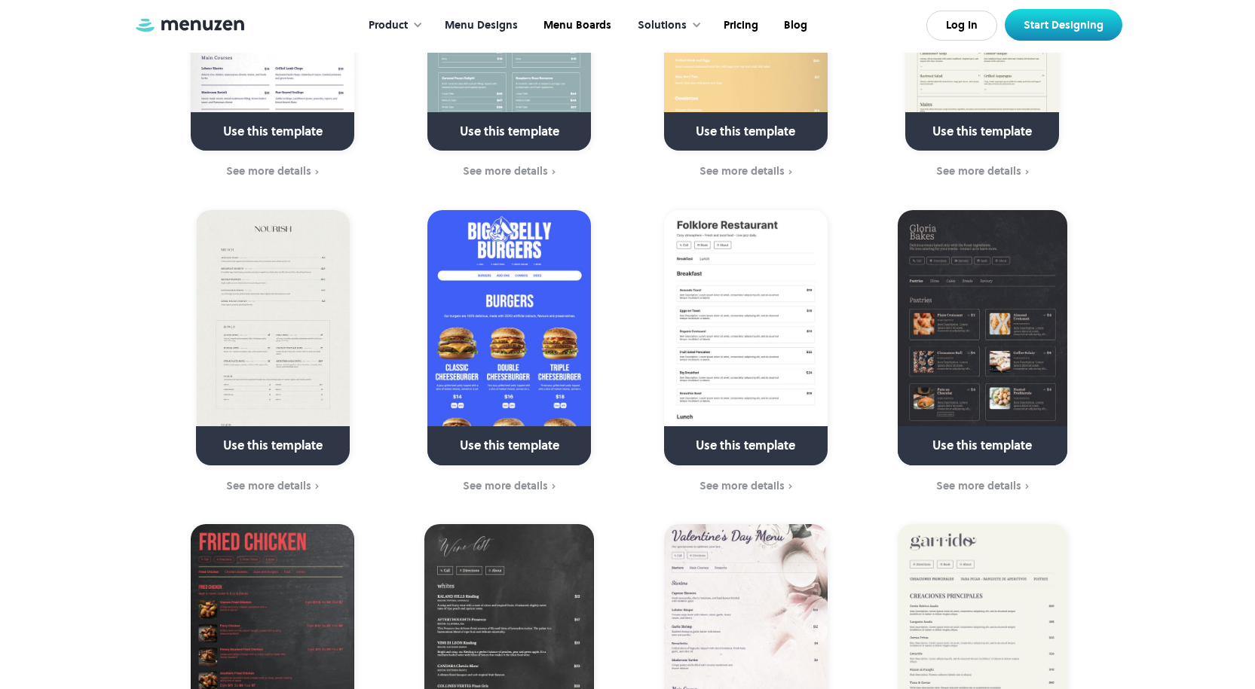
click at [216, 347] on img at bounding box center [272, 337] width 153 height 255
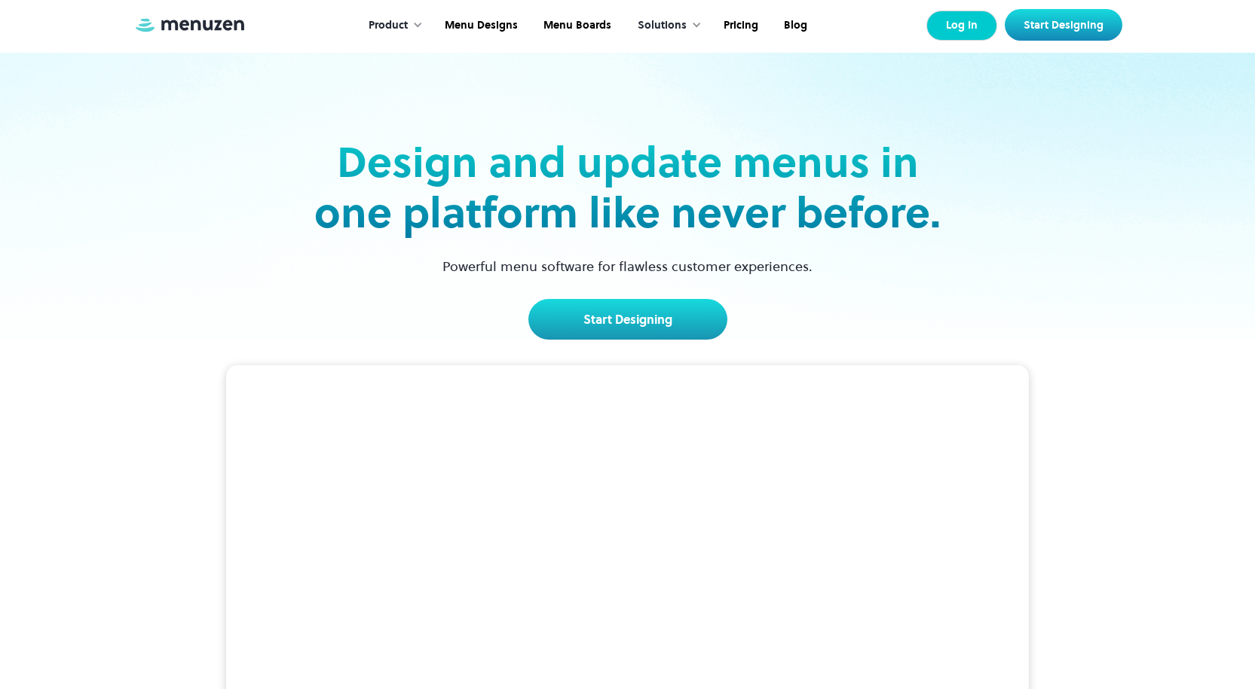
click at [946, 35] on link "Log In" at bounding box center [961, 26] width 71 height 30
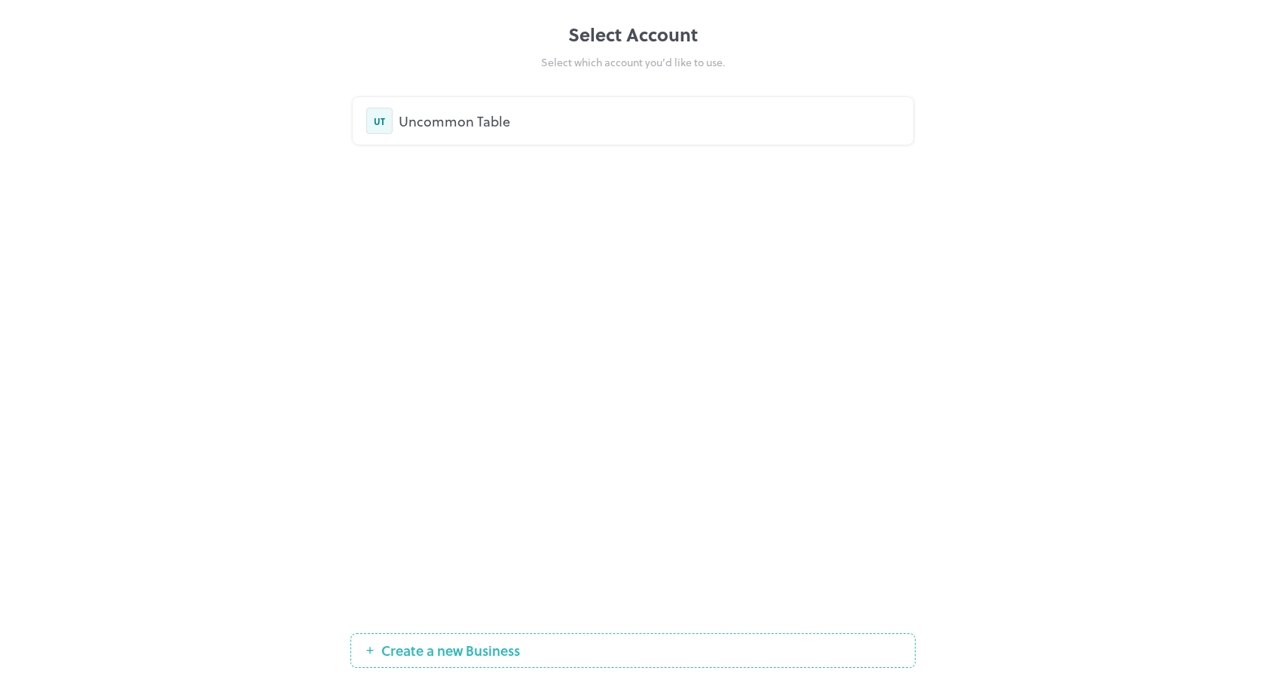
click at [683, 40] on div "Select Account" at bounding box center [632, 34] width 565 height 27
click at [400, 122] on div "Uncommon Table" at bounding box center [649, 121] width 501 height 20
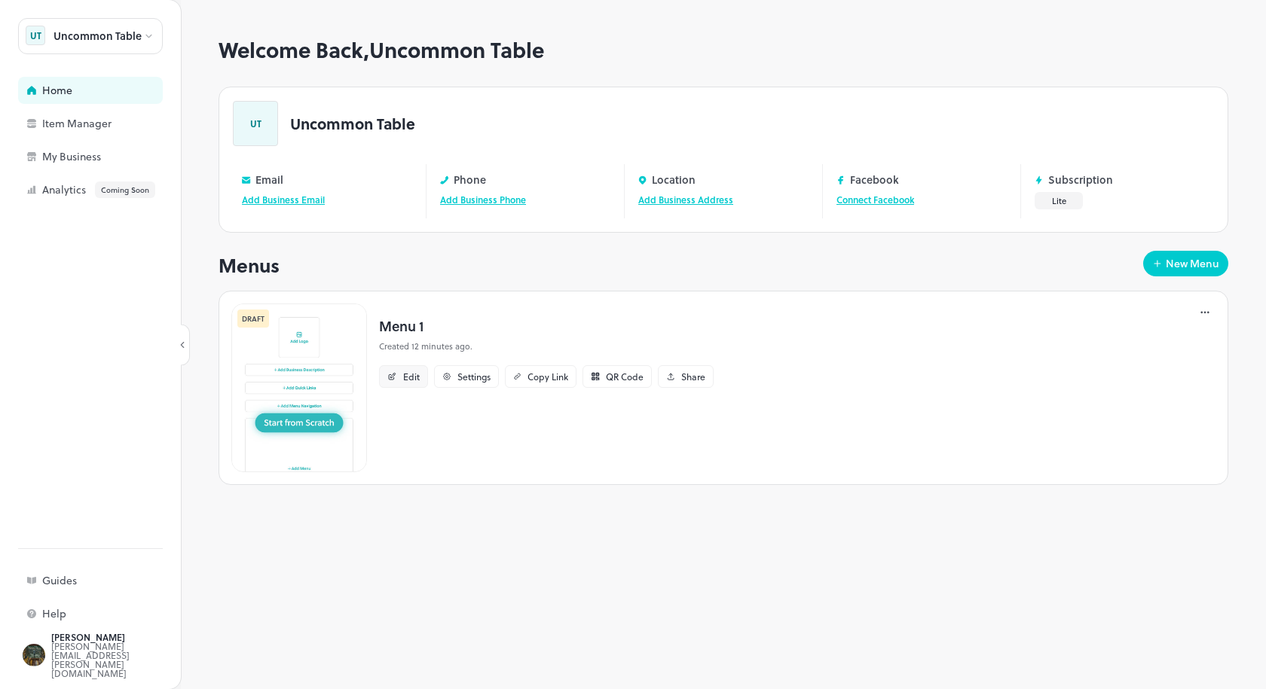
click at [424, 376] on div "Edit" at bounding box center [403, 376] width 49 height 23
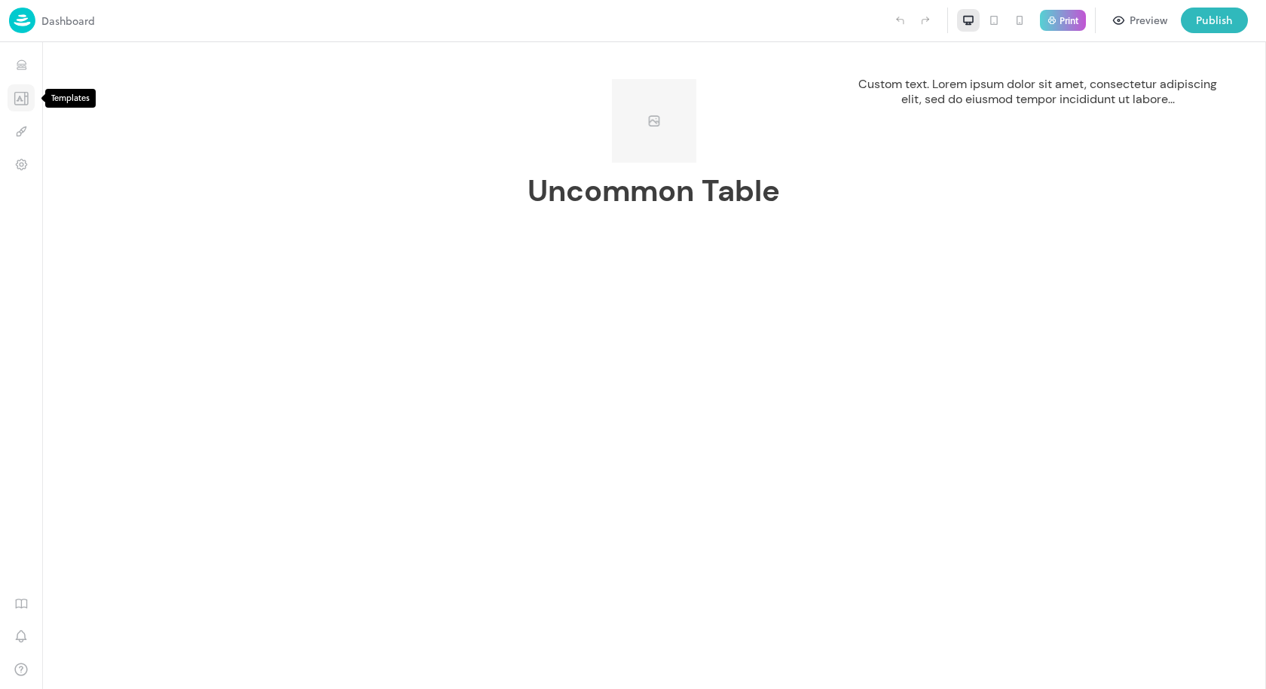
click at [26, 109] on button "Templates" at bounding box center [21, 97] width 27 height 27
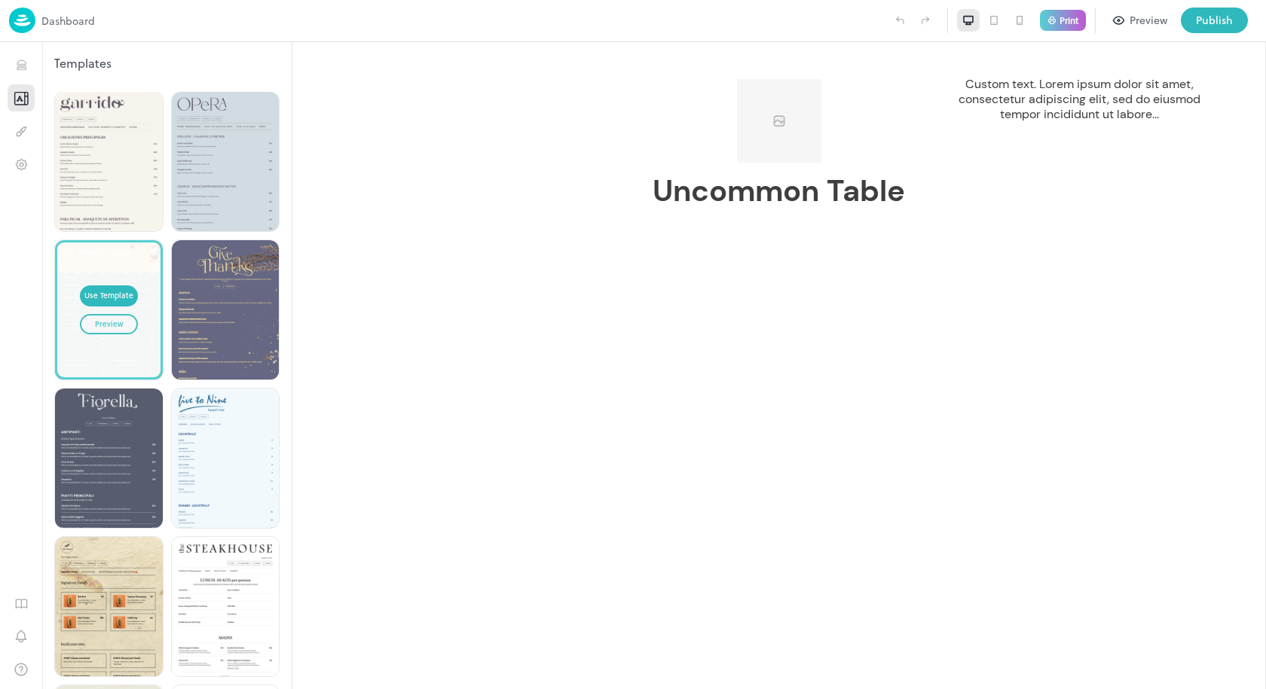
scroll to position [2706, 0]
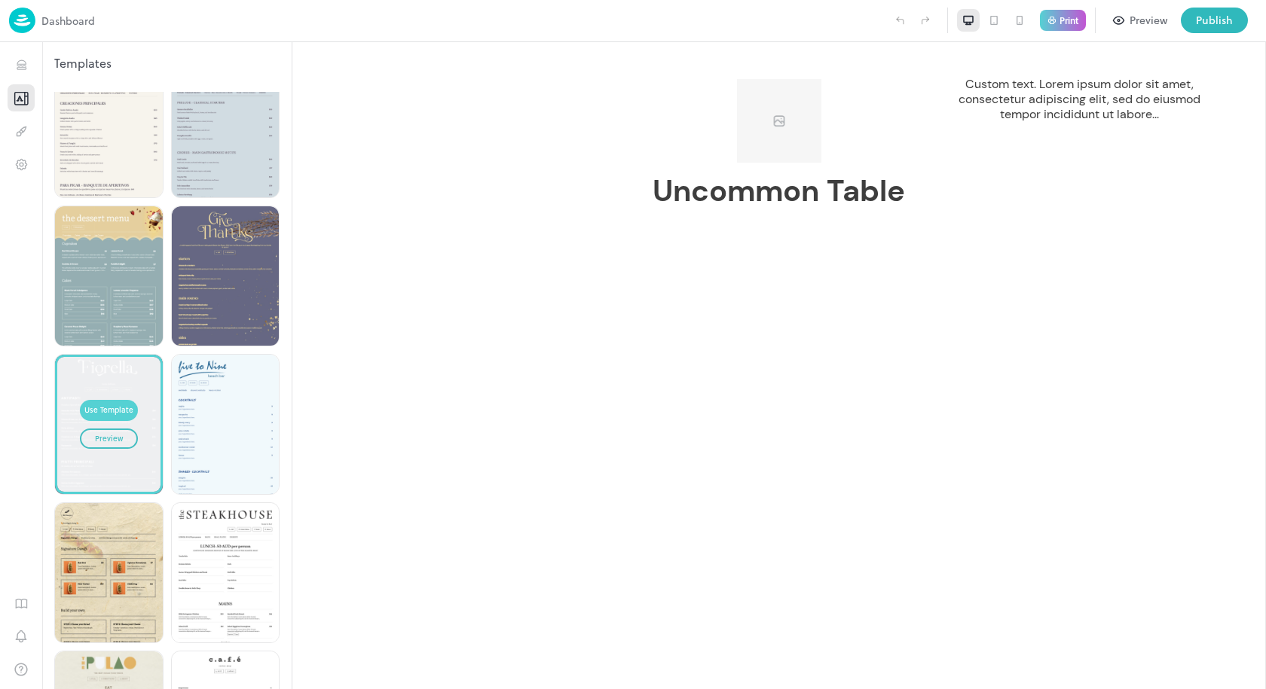
click at [108, 405] on div "Use Template" at bounding box center [108, 411] width 49 height 12
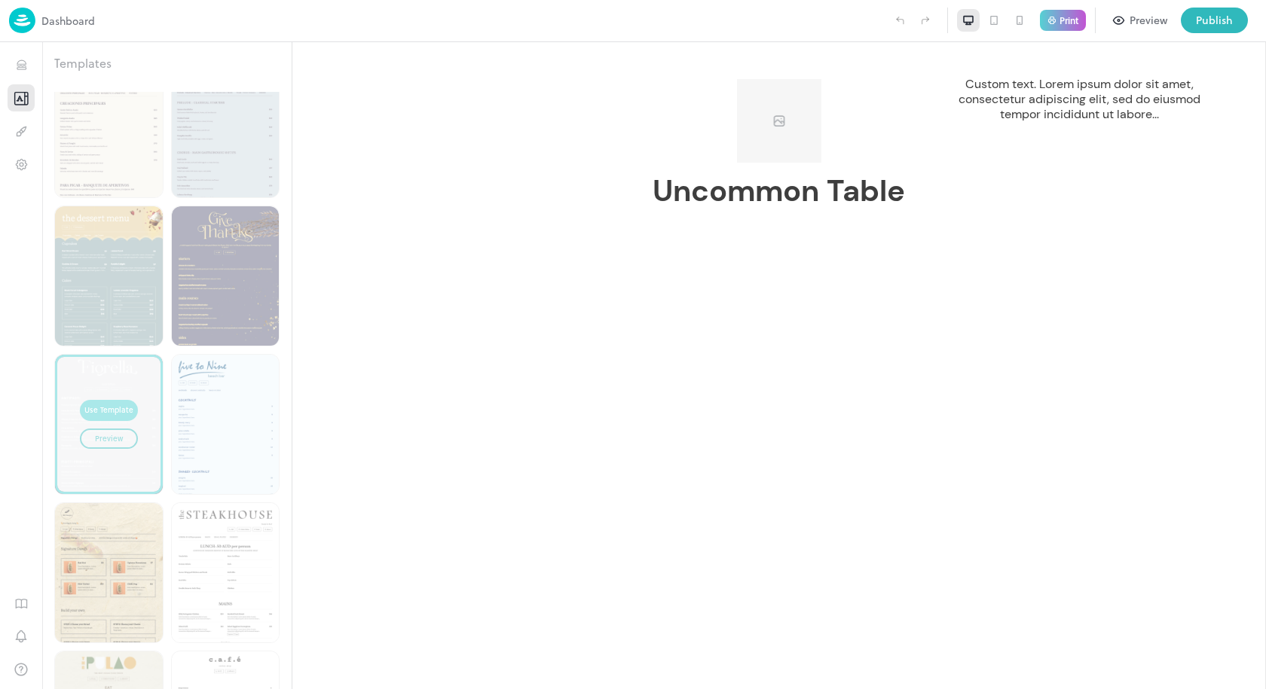
type input "****"
type input "*******"
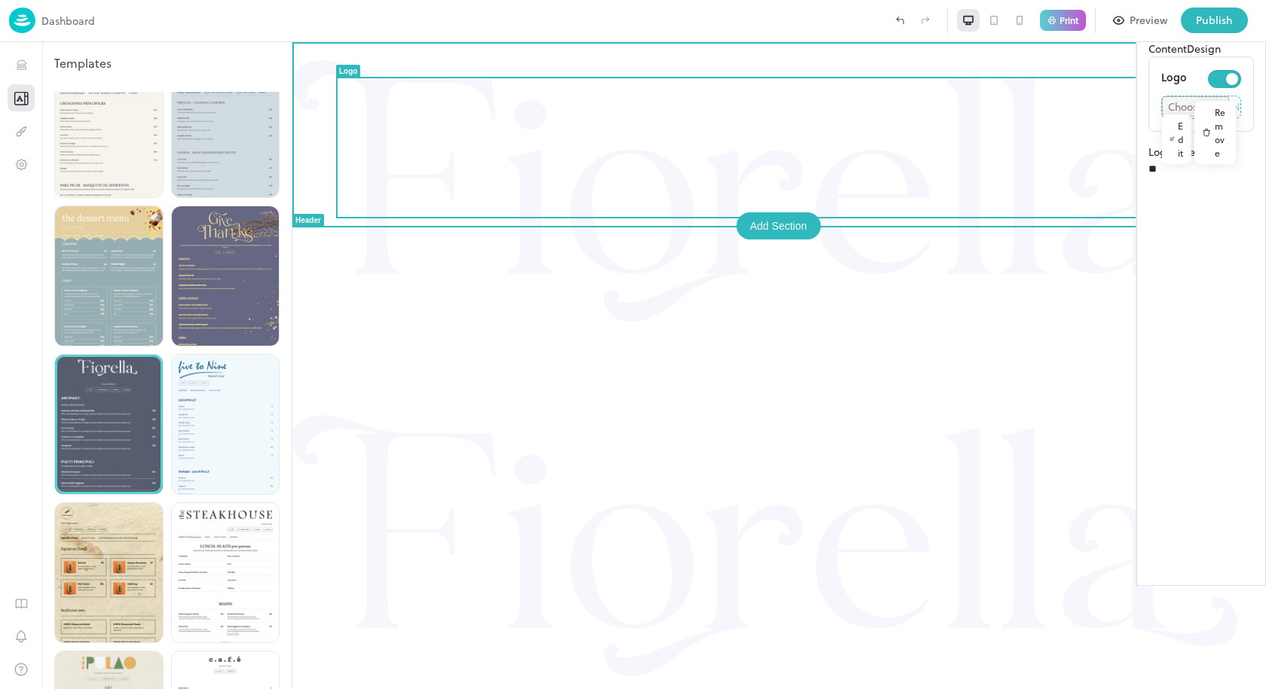
click at [818, 151] on img at bounding box center [779, 219] width 974 height 355
click at [818, 150] on img at bounding box center [779, 219] width 974 height 355
click at [786, 152] on img at bounding box center [779, 219] width 974 height 355
click at [772, 154] on img at bounding box center [779, 219] width 974 height 355
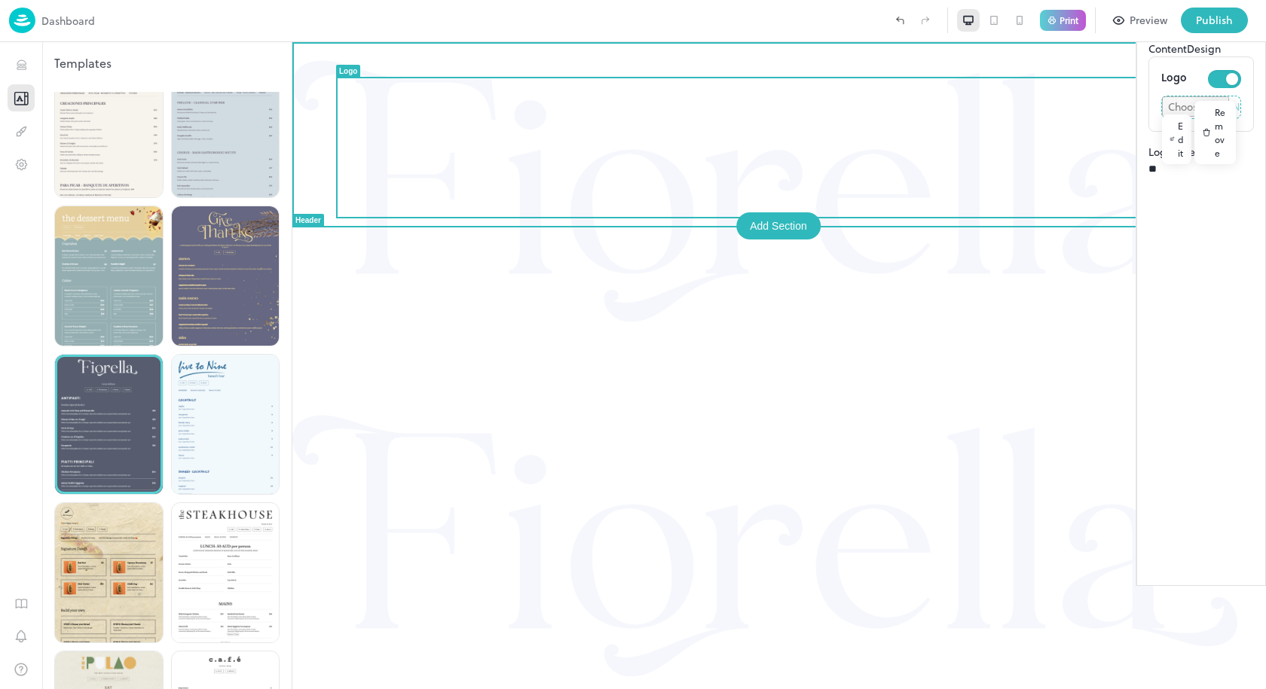
click at [772, 154] on img at bounding box center [779, 219] width 974 height 355
click at [601, 173] on img at bounding box center [779, 219] width 974 height 355
click at [1182, 94] on icon "Edit" at bounding box center [1184, 95] width 4 height 4
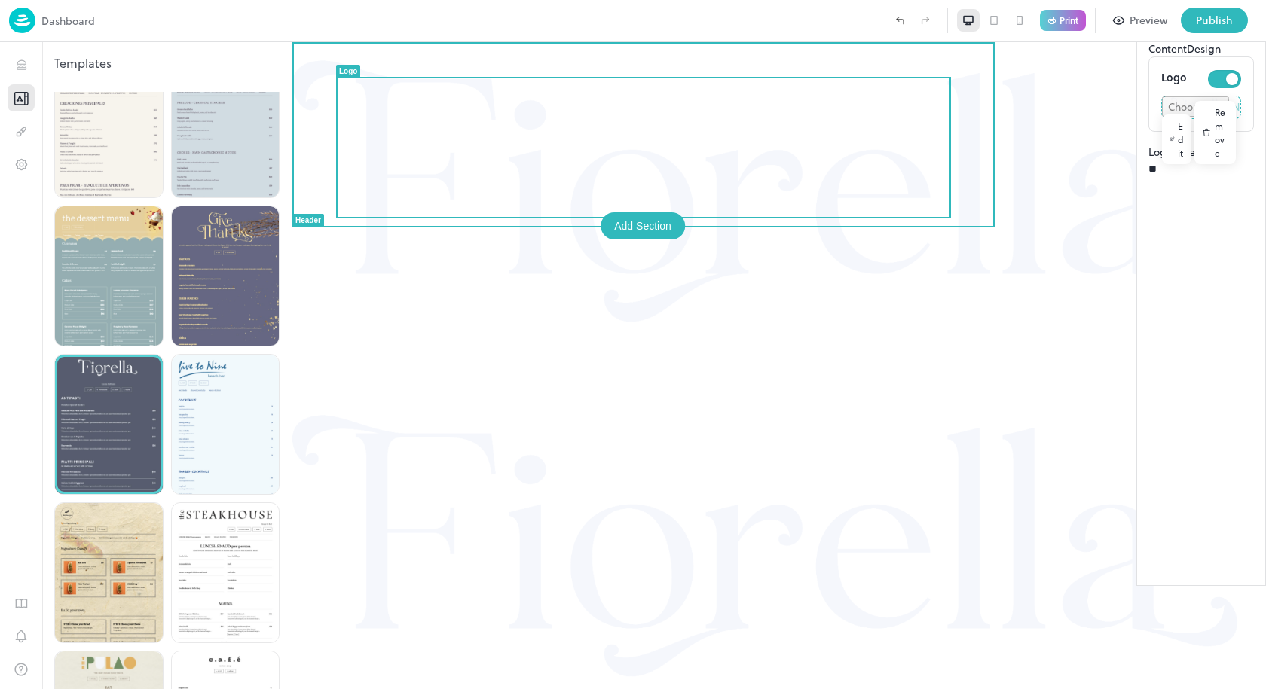
click at [732, 130] on img at bounding box center [779, 219] width 974 height 355
click at [571, 118] on img at bounding box center [779, 219] width 974 height 355
click at [1199, 95] on icon "Design" at bounding box center [1203, 97] width 8 height 8
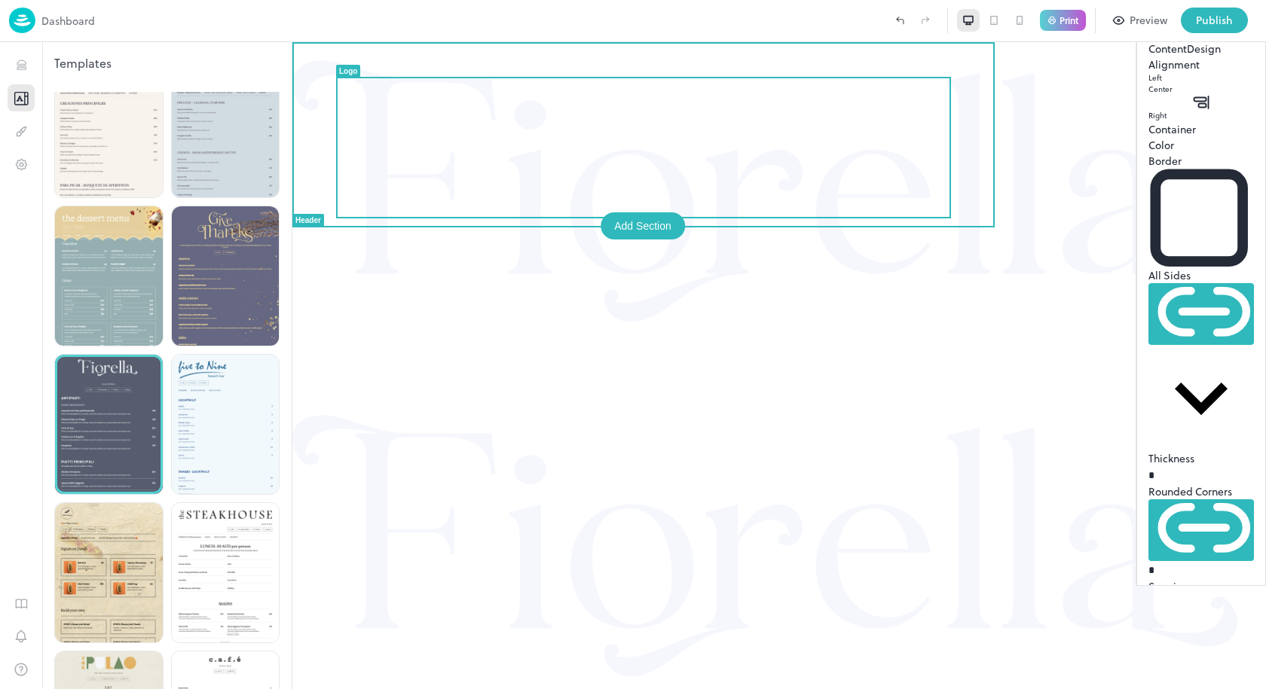
click at [712, 165] on img at bounding box center [779, 219] width 974 height 355
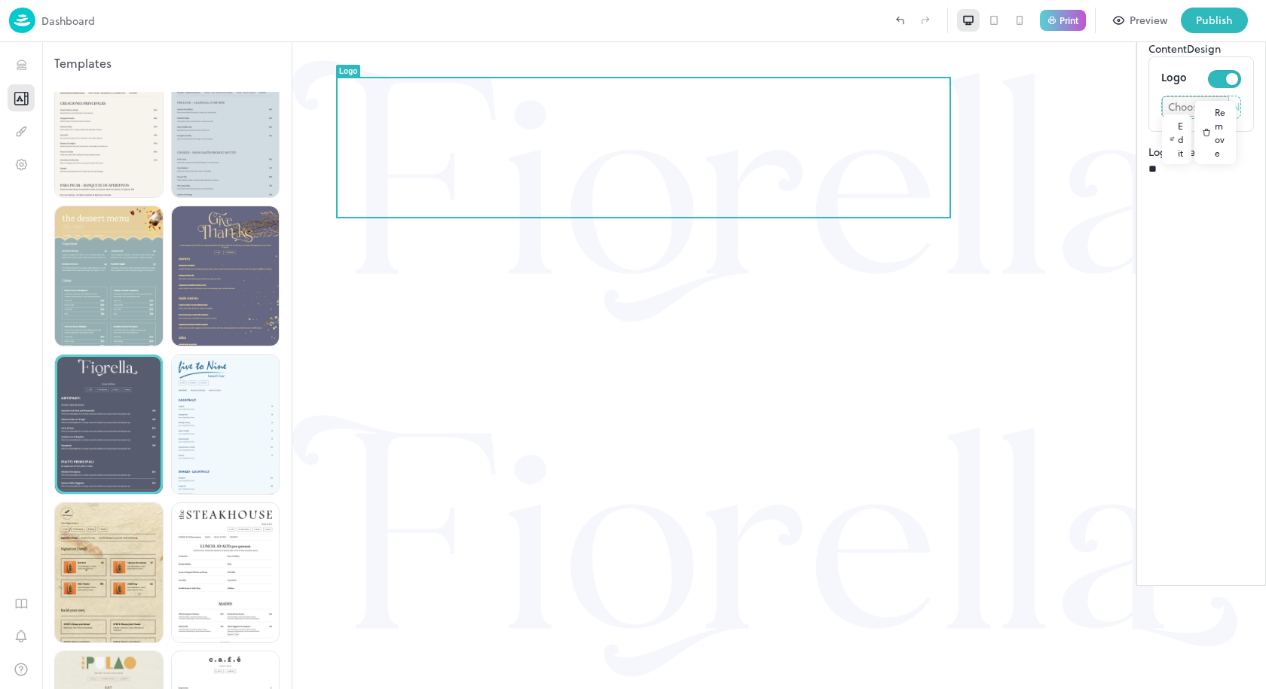
click at [1187, 57] on button "Design" at bounding box center [1204, 49] width 34 height 16
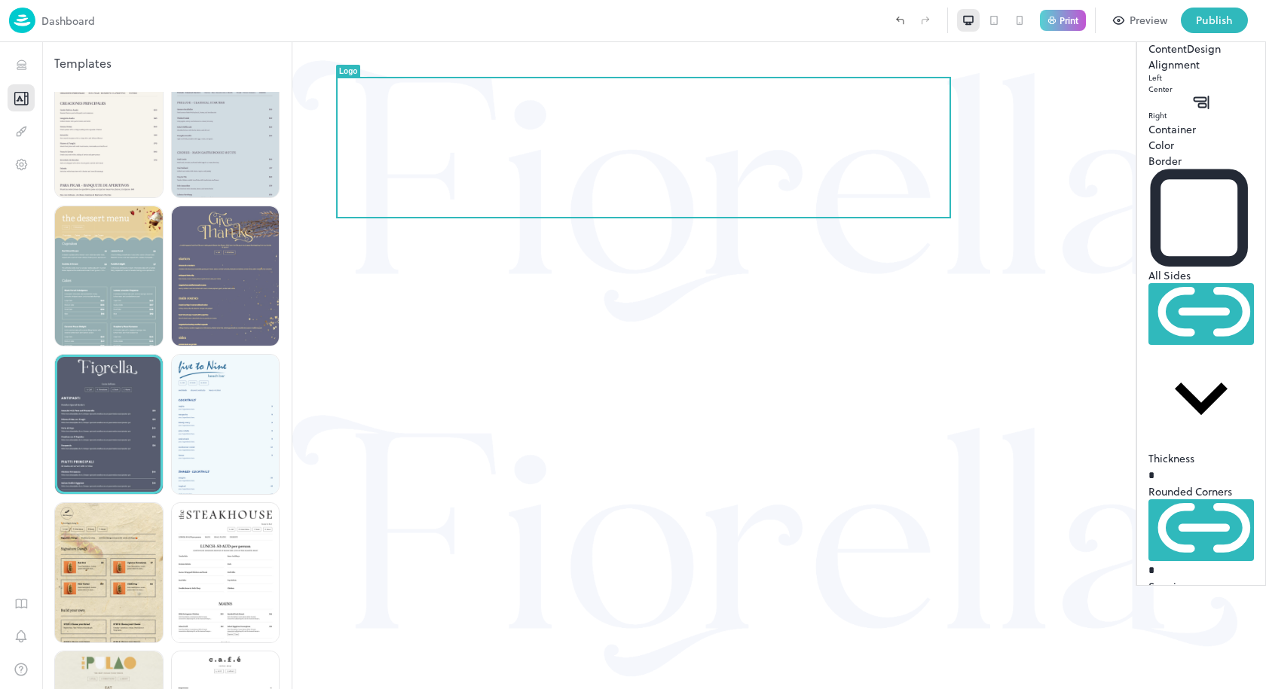
click at [1148, 84] on div "Left" at bounding box center [1200, 77] width 105 height 11
click at [1148, 95] on div "Center" at bounding box center [1200, 89] width 105 height 11
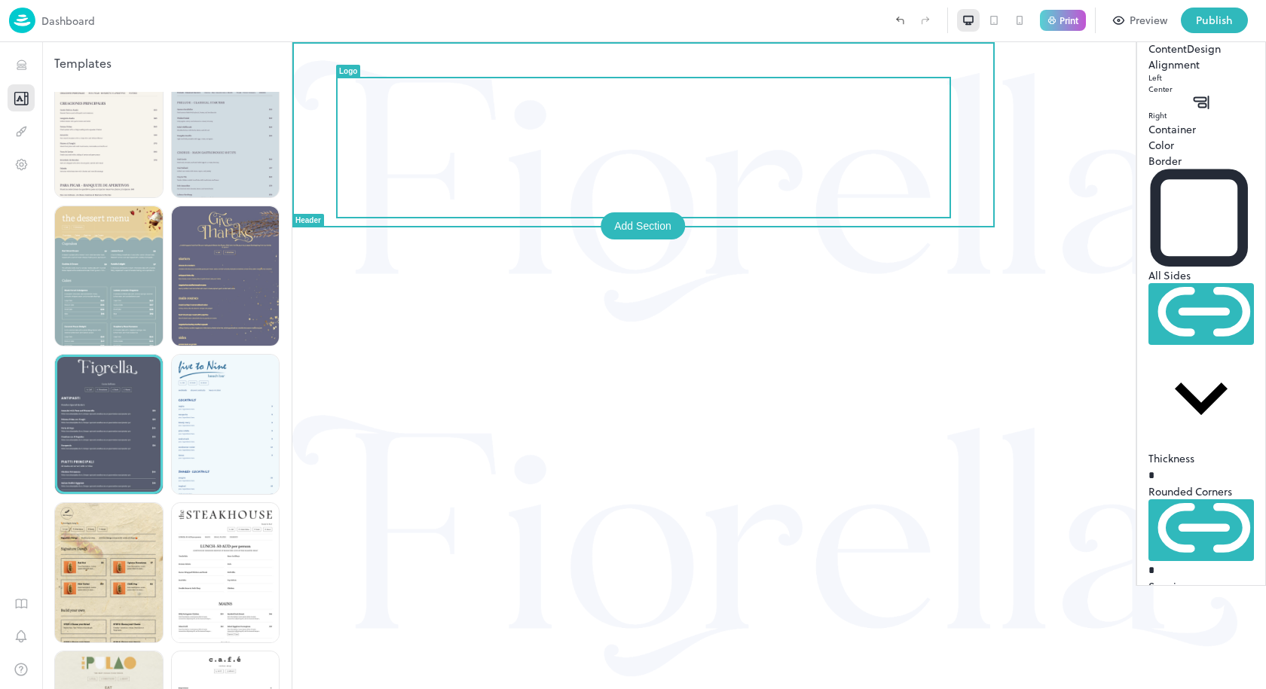
click at [696, 99] on img at bounding box center [779, 219] width 974 height 355
click at [1181, 99] on icon "Edit" at bounding box center [1183, 97] width 4 height 4
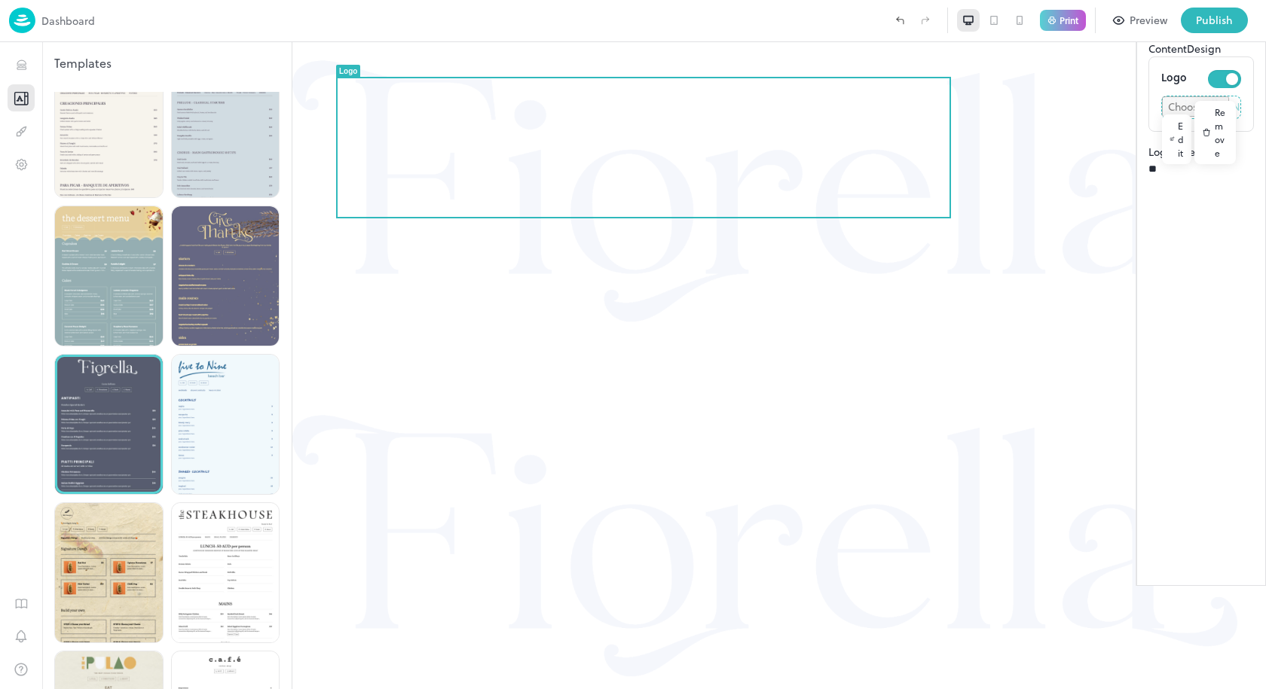
click at [1162, 164] on div "Edit" at bounding box center [1176, 140] width 29 height 50
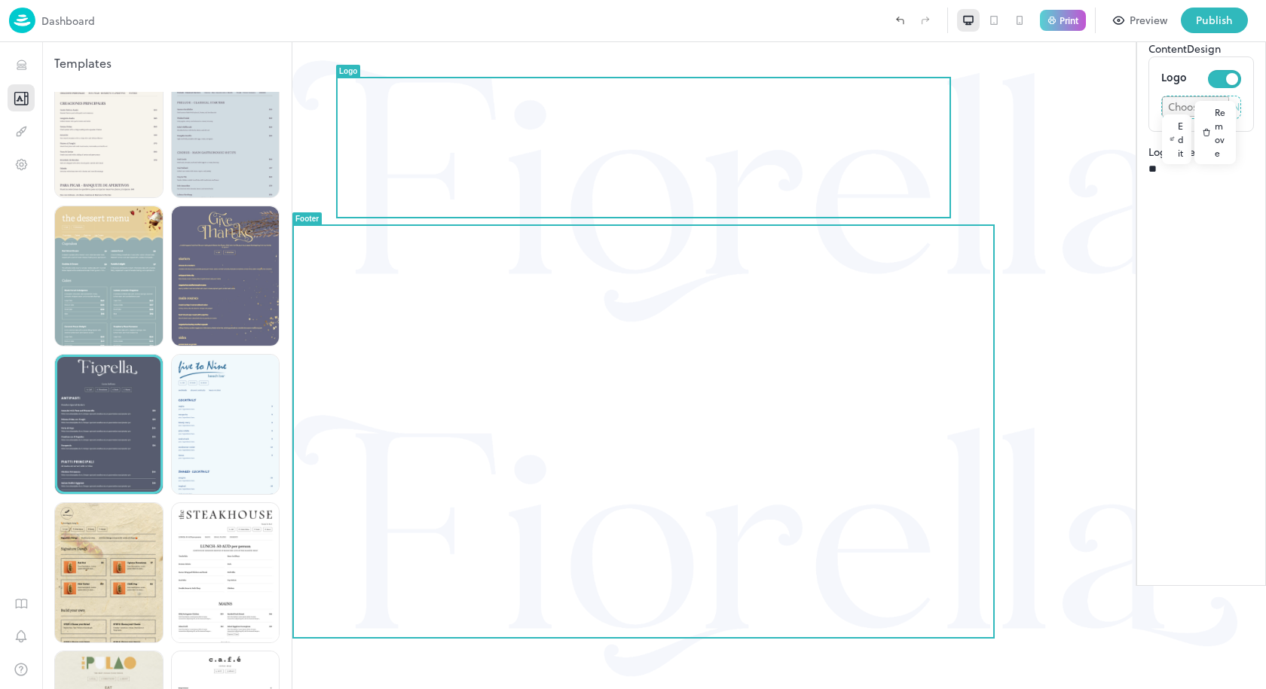
click at [618, 123] on img at bounding box center [779, 219] width 974 height 355
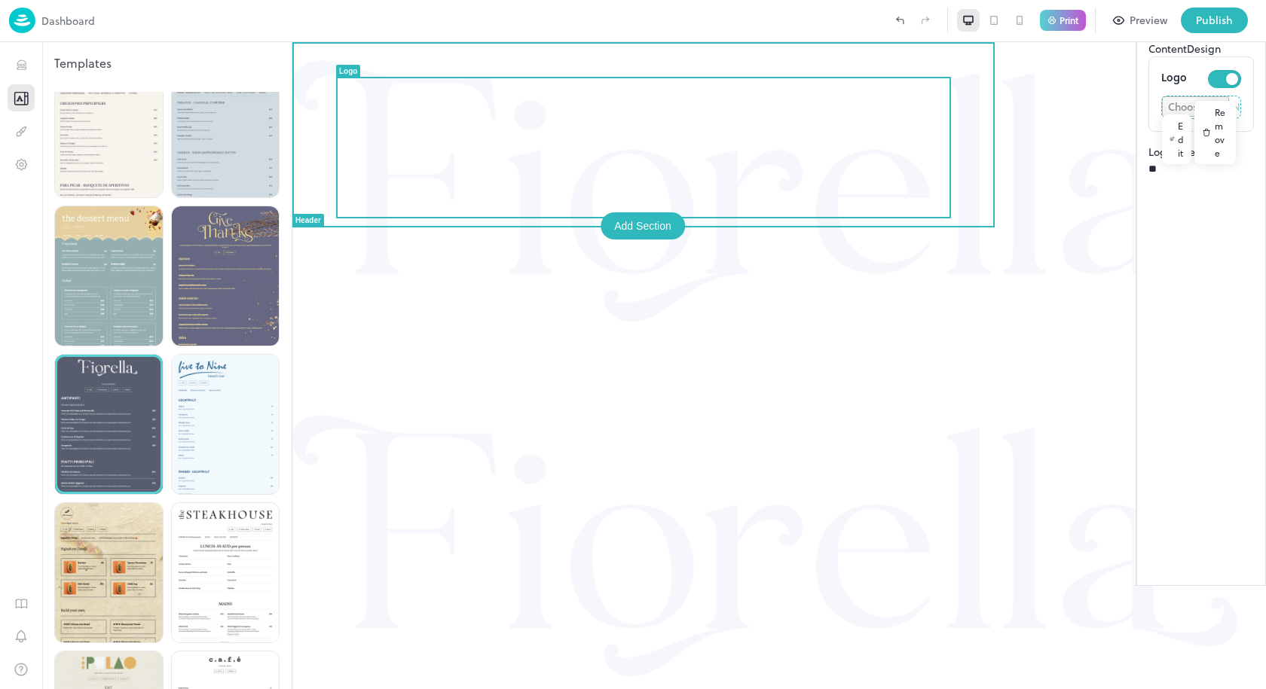
click at [368, 174] on div at bounding box center [779, 219] width 974 height 355
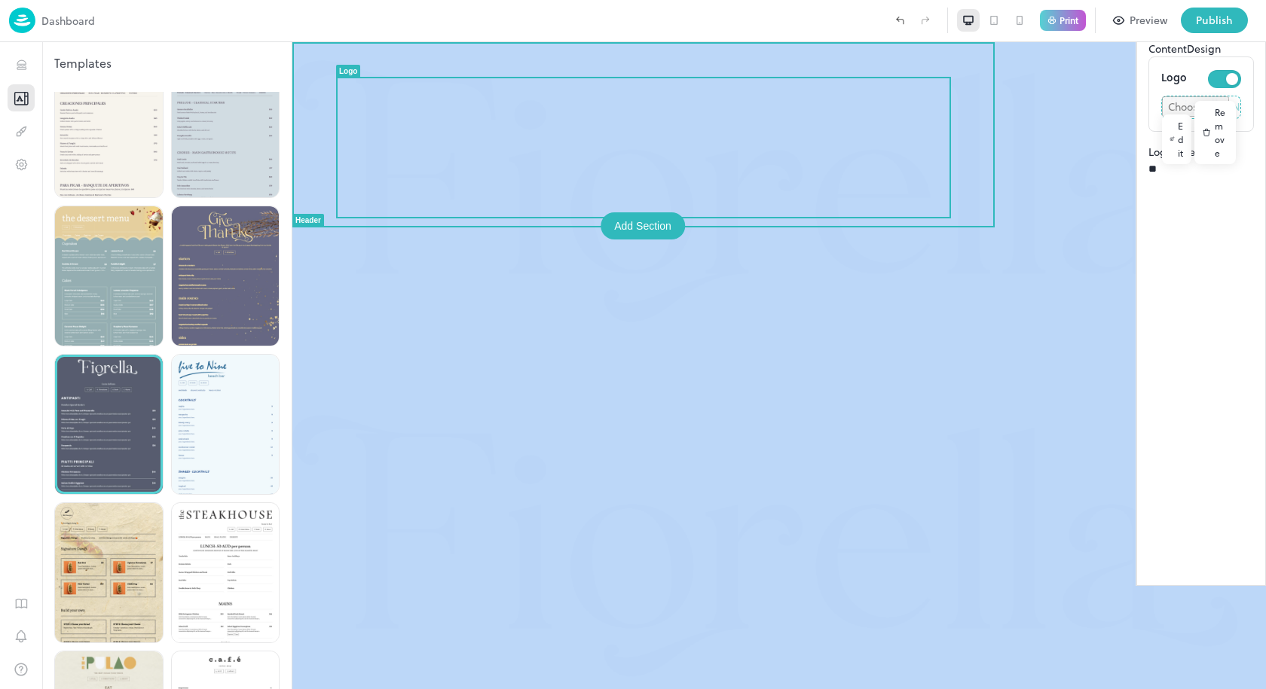
click at [368, 174] on div at bounding box center [779, 219] width 974 height 355
click at [522, 157] on img at bounding box center [779, 219] width 974 height 355
click at [620, 125] on img at bounding box center [779, 219] width 974 height 355
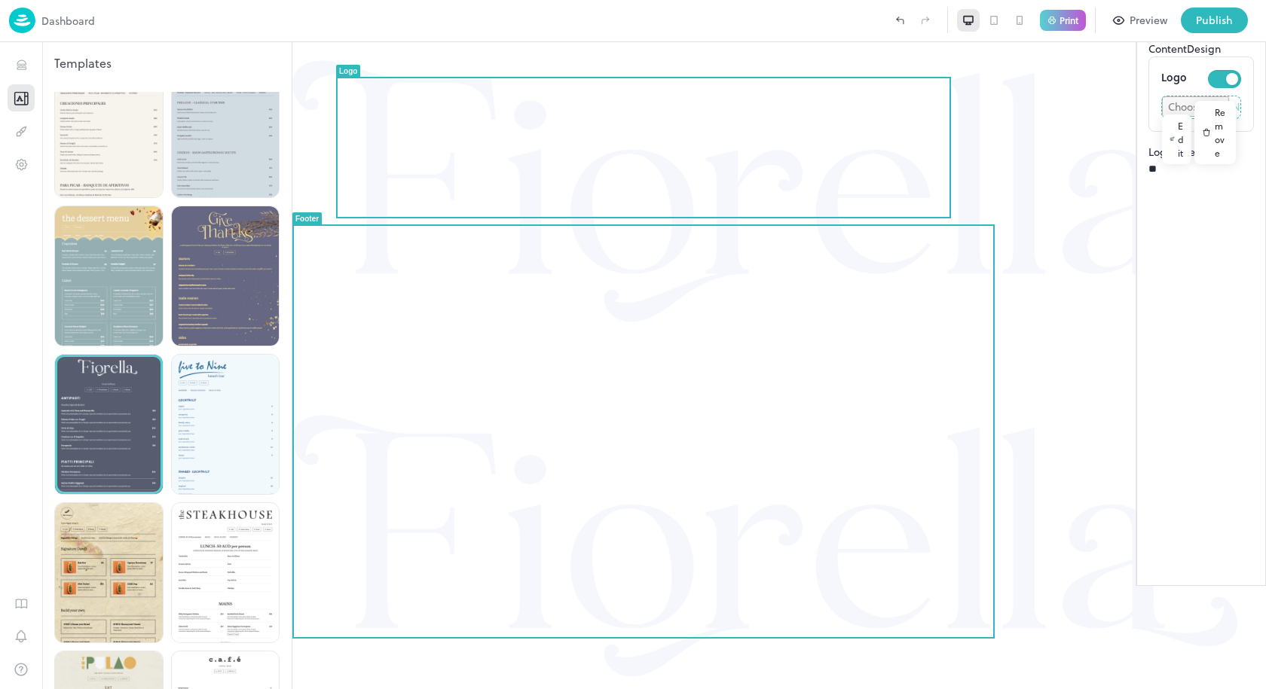
click at [451, 665] on div "Closed Closed Opening Hours [DATE] Closed [DATE] Closed [DATE] Closed [DATE] Cl…" at bounding box center [779, 512] width 974 height 940
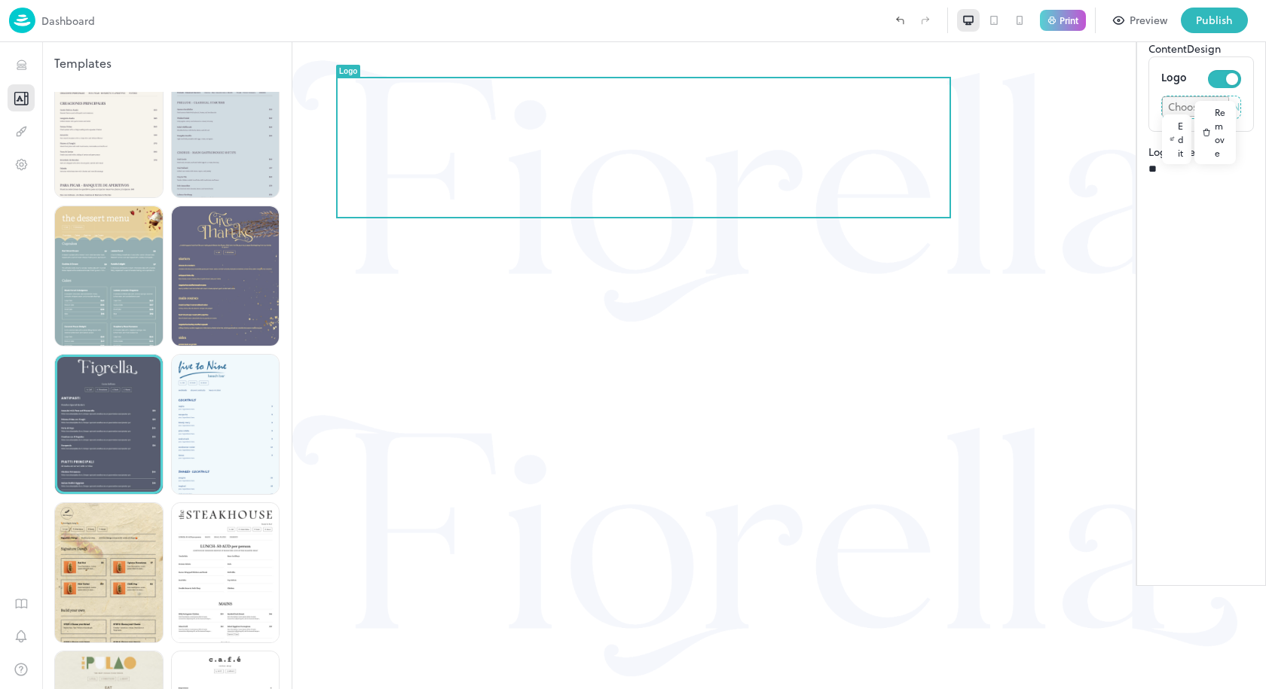
click at [1187, 57] on button "Design" at bounding box center [1204, 49] width 34 height 16
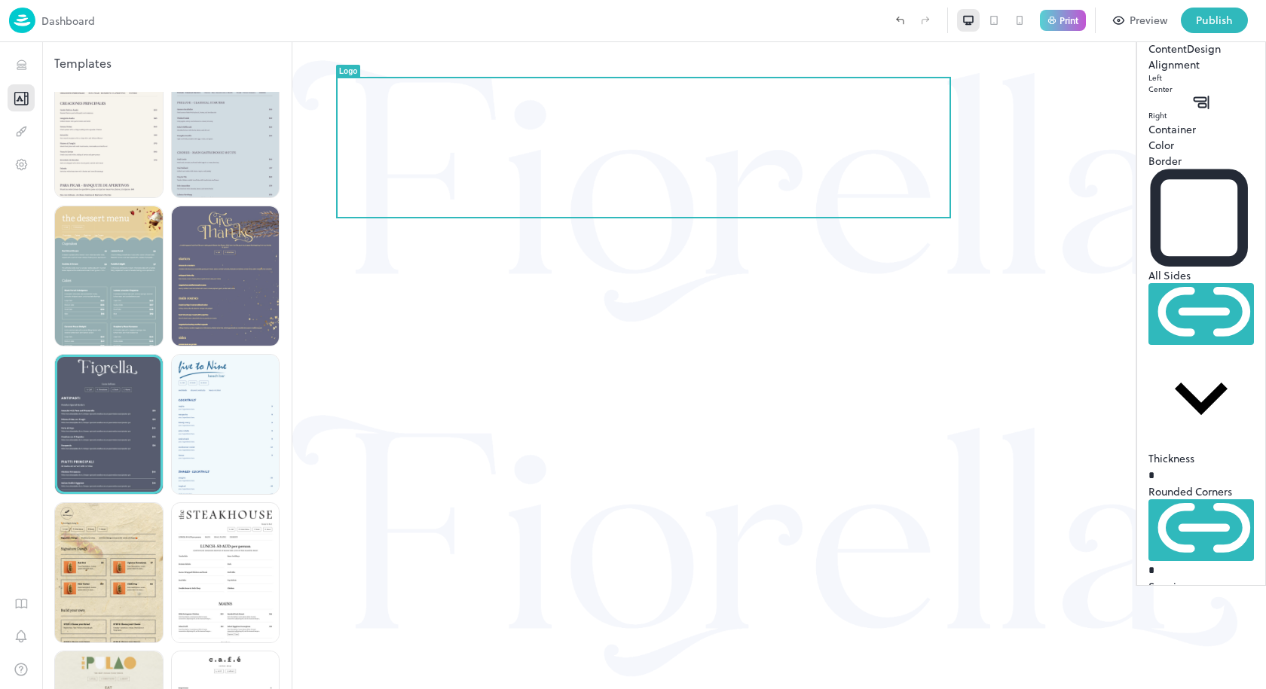
click at [1148, 57] on button "Content" at bounding box center [1167, 49] width 38 height 16
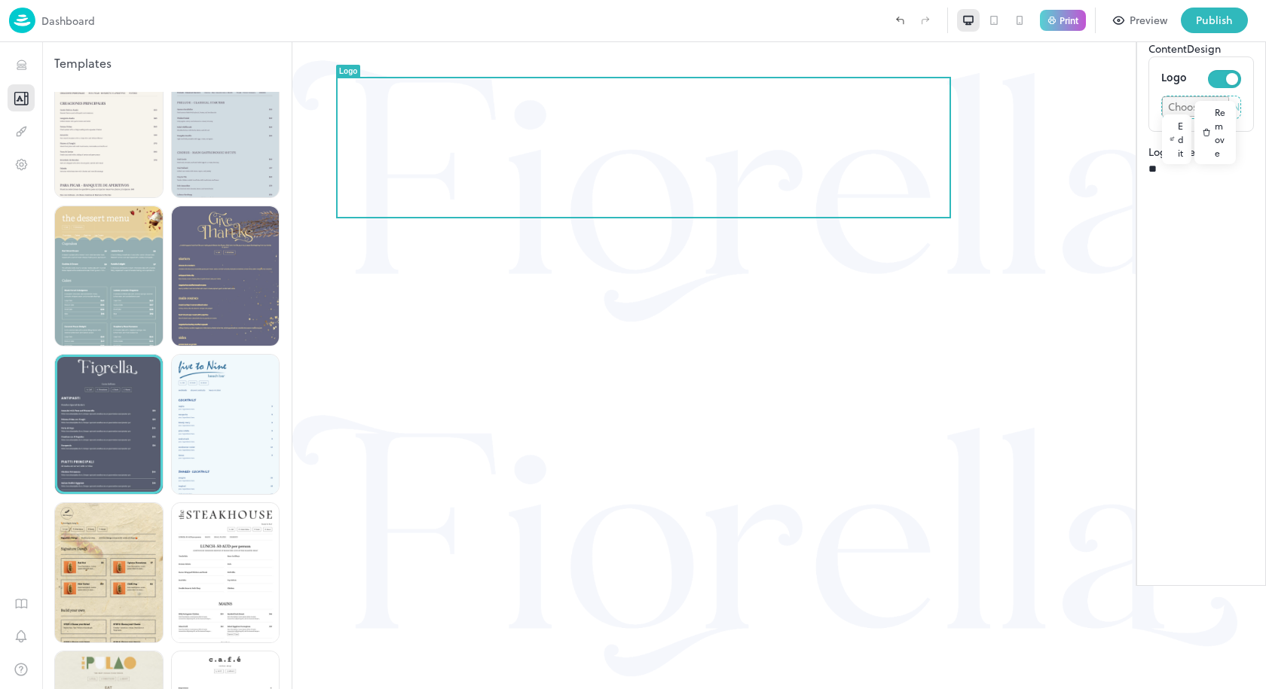
click at [11, 11] on img at bounding box center [22, 21] width 26 height 26
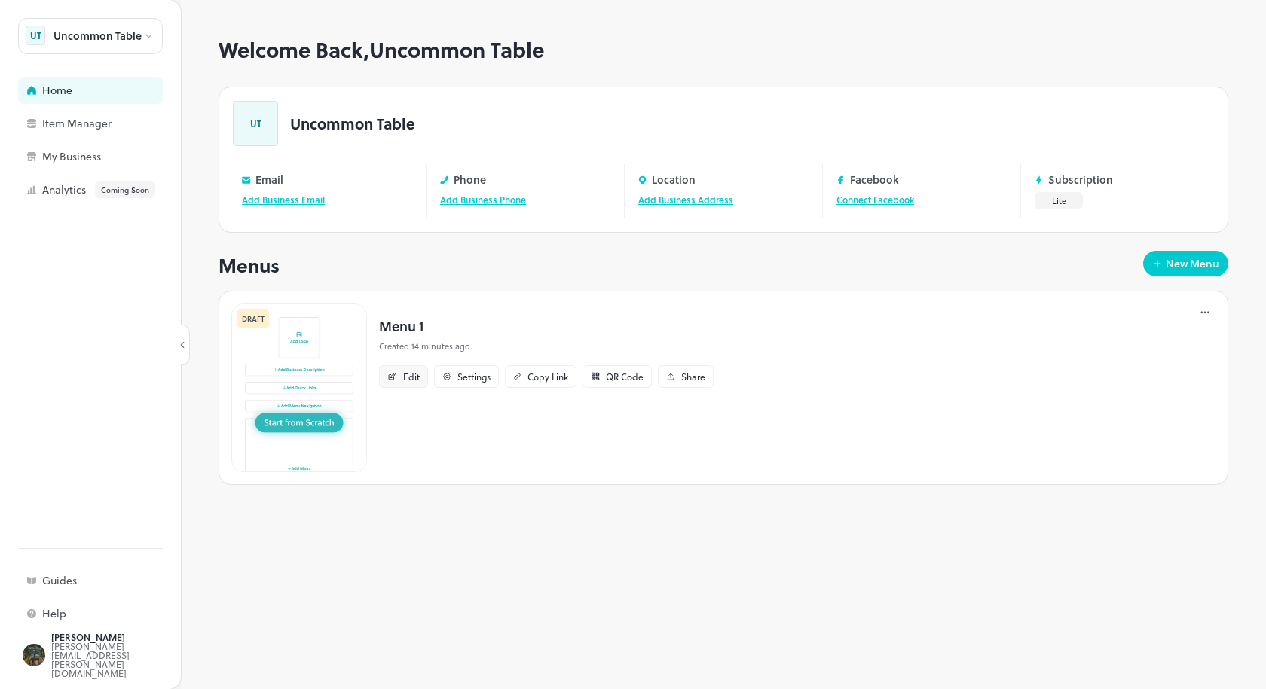
click at [418, 372] on div "Edit" at bounding box center [411, 376] width 17 height 9
